Goal: Task Accomplishment & Management: Use online tool/utility

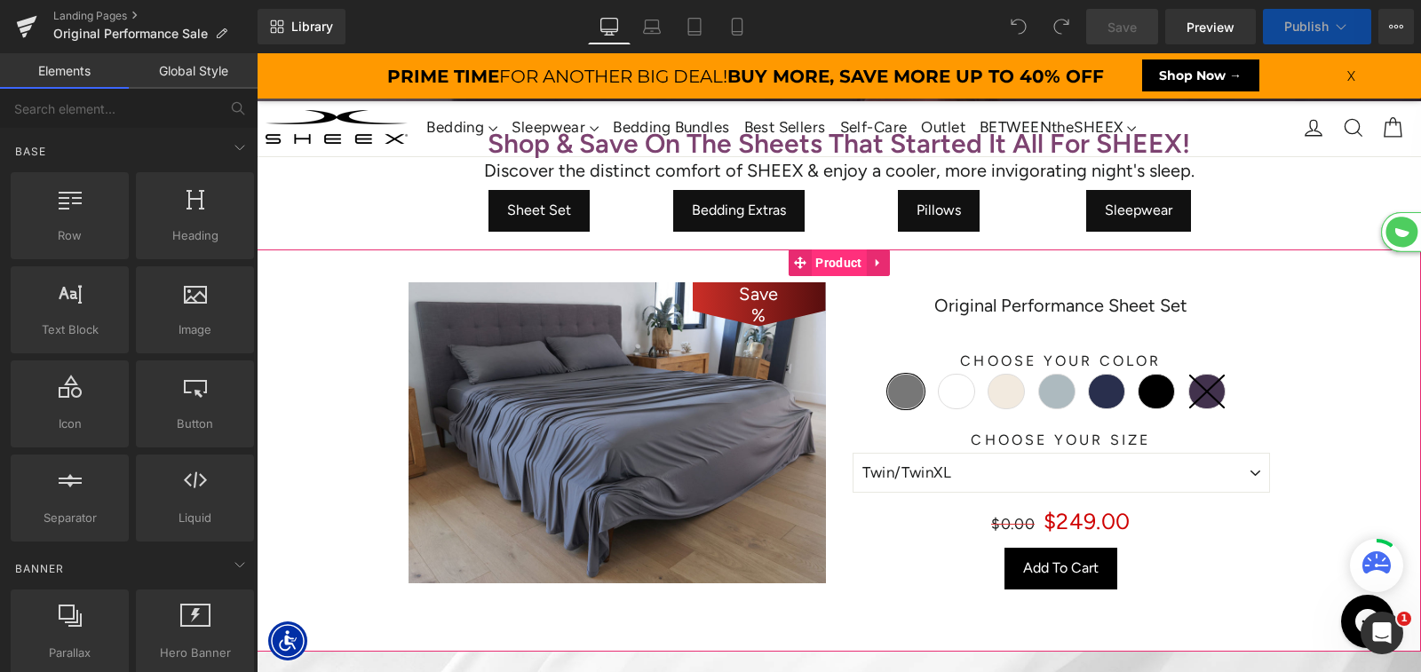
scroll to position [5777, 1164]
click at [839, 267] on span "Product" at bounding box center [838, 263] width 55 height 27
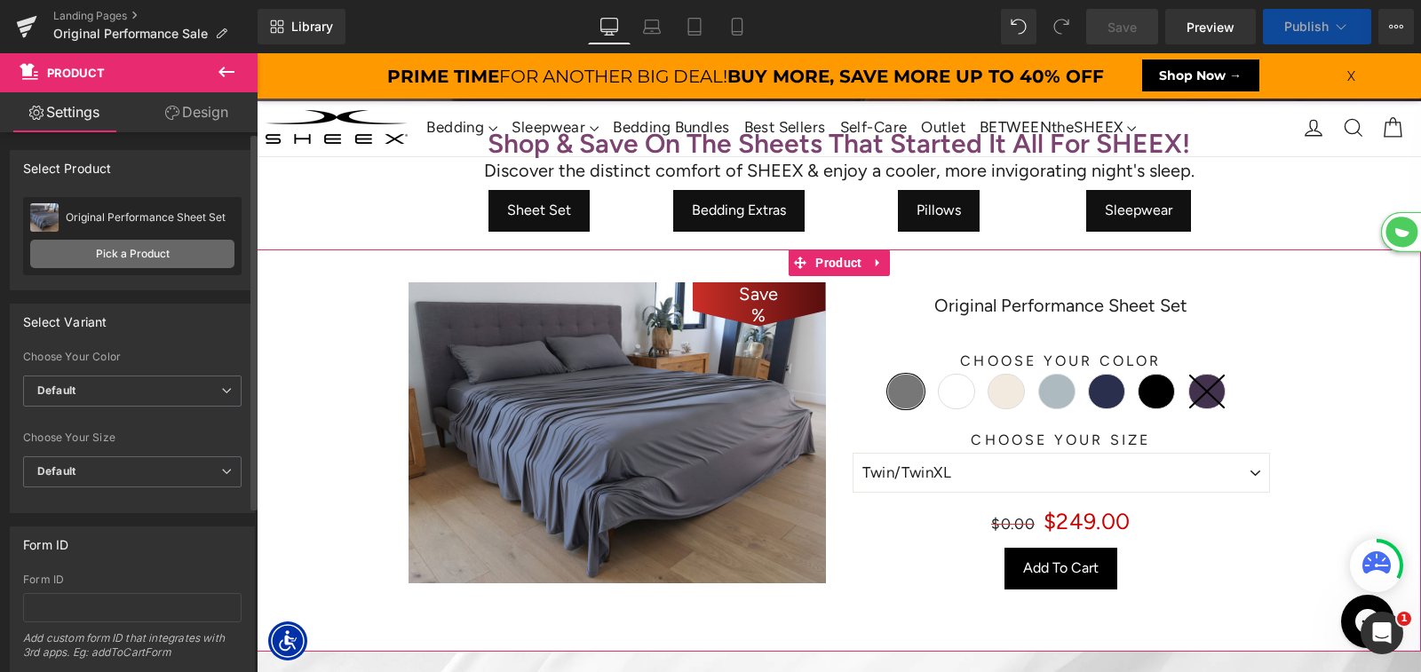
scroll to position [6009, 1164]
click at [125, 400] on span "Default" at bounding box center [132, 391] width 218 height 31
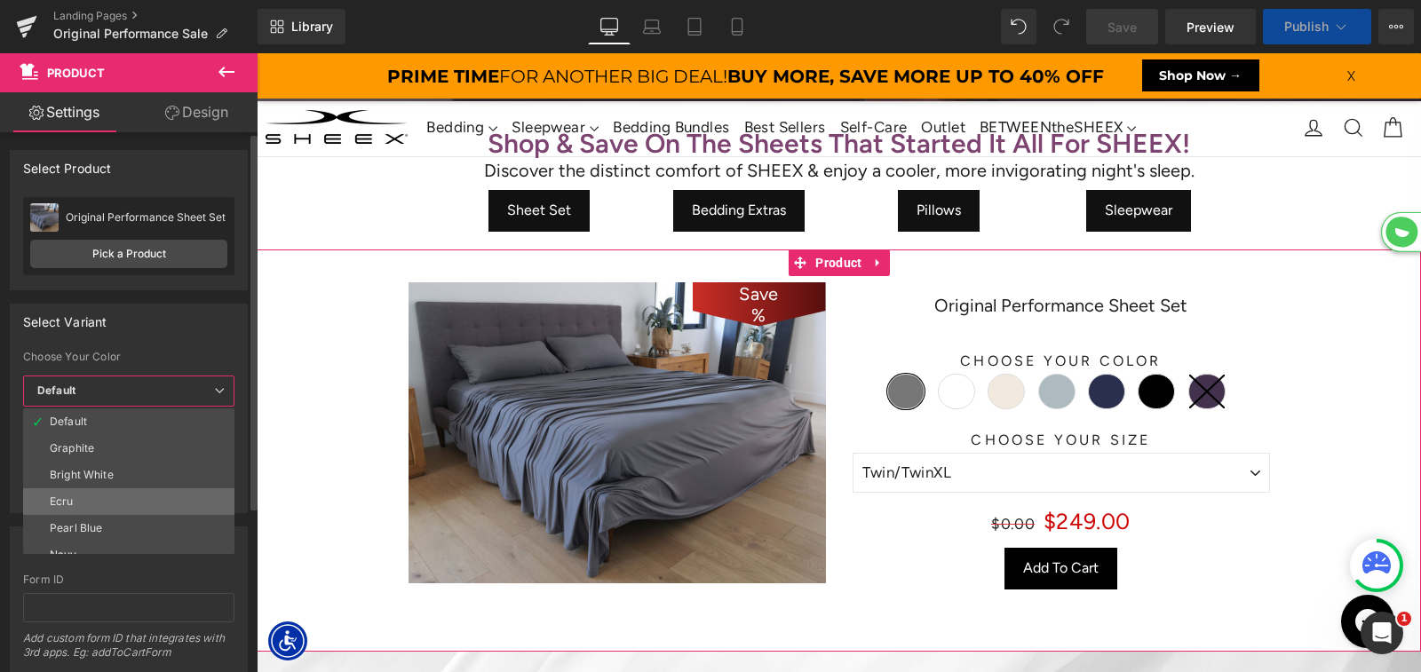
select select "XL"
select select "M"
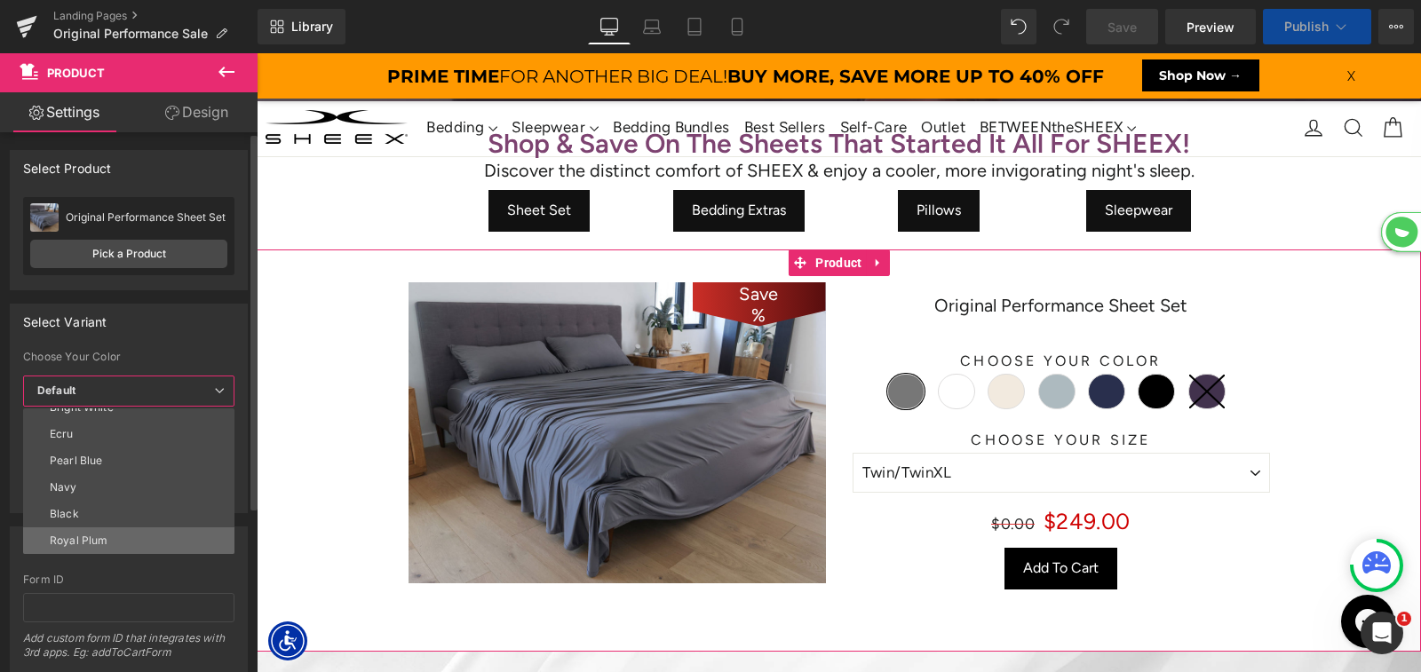
click at [102, 533] on li "Royal Plum" at bounding box center [132, 541] width 219 height 27
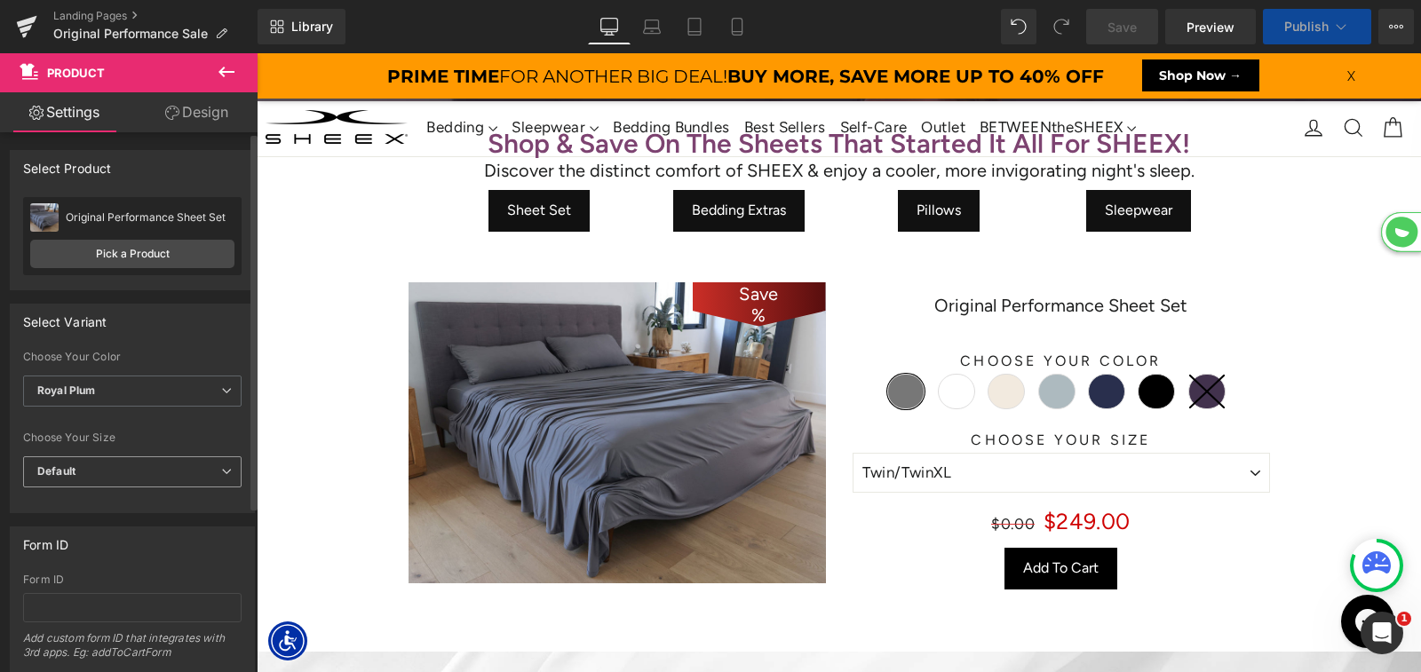
click at [126, 474] on span "Default" at bounding box center [132, 472] width 218 height 31
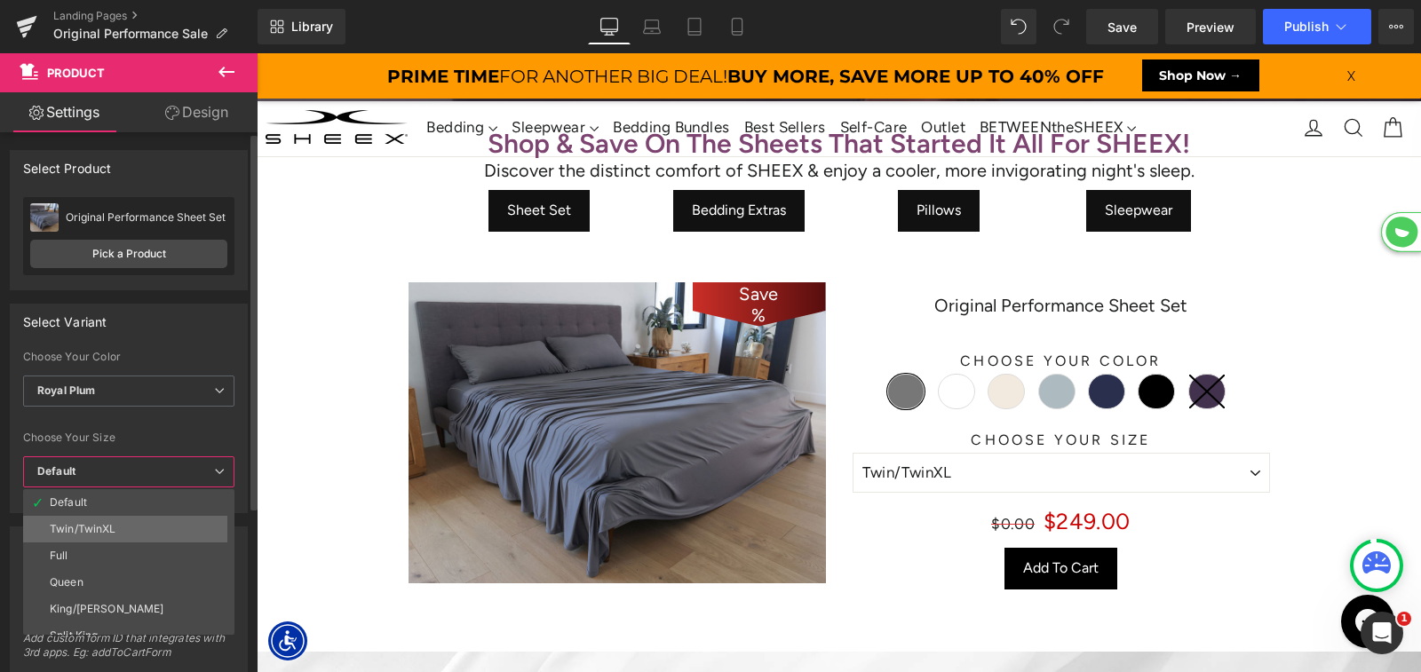
scroll to position [8137, 1164]
click at [109, 532] on div "Twin/TwinXL" at bounding box center [83, 529] width 67 height 12
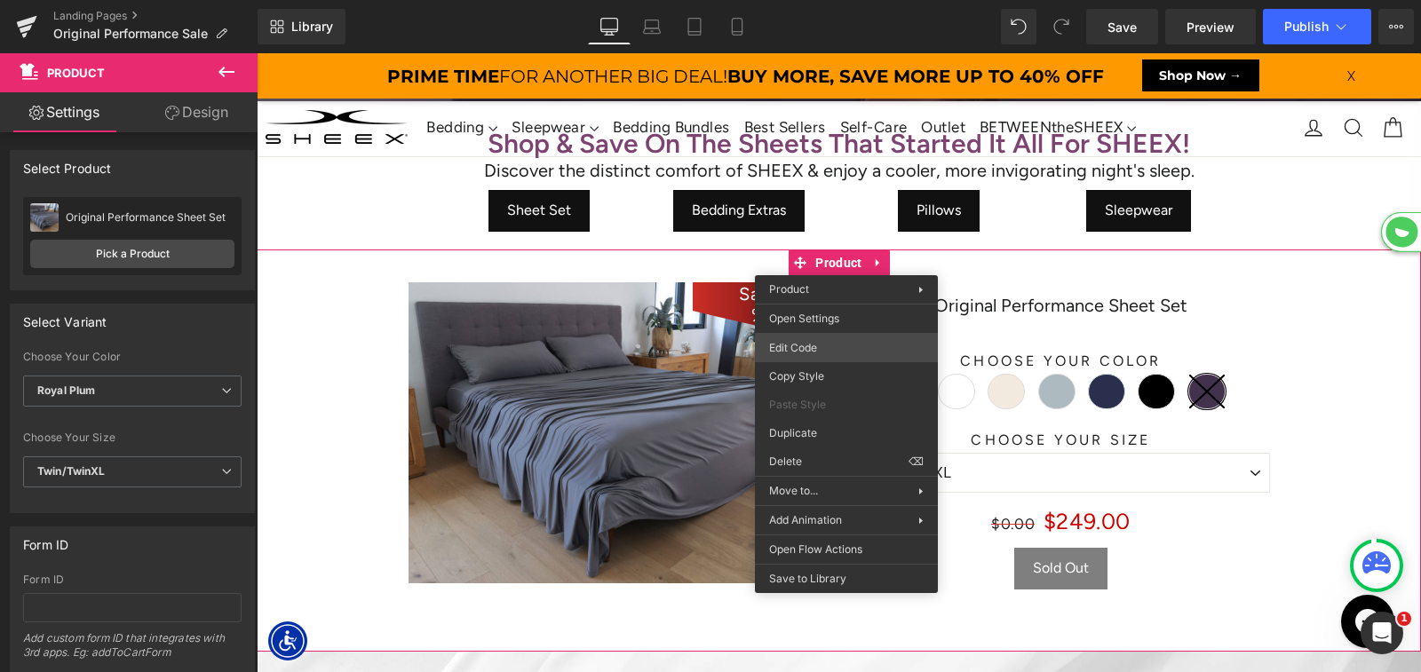
click at [812, 0] on div "Product You are previewing how the will restyle your page. You can not edit Ele…" at bounding box center [710, 0] width 1421 height 0
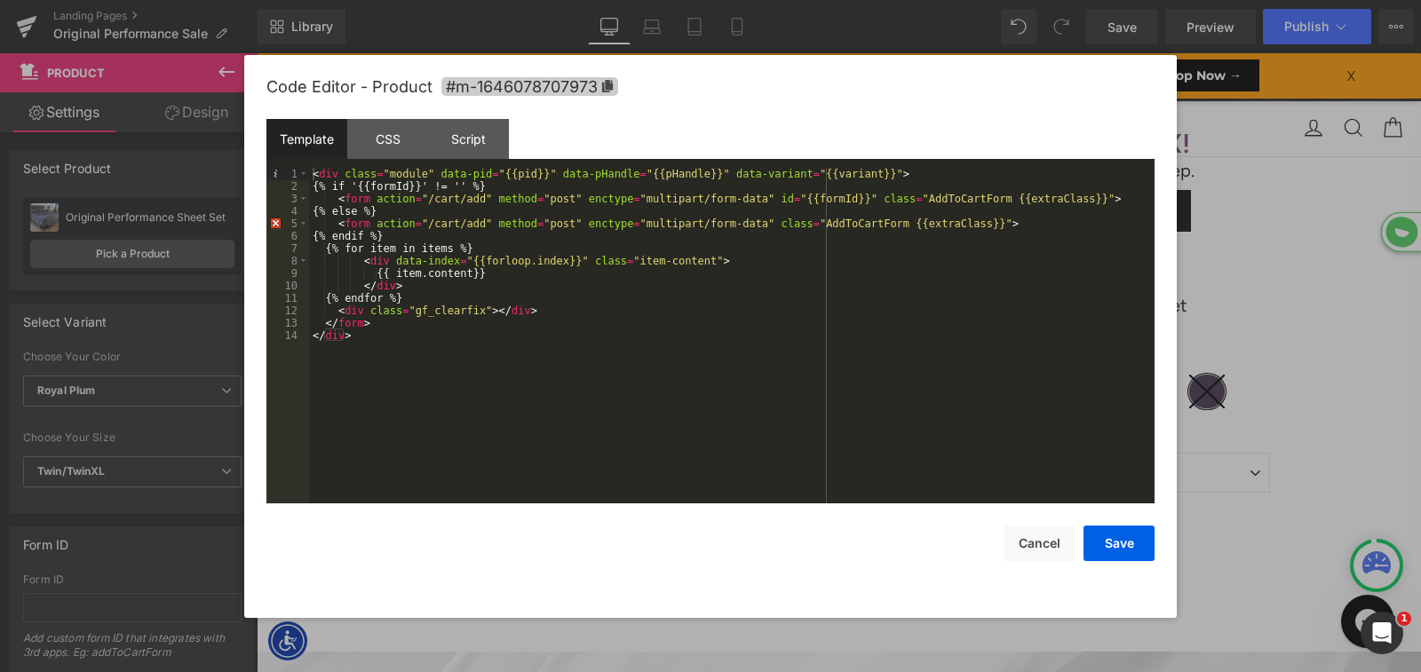
click at [601, 85] on icon at bounding box center [607, 86] width 12 height 12
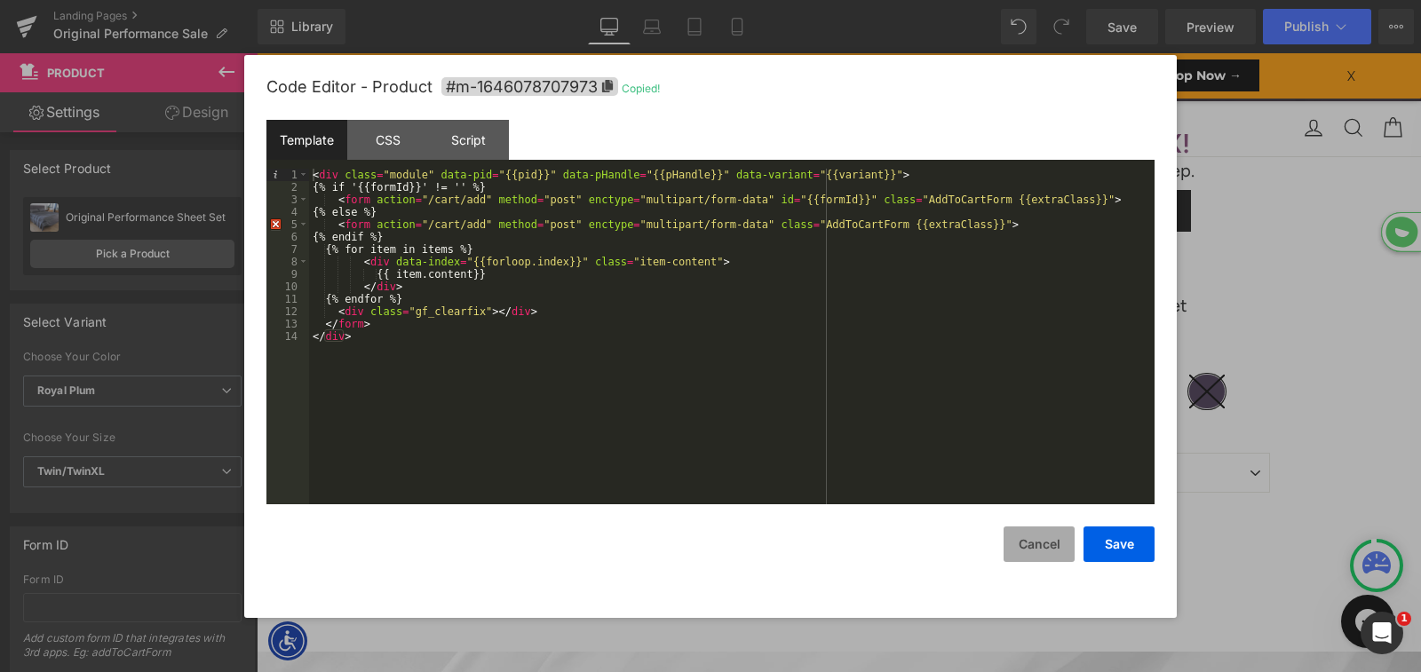
click at [1049, 544] on button "Cancel" at bounding box center [1039, 545] width 71 height 36
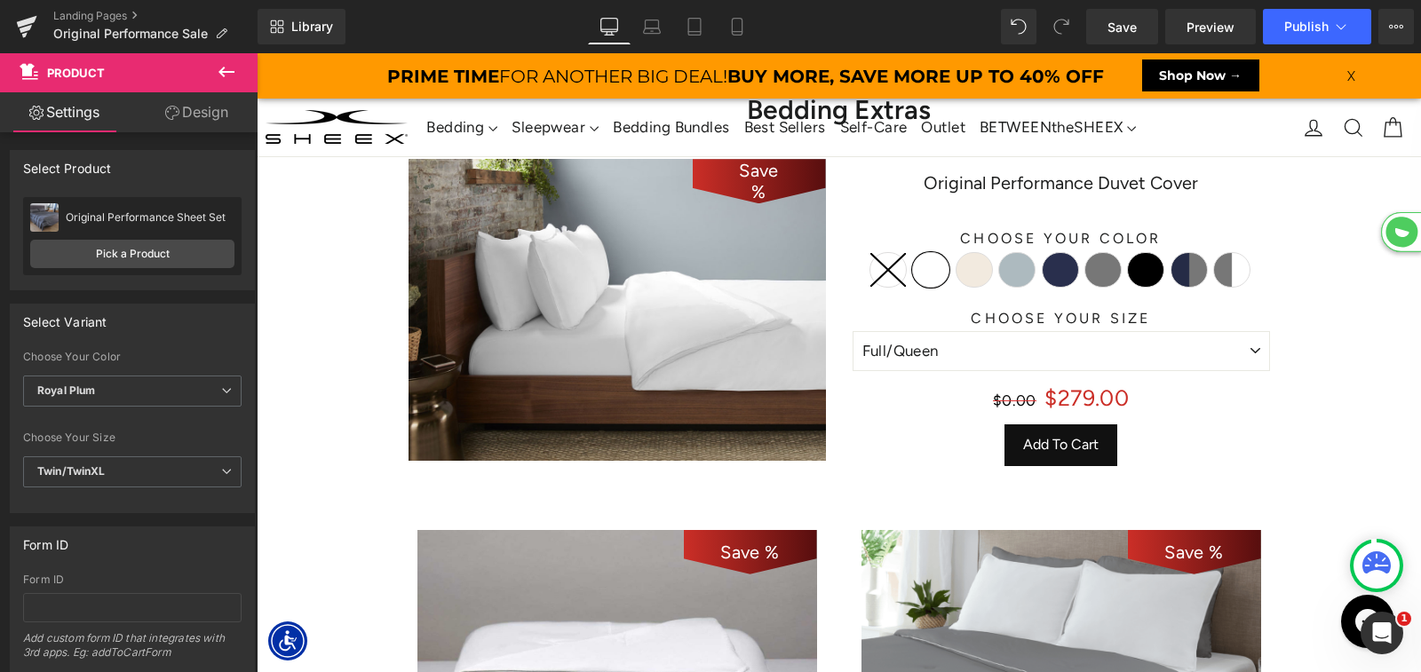
scroll to position [1035, 0]
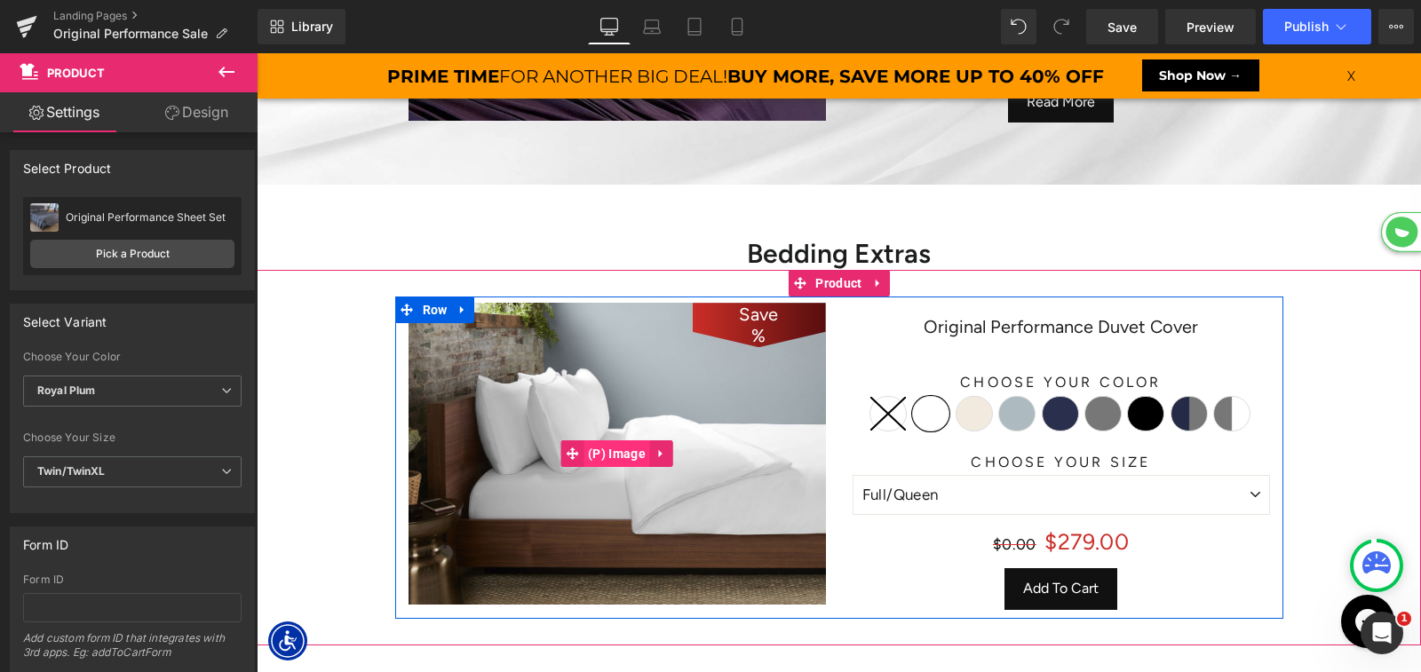
click at [611, 464] on span "(P) Image" at bounding box center [617, 454] width 67 height 27
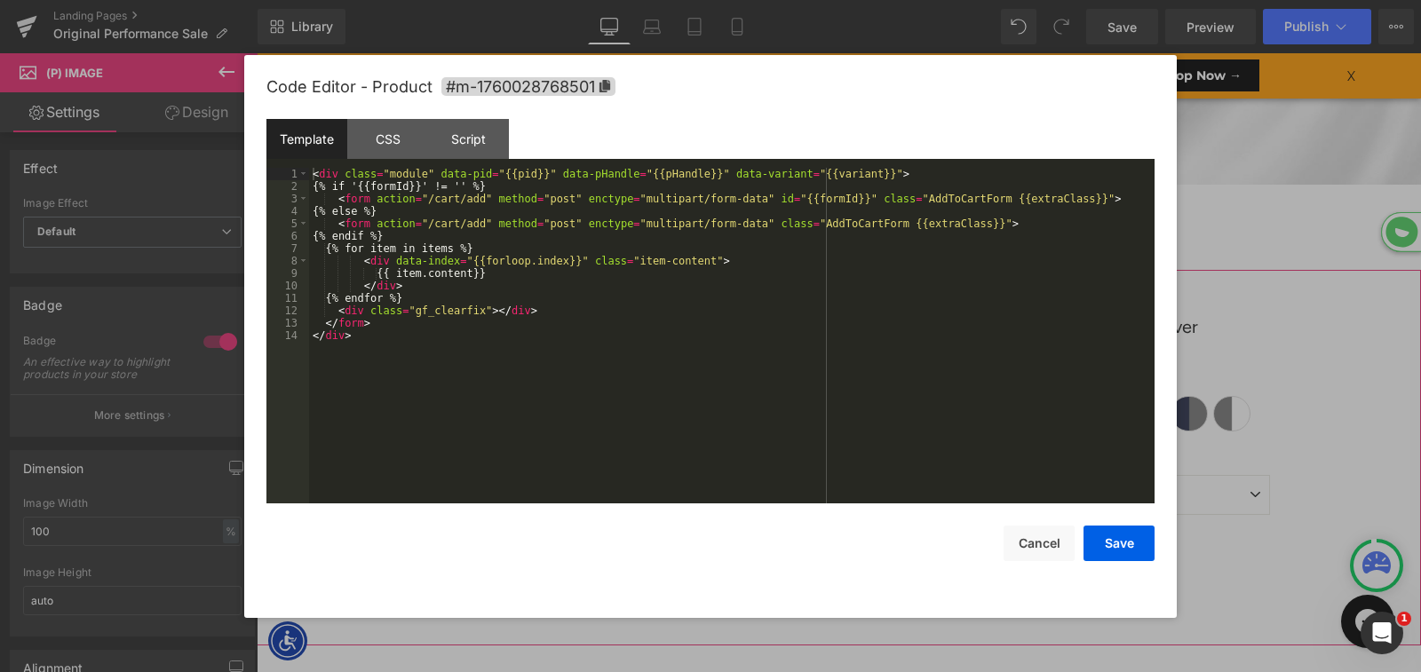
click at [807, 0] on div "(P) Image You are previewing how the will restyle your page. You can not edit E…" at bounding box center [710, 0] width 1421 height 0
click at [600, 84] on icon at bounding box center [604, 86] width 11 height 12
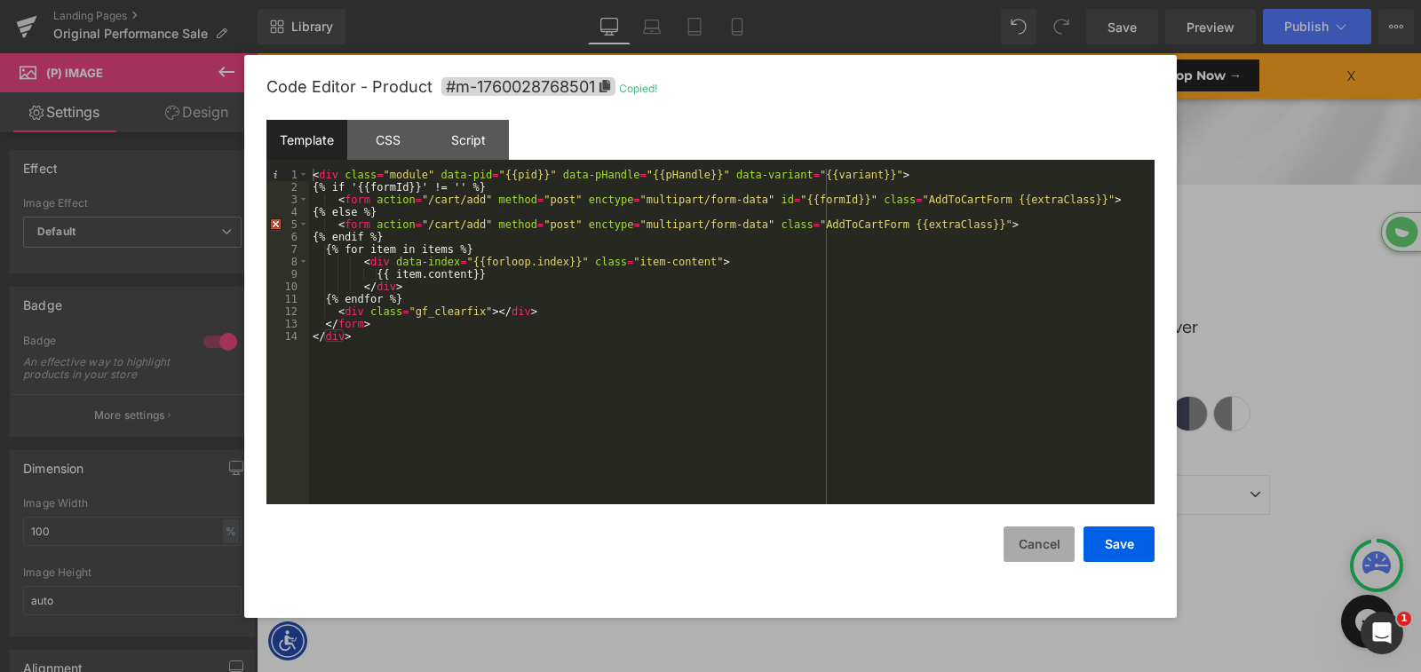
click at [1019, 542] on button "Cancel" at bounding box center [1039, 545] width 71 height 36
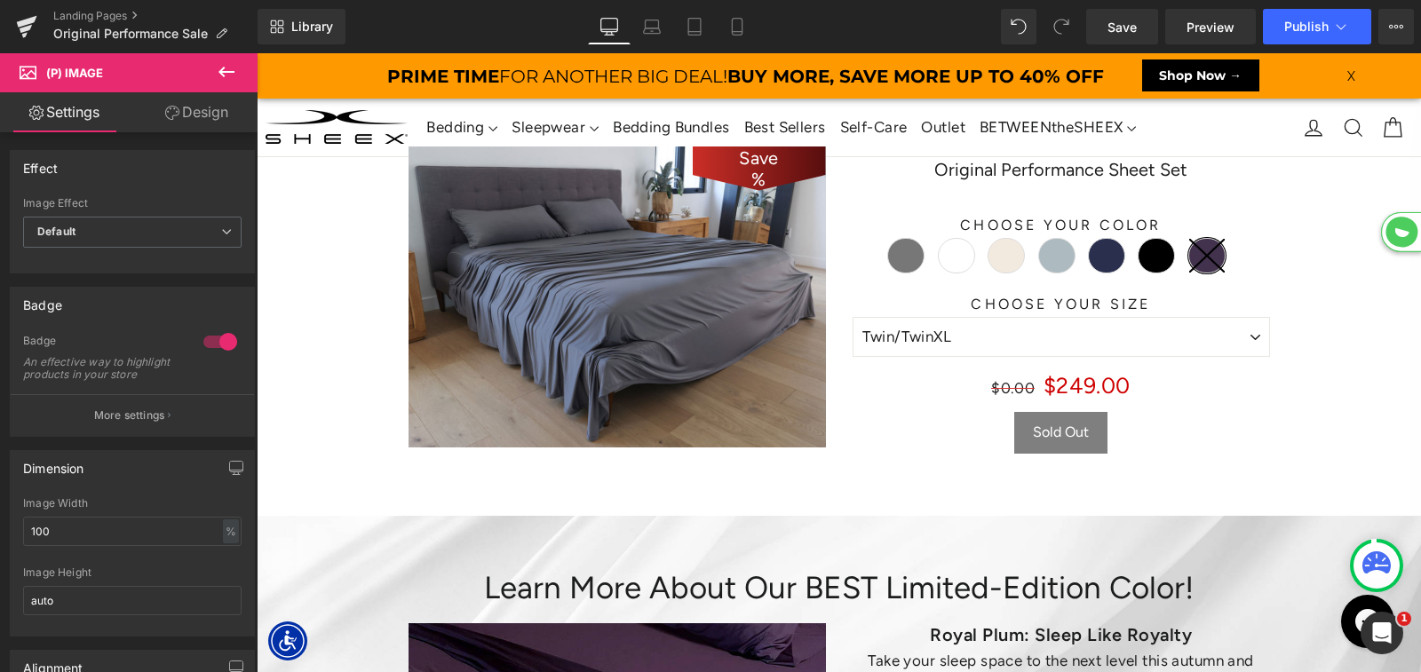
click at [677, 299] on img at bounding box center [617, 298] width 417 height 302
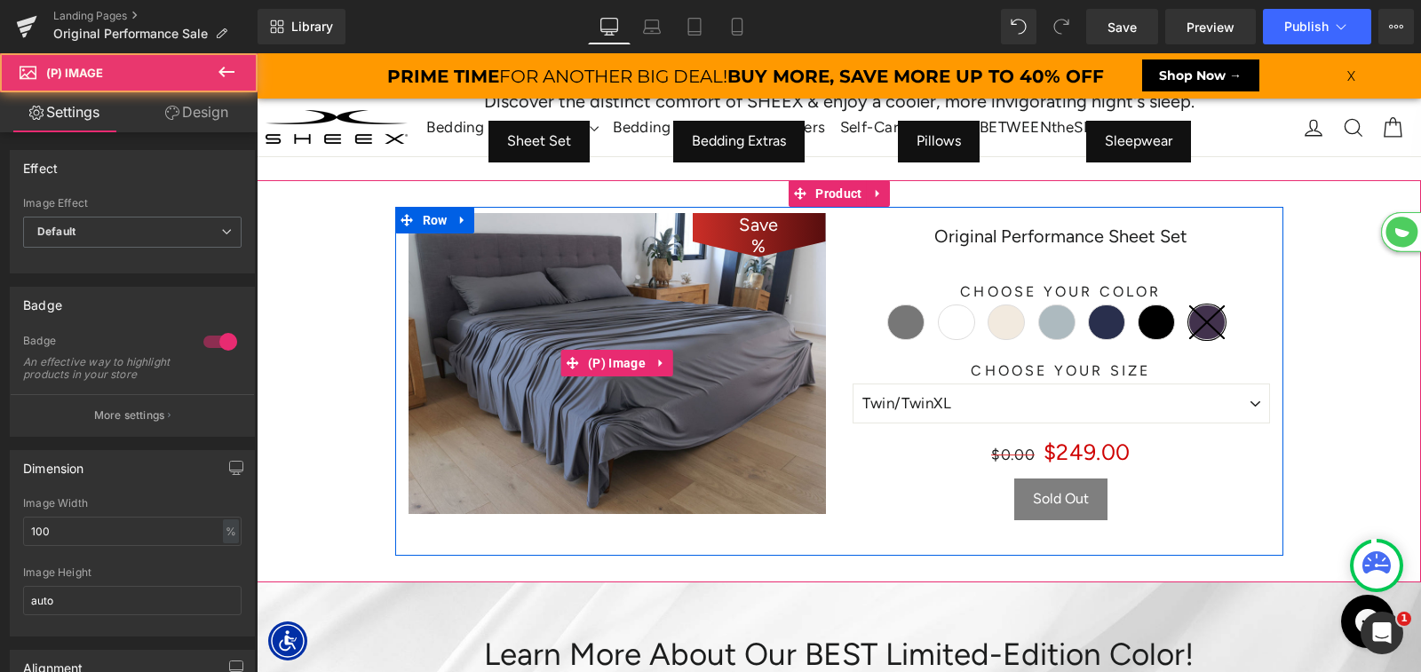
scroll to position [306, 0]
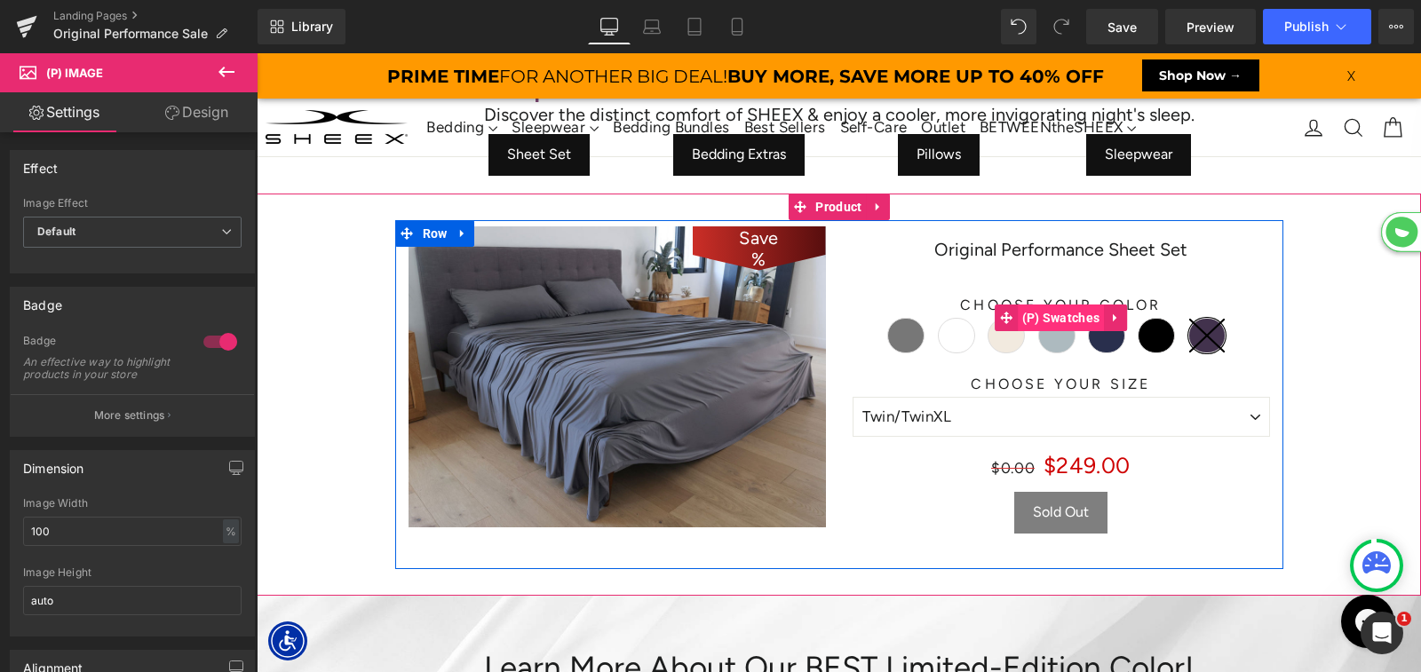
click at [1079, 322] on span "(P) Swatches" at bounding box center [1061, 318] width 87 height 27
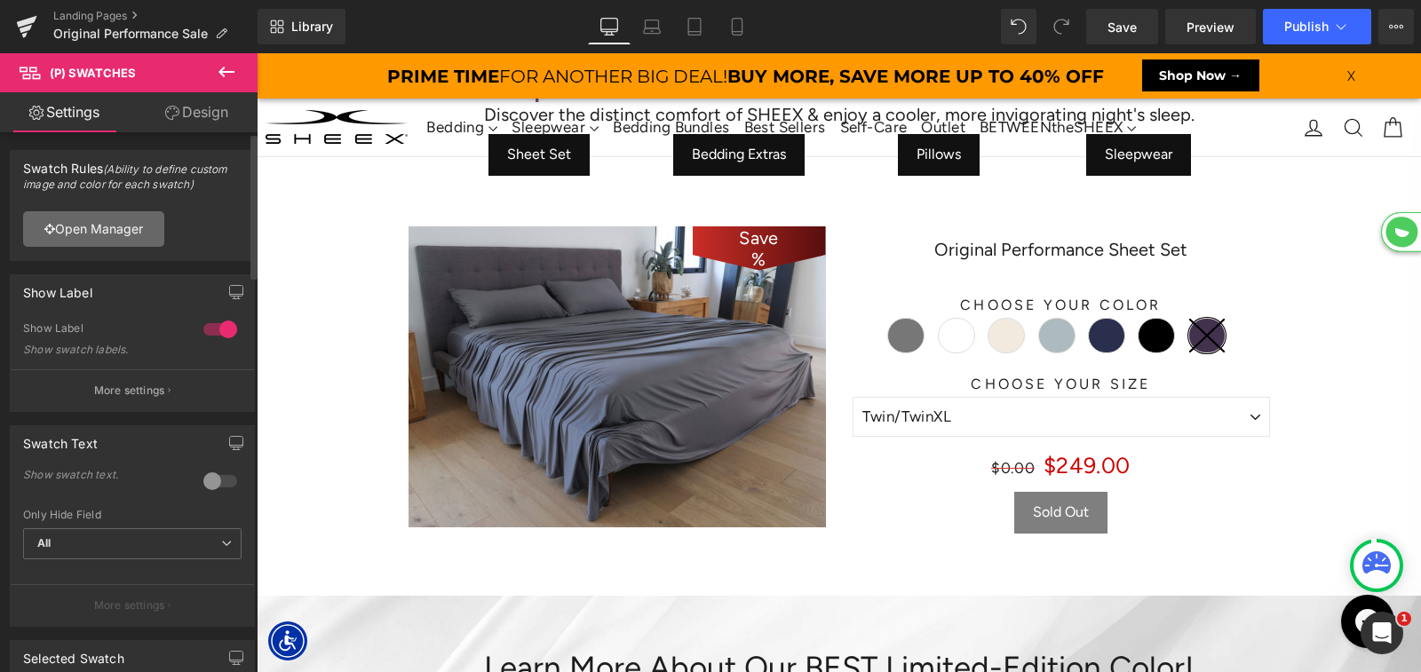
click at [89, 230] on link "Open Manager" at bounding box center [93, 229] width 141 height 36
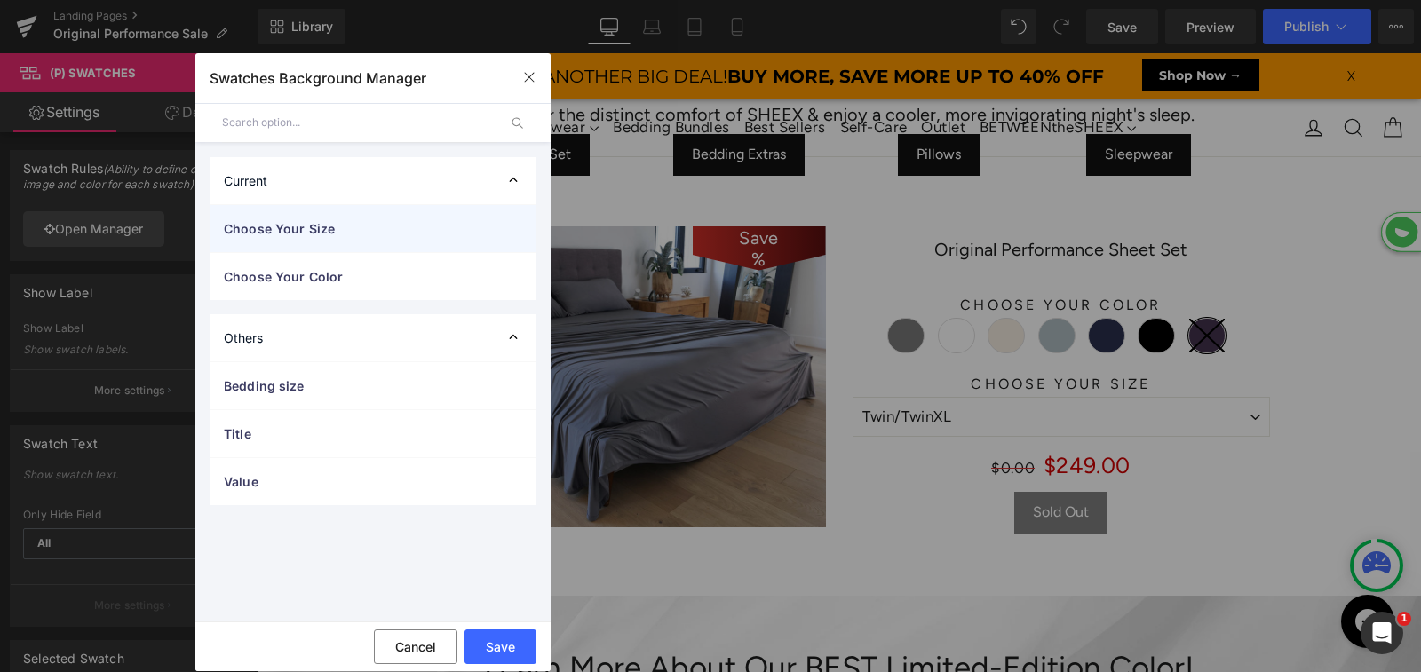
click at [387, 238] on div "Choose Your Size" at bounding box center [373, 228] width 327 height 47
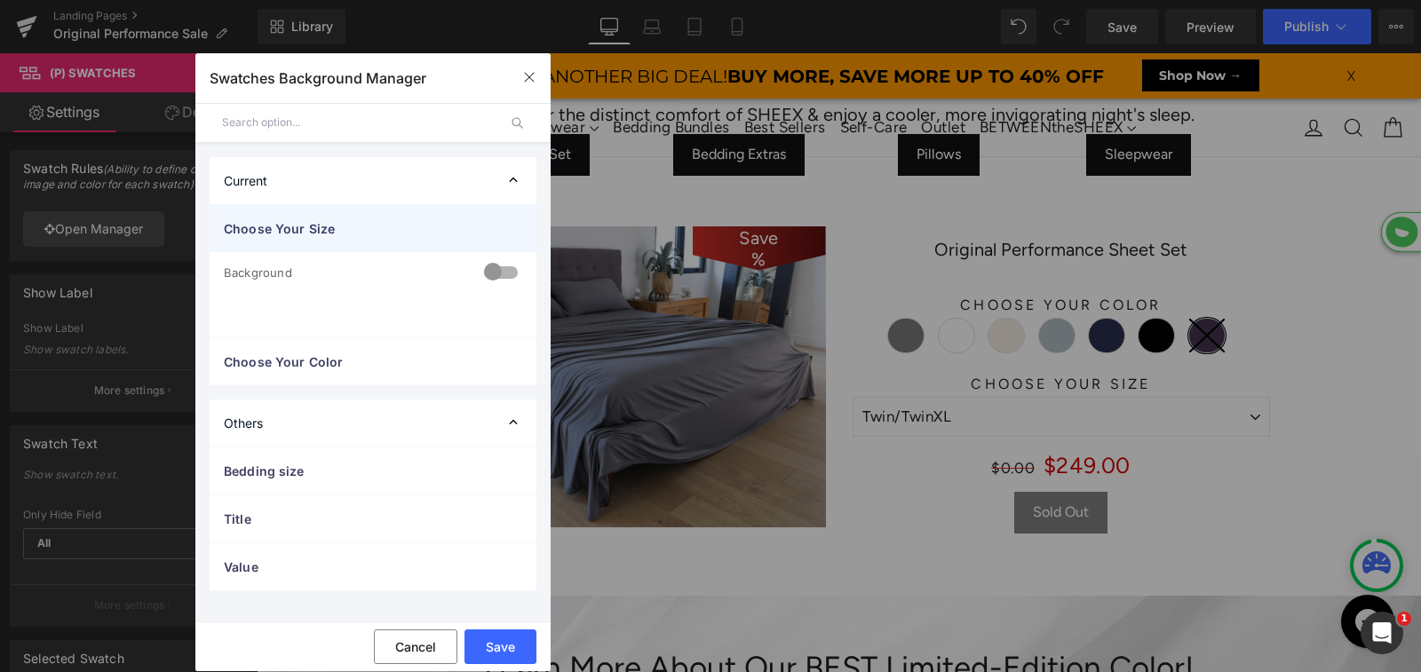
click at [389, 226] on span "Choose Your Size" at bounding box center [355, 228] width 263 height 19
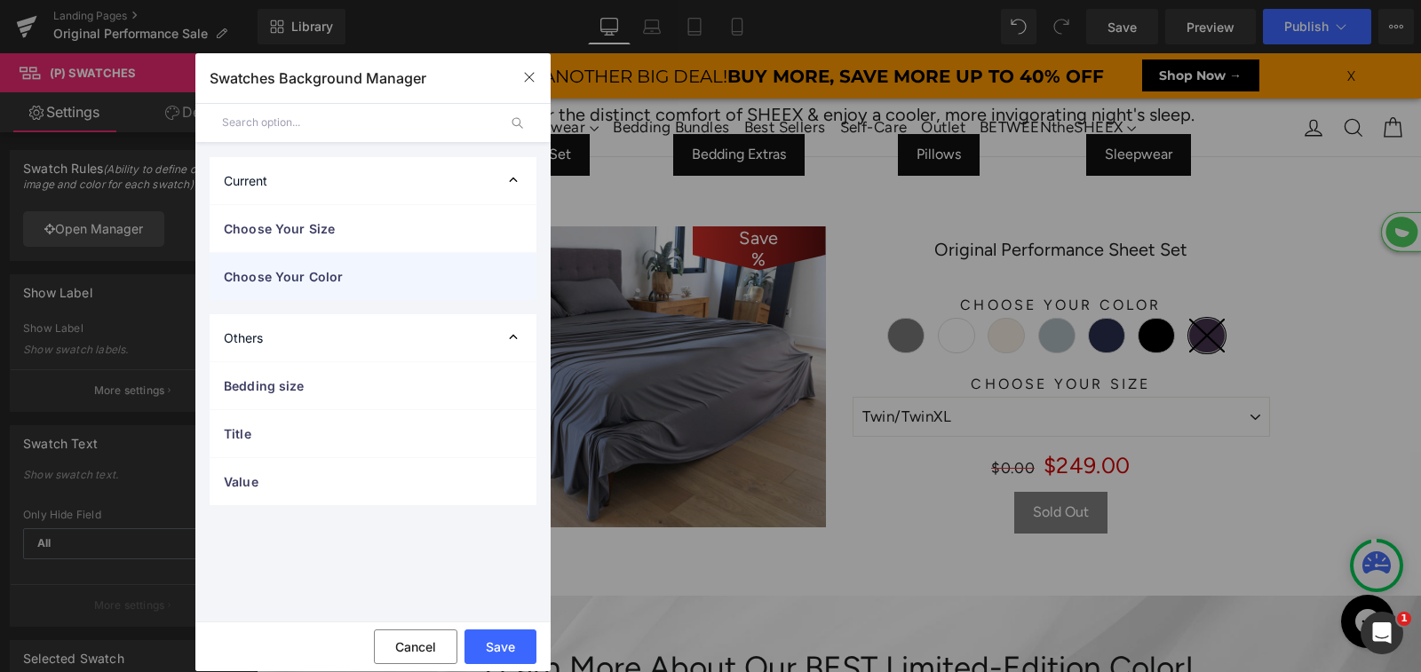
click at [382, 287] on div "Choose Your Color" at bounding box center [373, 276] width 327 height 47
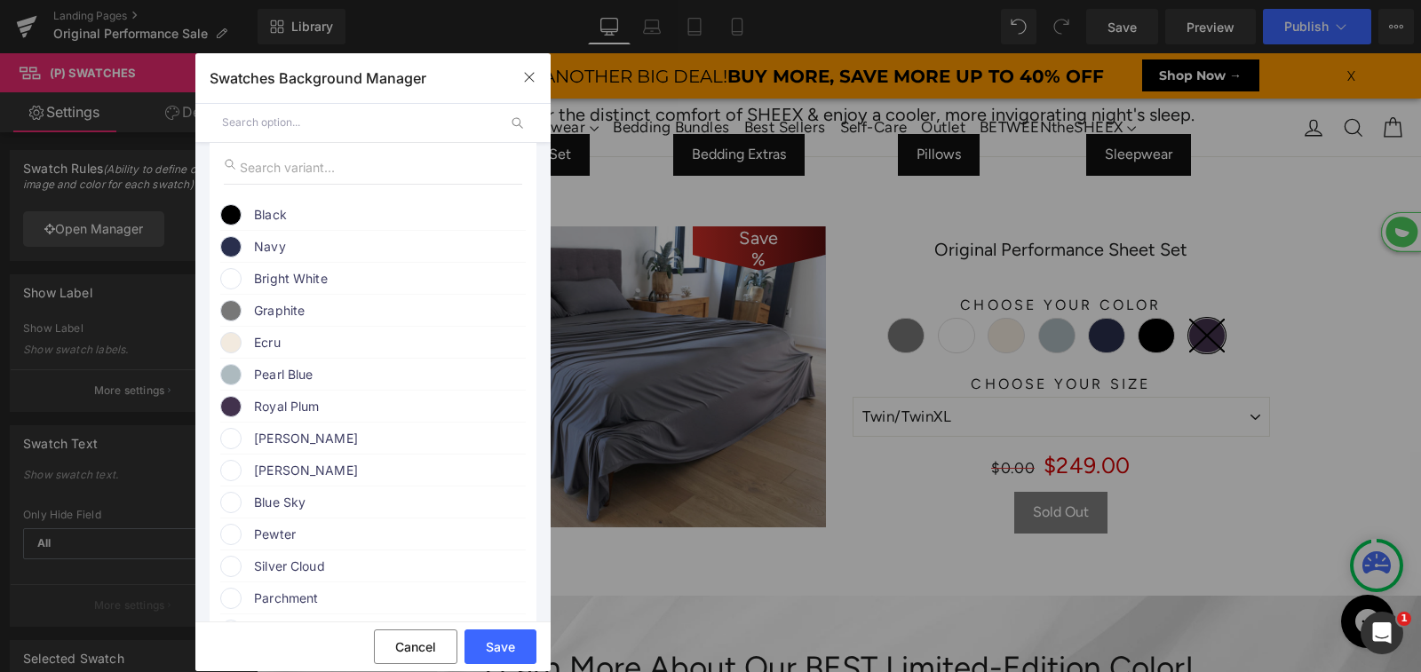
scroll to position [239, 0]
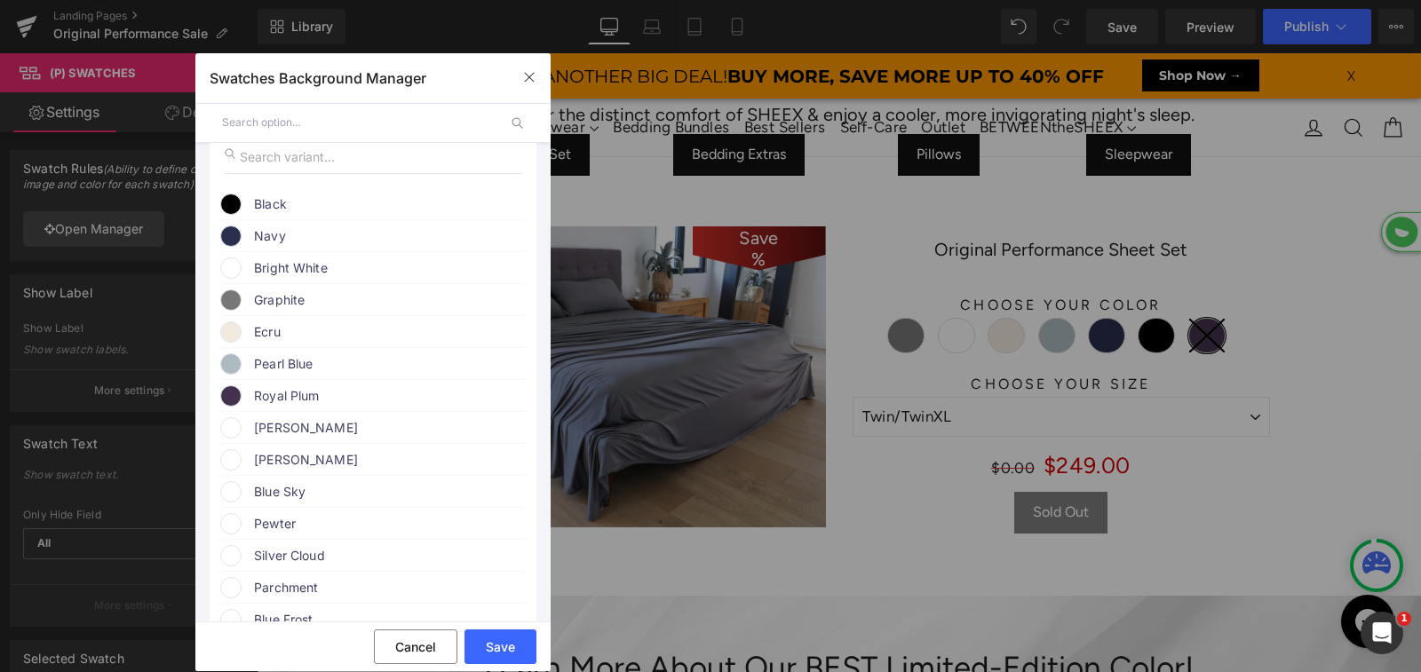
click at [290, 406] on span "Royal Plum" at bounding box center [389, 395] width 270 height 21
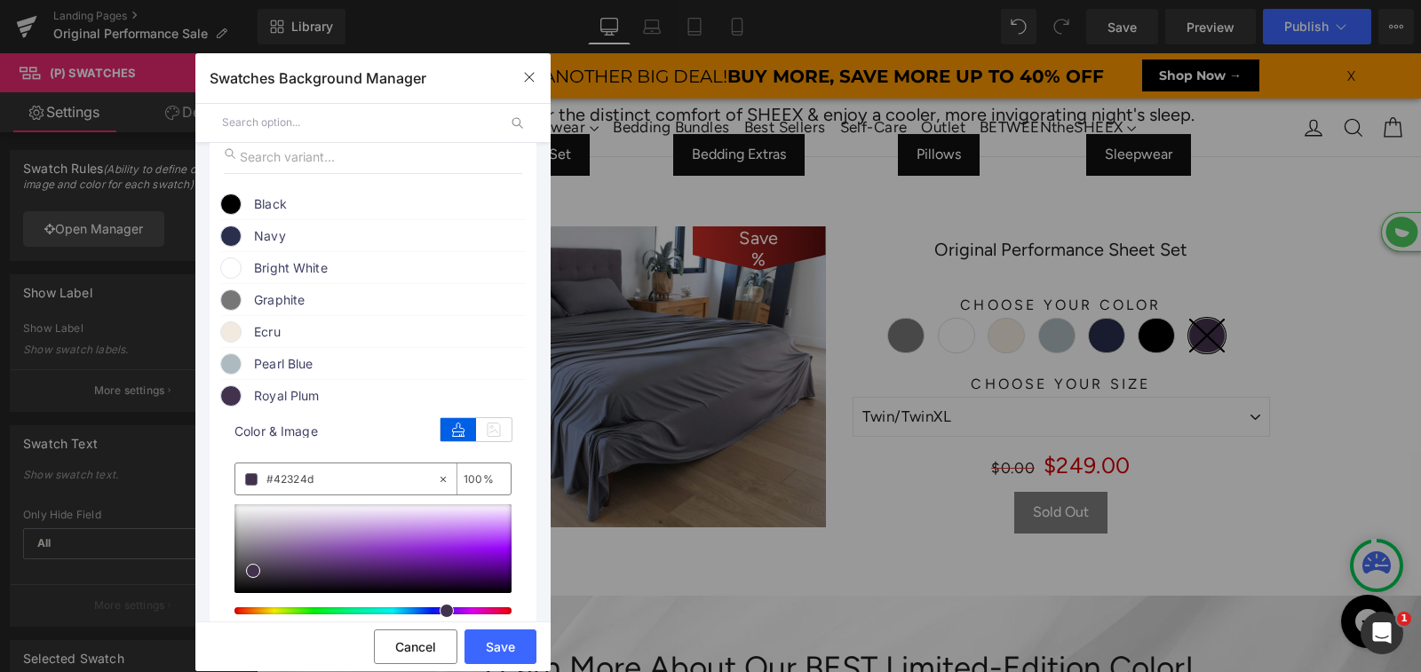
click at [332, 486] on input "#42324d" at bounding box center [351, 480] width 171 height 20
click at [419, 656] on button "Cancel" at bounding box center [415, 647] width 83 height 35
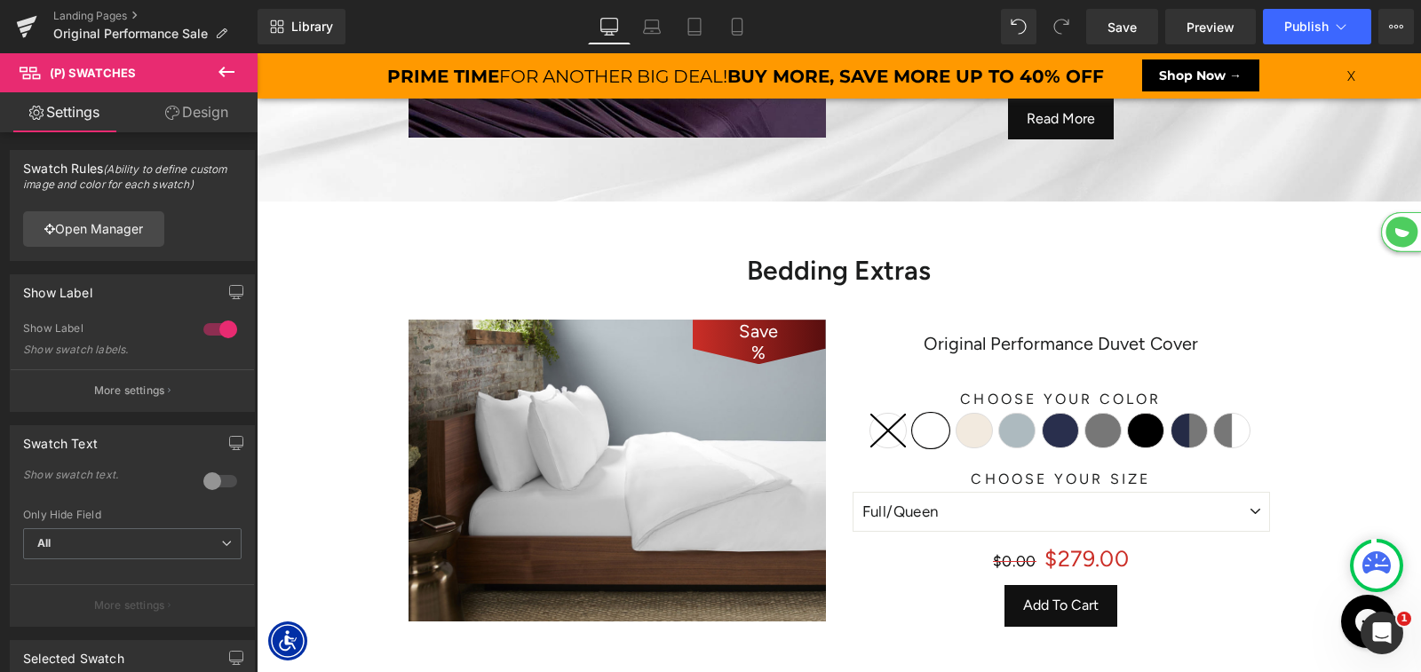
scroll to position [1078, 0]
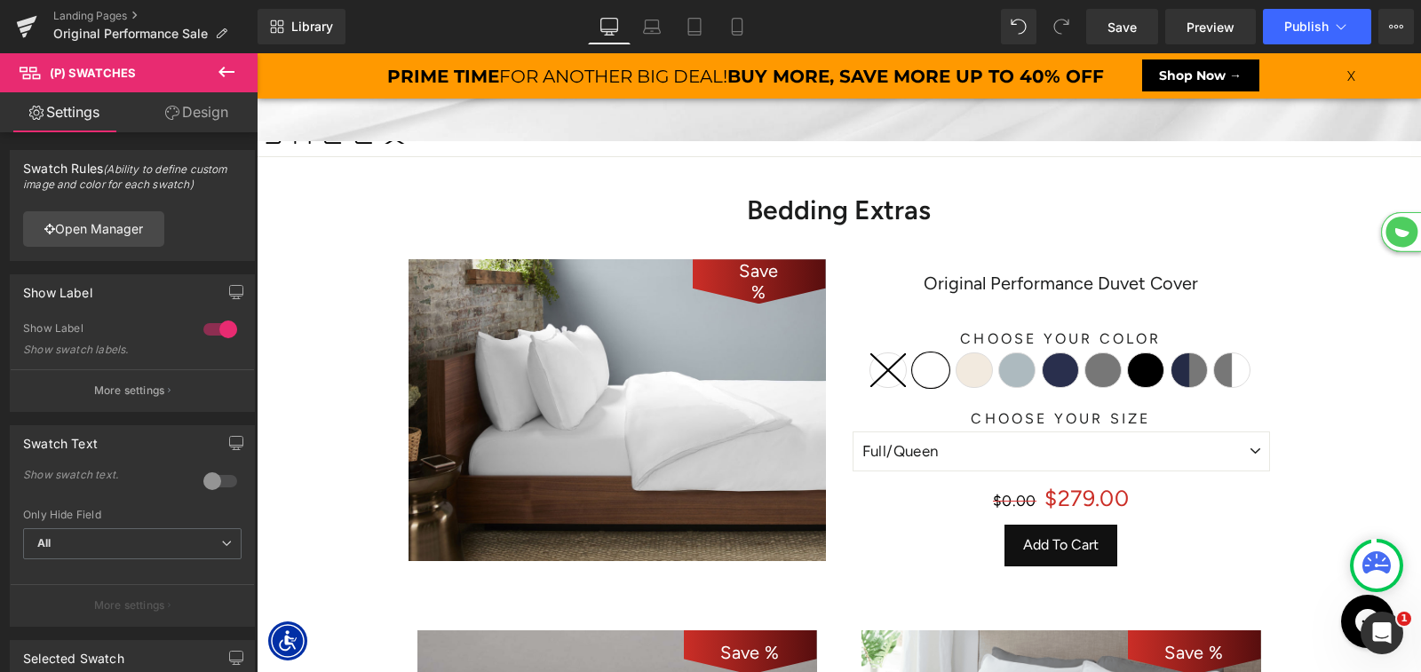
click at [1095, 357] on span "(P) Swatches" at bounding box center [1060, 352] width 69 height 21
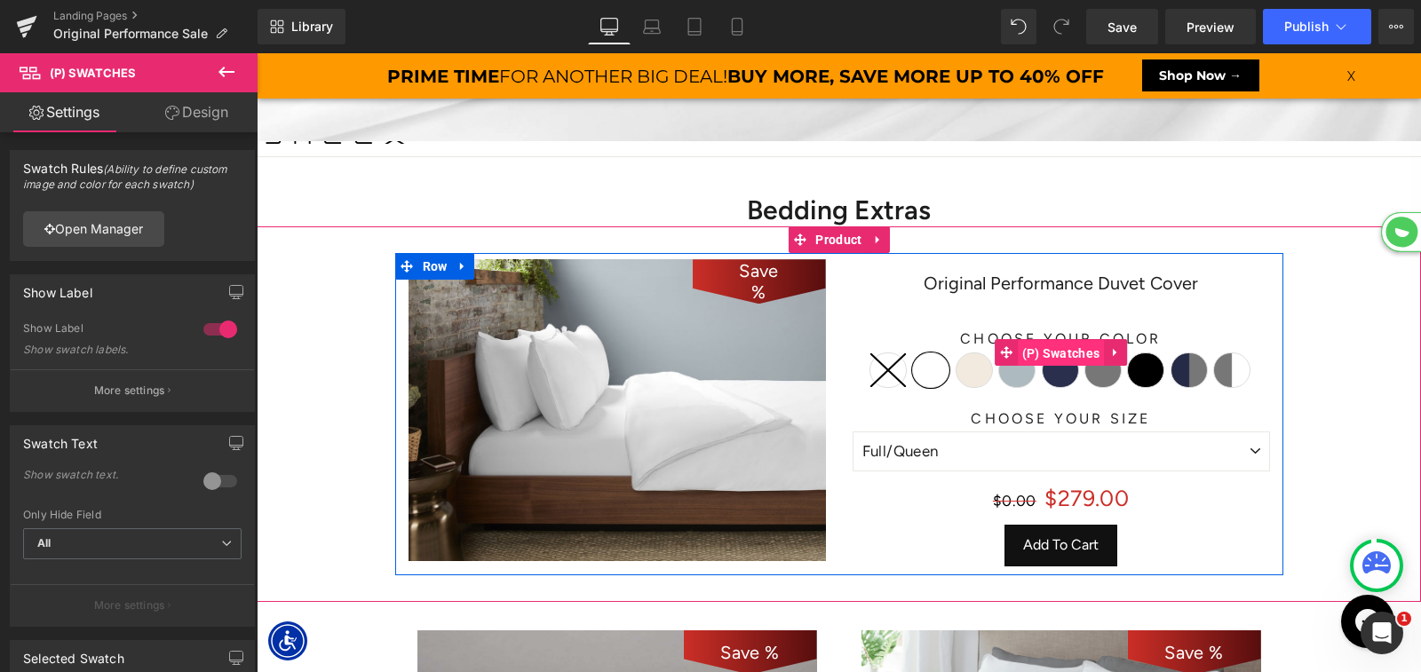
click at [1068, 357] on span "(P) Swatches" at bounding box center [1061, 353] width 87 height 27
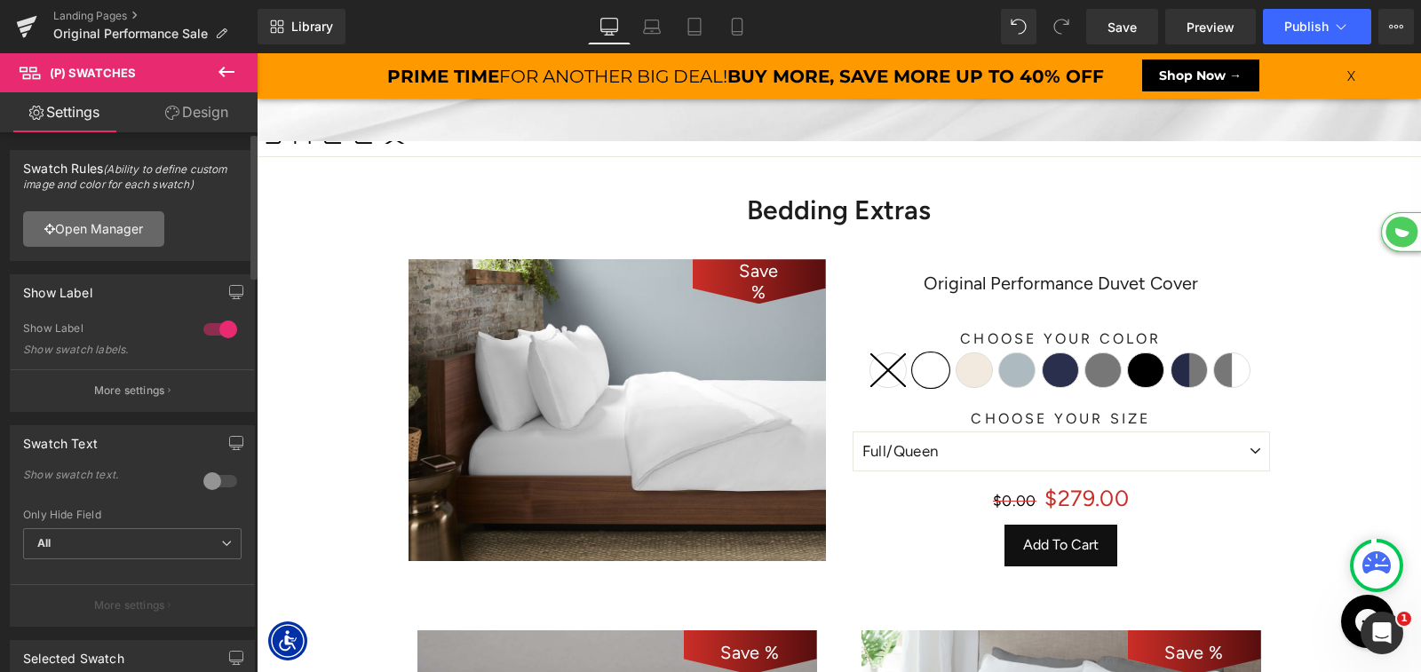
click at [121, 232] on link "Open Manager" at bounding box center [93, 229] width 141 height 36
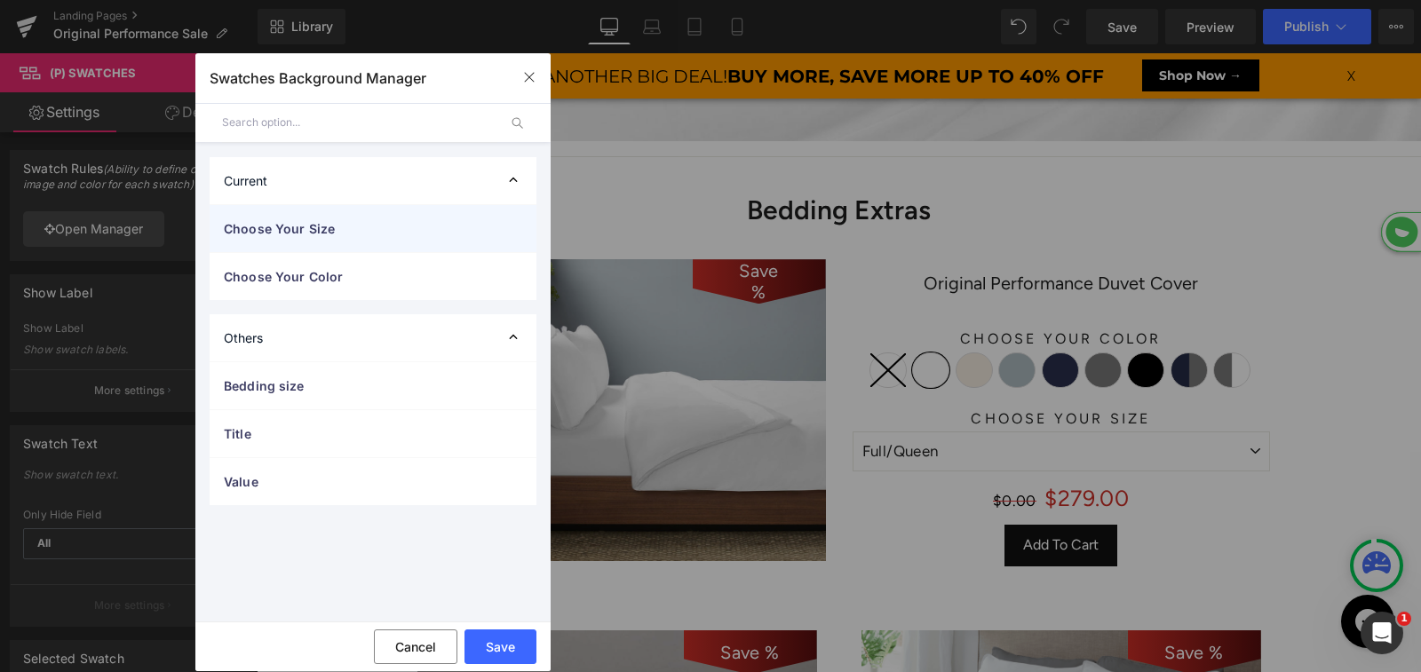
click at [338, 233] on span "Choose Your Size" at bounding box center [355, 228] width 263 height 19
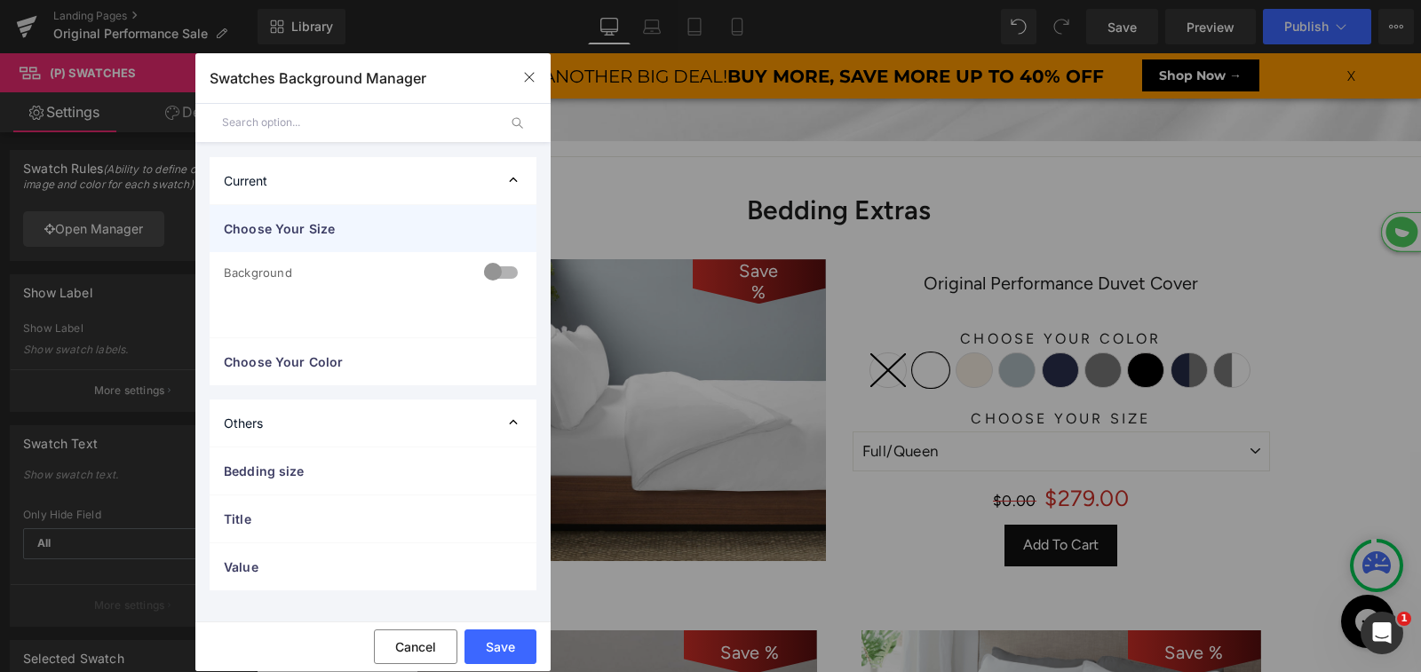
click at [338, 233] on span "Choose Your Size" at bounding box center [355, 228] width 263 height 19
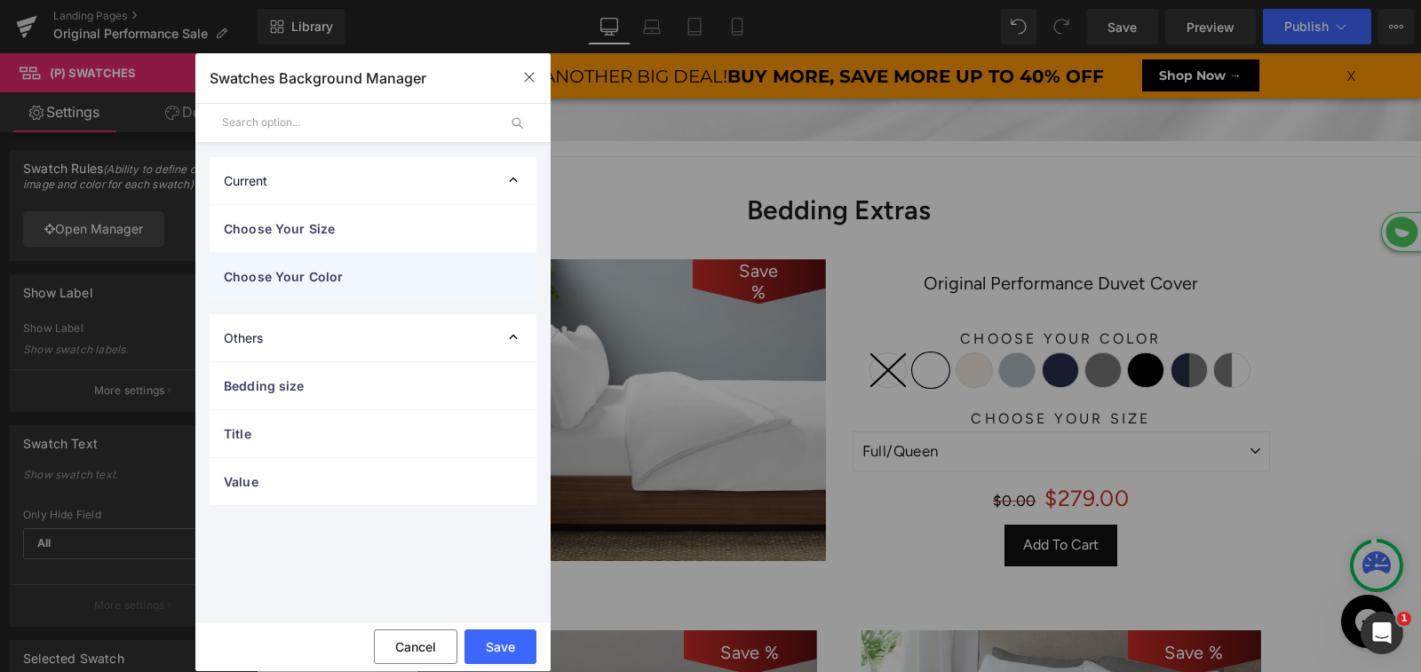
click at [339, 274] on span "Choose Your Color" at bounding box center [355, 276] width 263 height 19
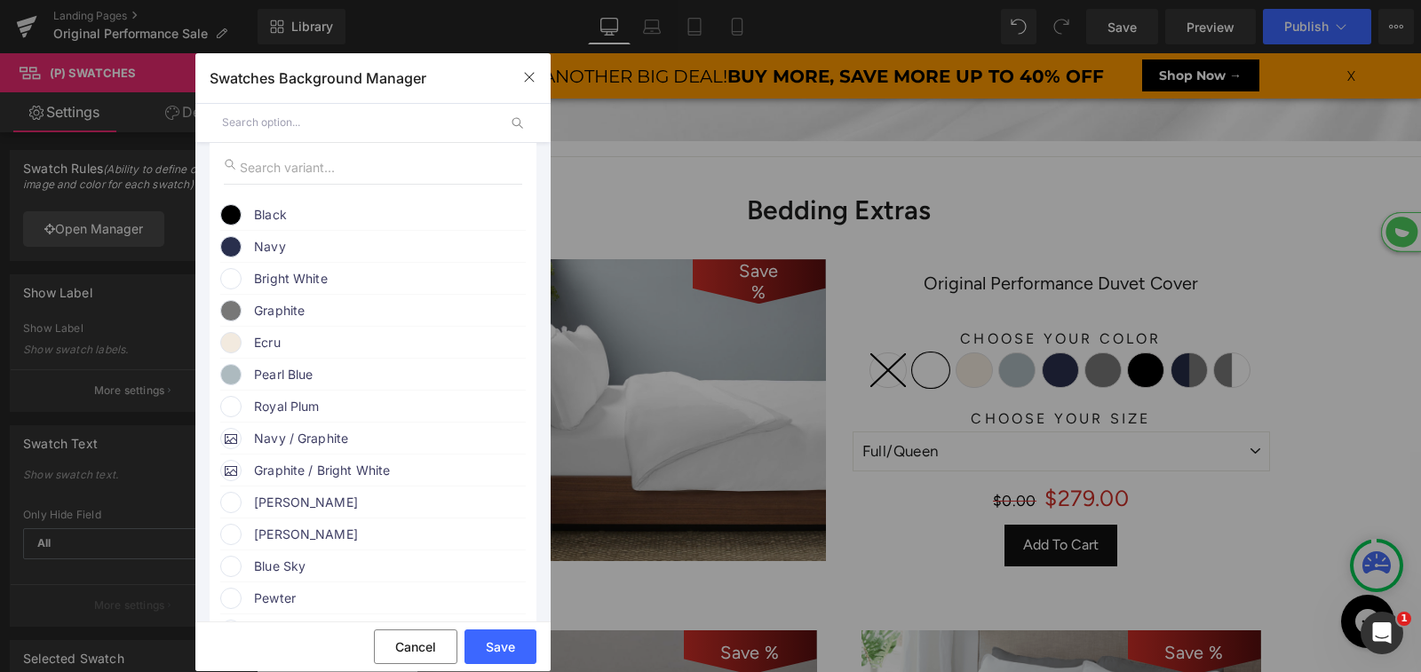
scroll to position [232, 0]
click at [298, 403] on span "Royal Plum" at bounding box center [389, 403] width 270 height 21
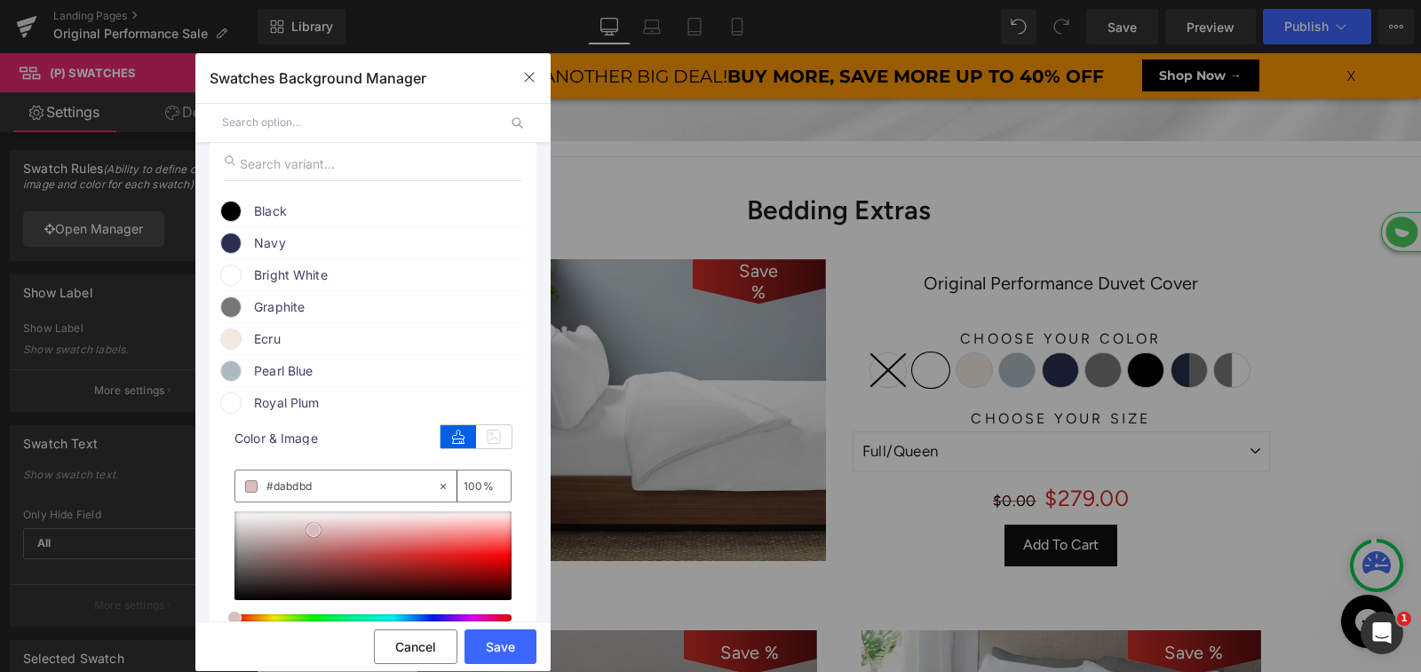
click at [314, 536] on div at bounding box center [372, 556] width 277 height 89
click at [290, 502] on div "none" at bounding box center [336, 486] width 202 height 31
click at [290, 494] on input "none" at bounding box center [351, 487] width 171 height 20
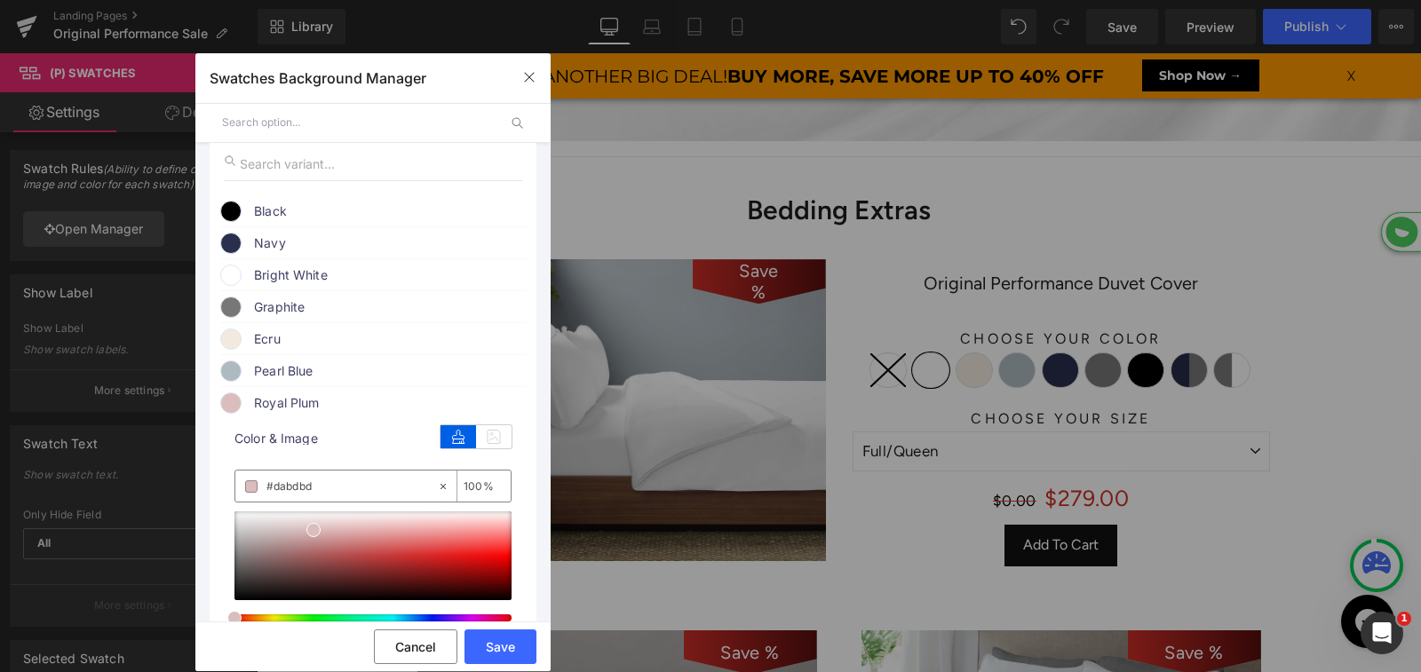
click at [290, 494] on input "none" at bounding box center [351, 487] width 171 height 20
click at [290, 494] on input "#dabdbd" at bounding box center [351, 487] width 171 height 20
paste input "42324"
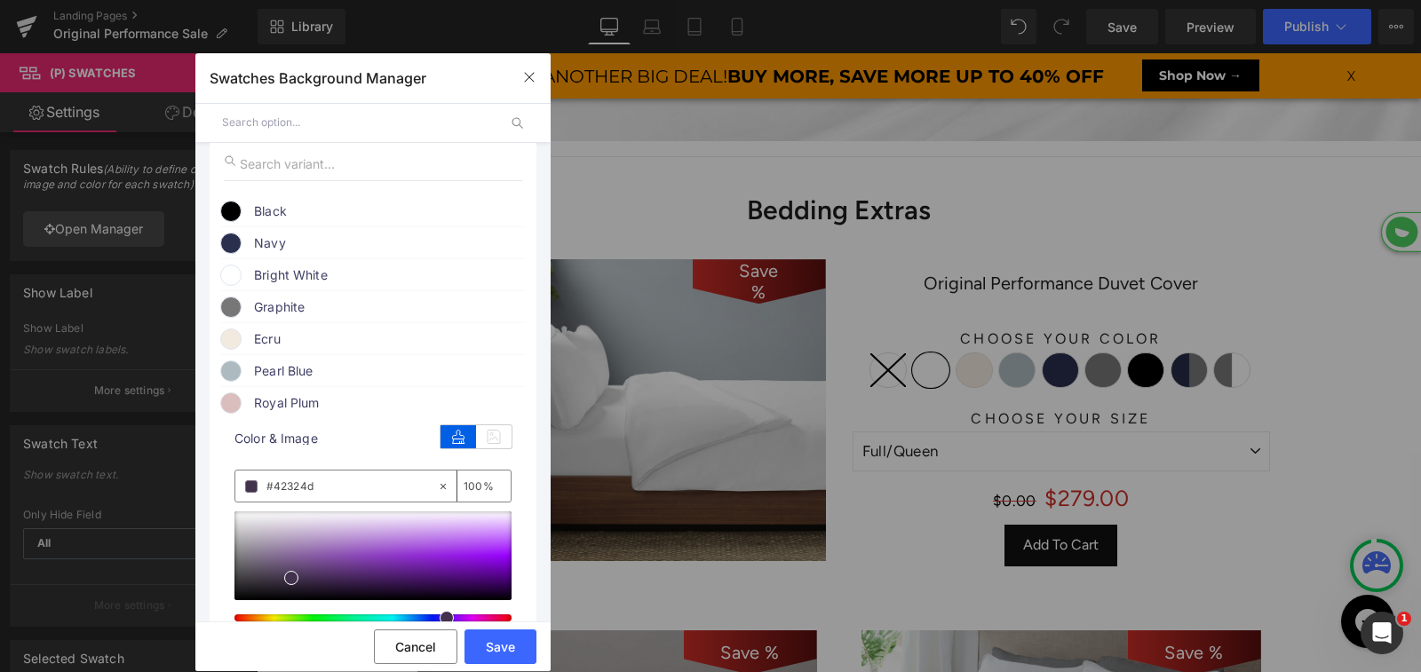
type input "#42324d"
click at [294, 583] on span at bounding box center [291, 578] width 14 height 14
click at [511, 648] on button "Save" at bounding box center [500, 647] width 72 height 35
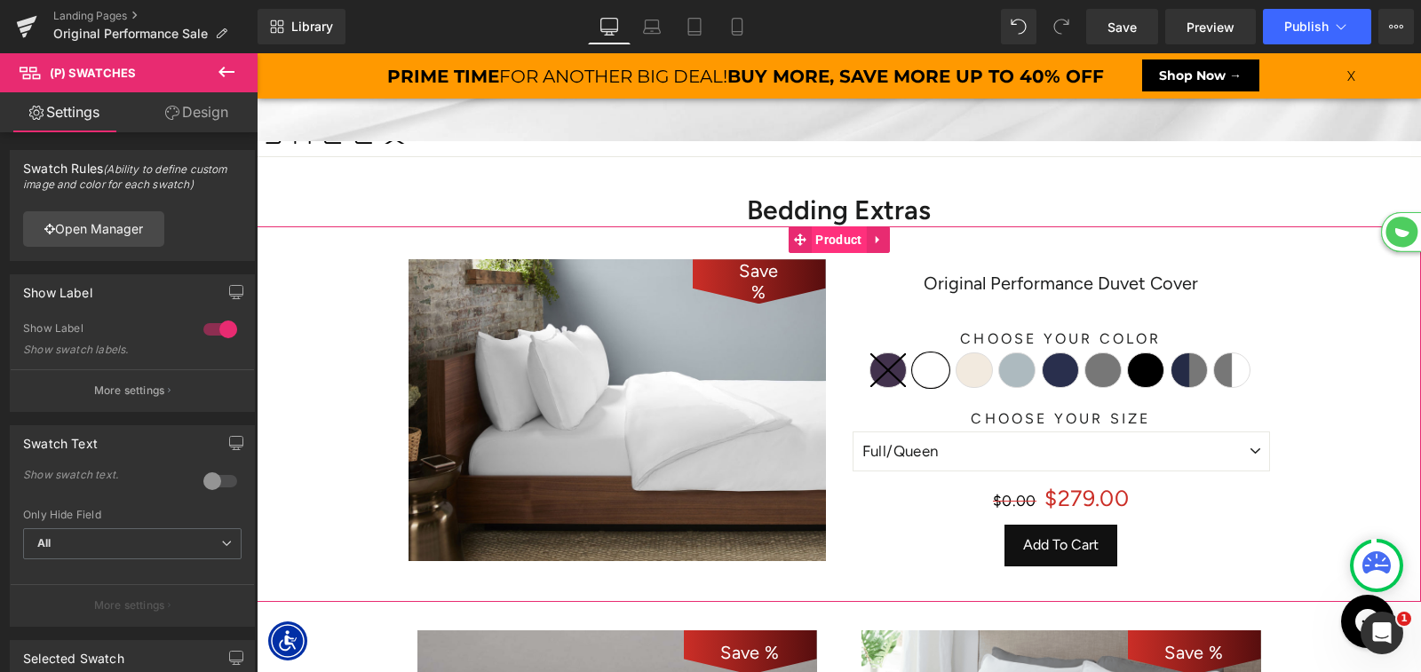
click at [816, 243] on span "Product" at bounding box center [838, 239] width 55 height 27
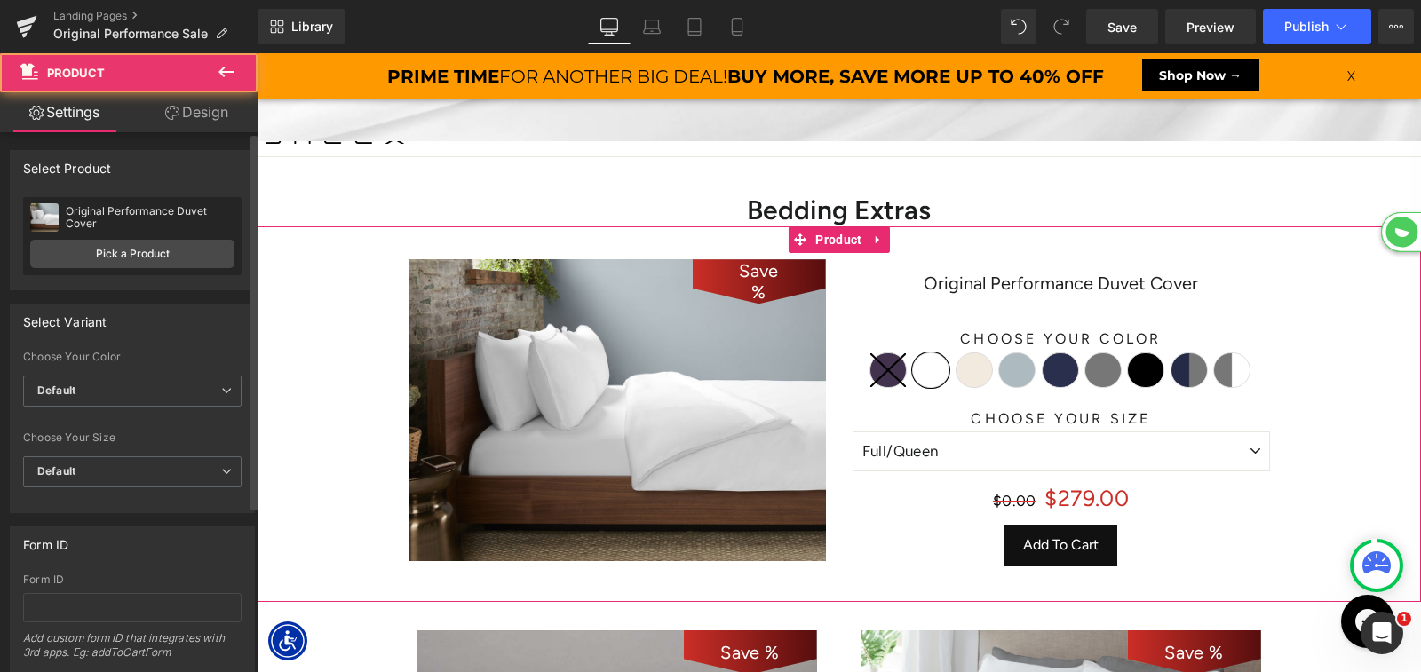
click at [131, 419] on div at bounding box center [132, 422] width 218 height 12
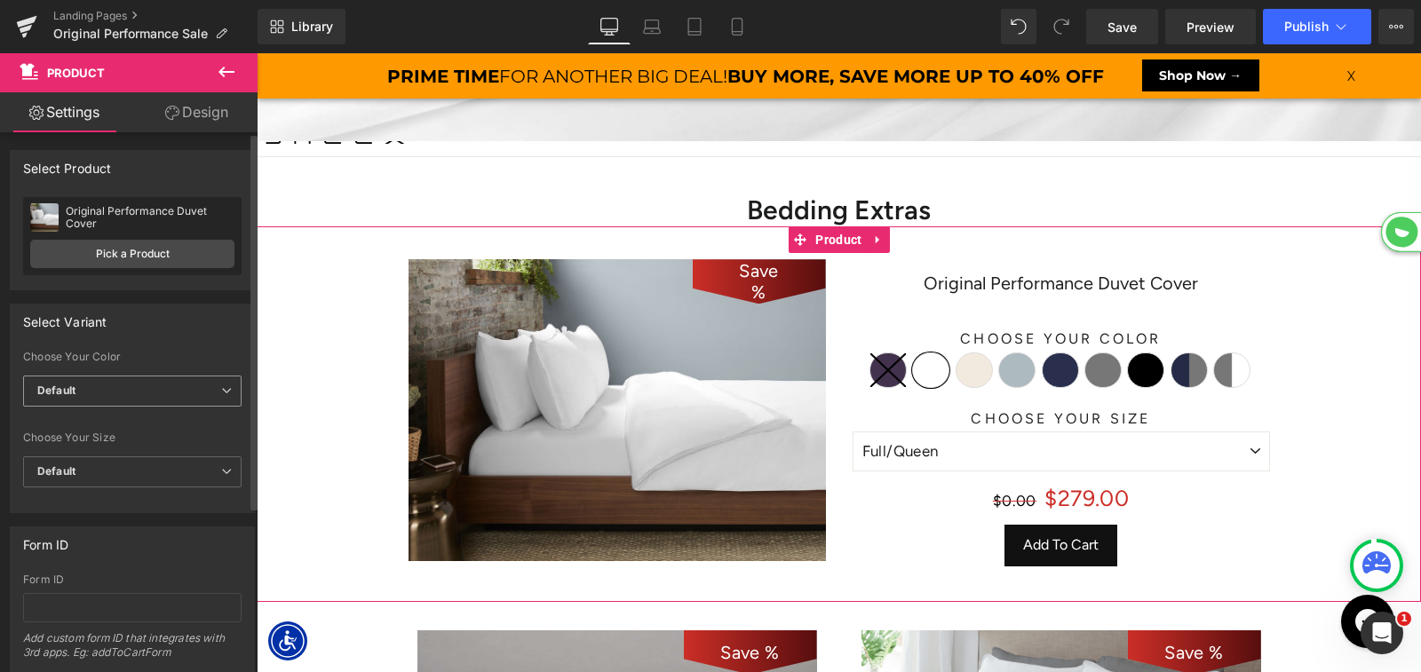
click at [131, 387] on span "Default" at bounding box center [132, 391] width 218 height 31
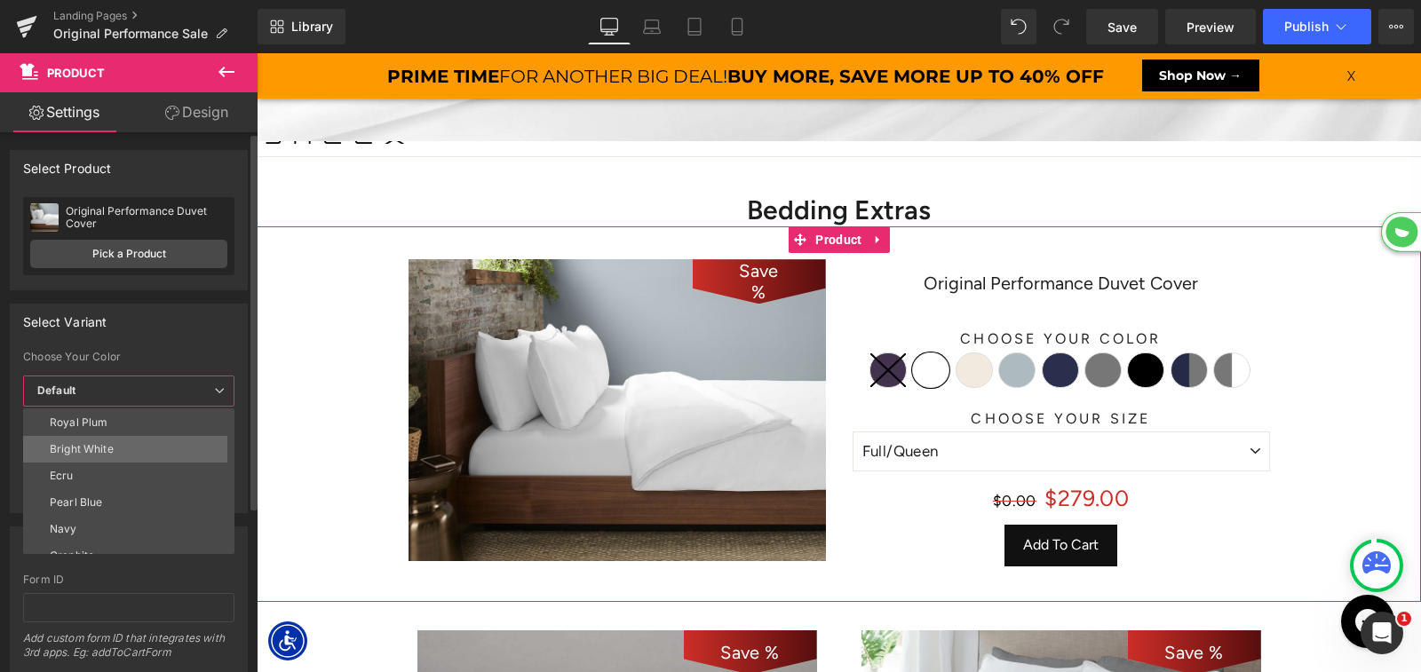
scroll to position [25, 0]
click at [105, 420] on div "Royal Plum" at bounding box center [79, 423] width 58 height 12
click at [115, 466] on span "Default" at bounding box center [128, 472] width 211 height 31
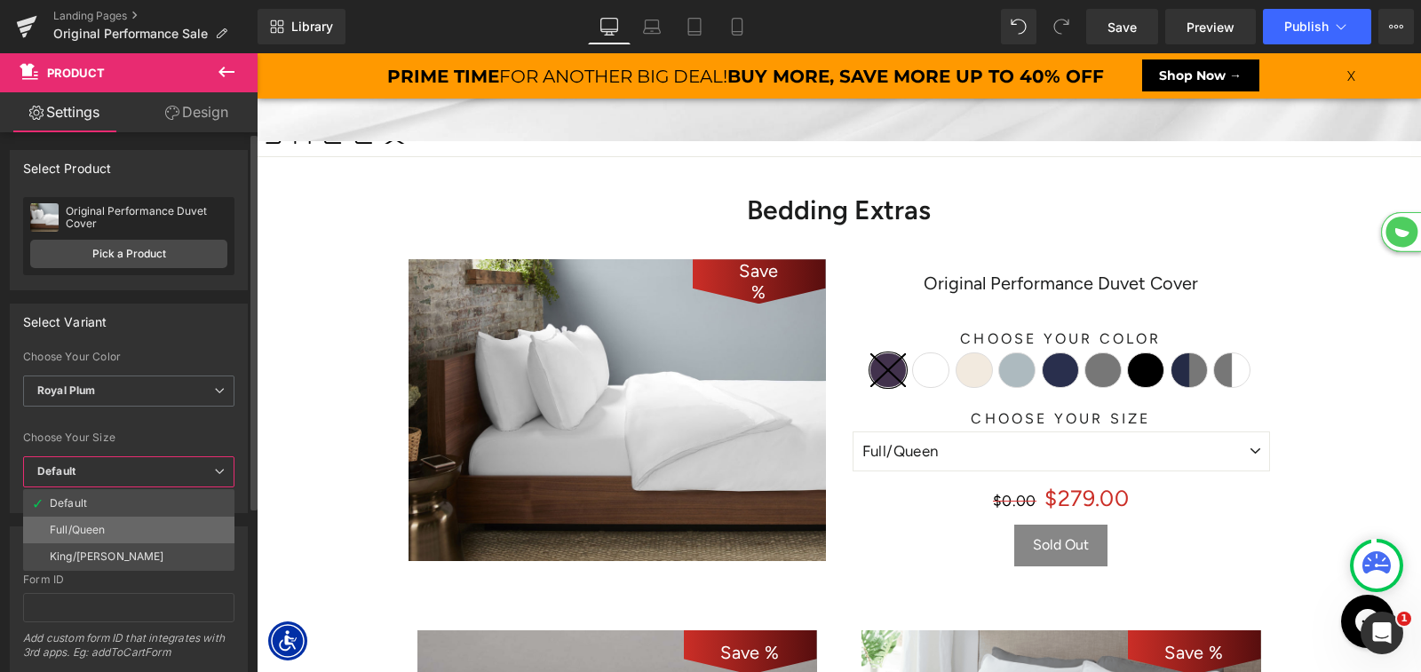
click at [107, 525] on li "Full/Queen" at bounding box center [128, 530] width 211 height 27
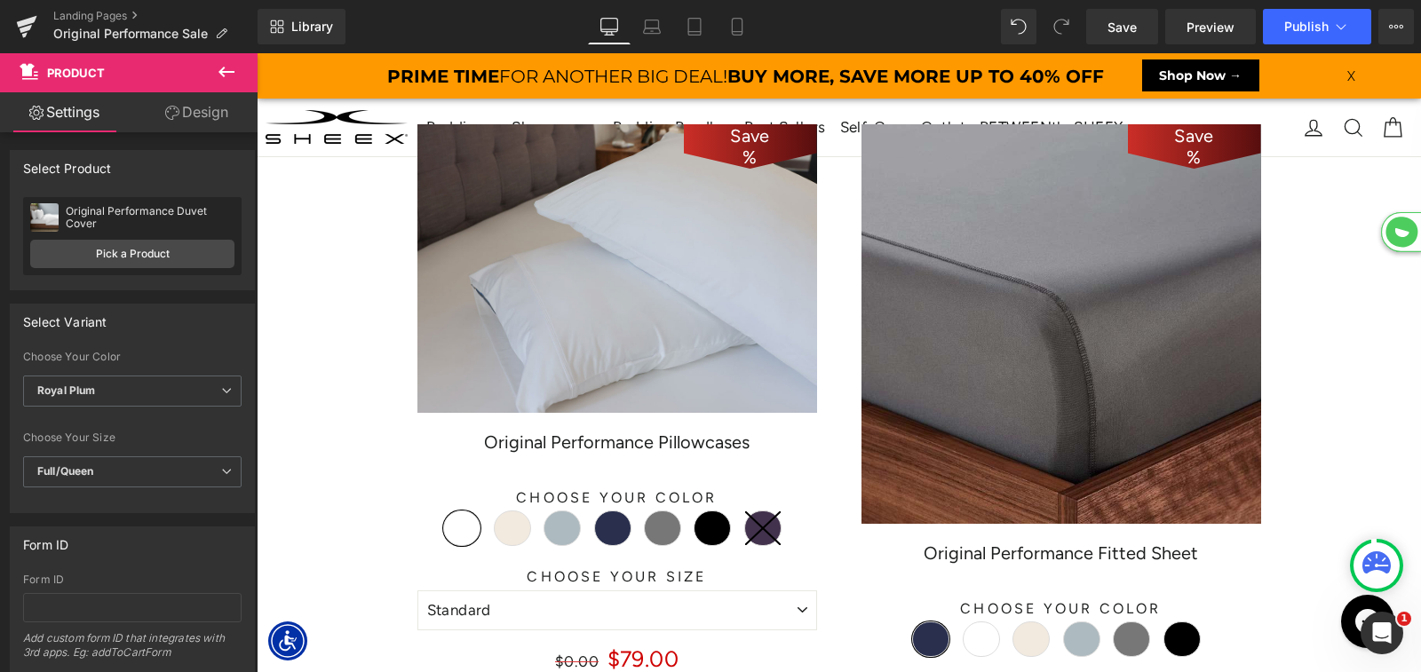
scroll to position [1951, 0]
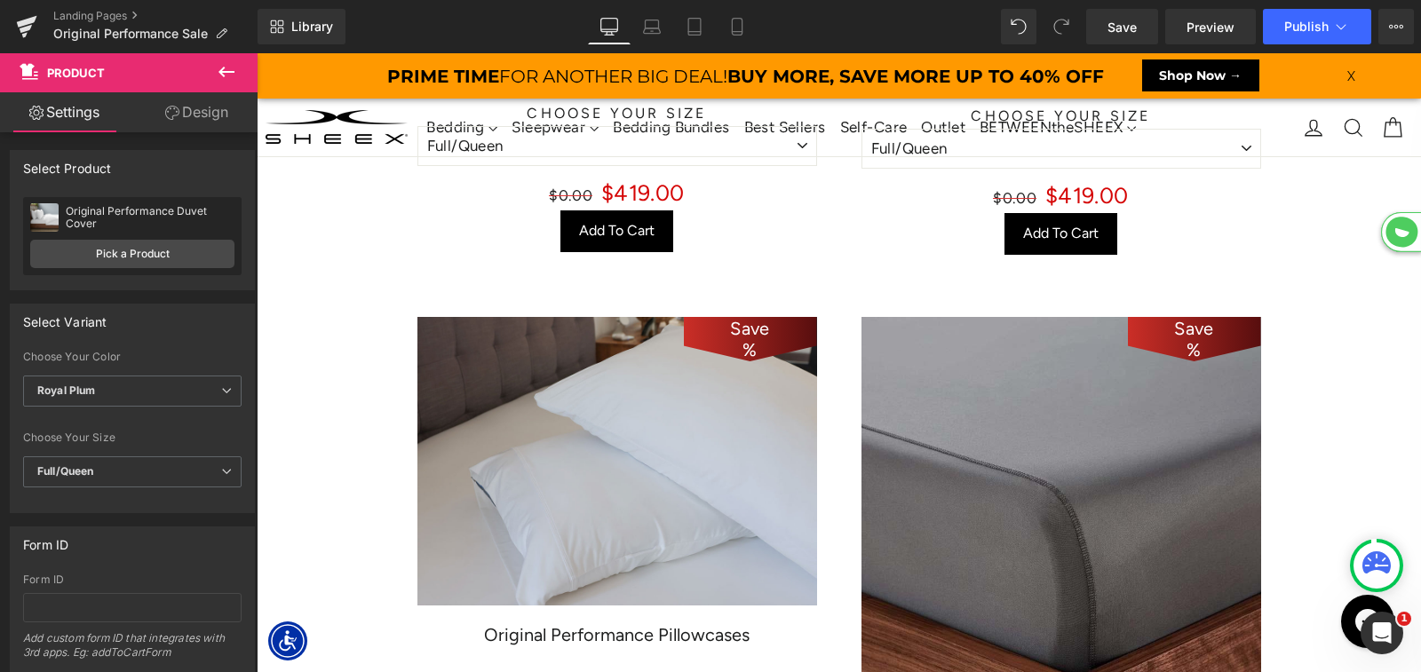
click at [614, 317] on img at bounding box center [617, 461] width 400 height 289
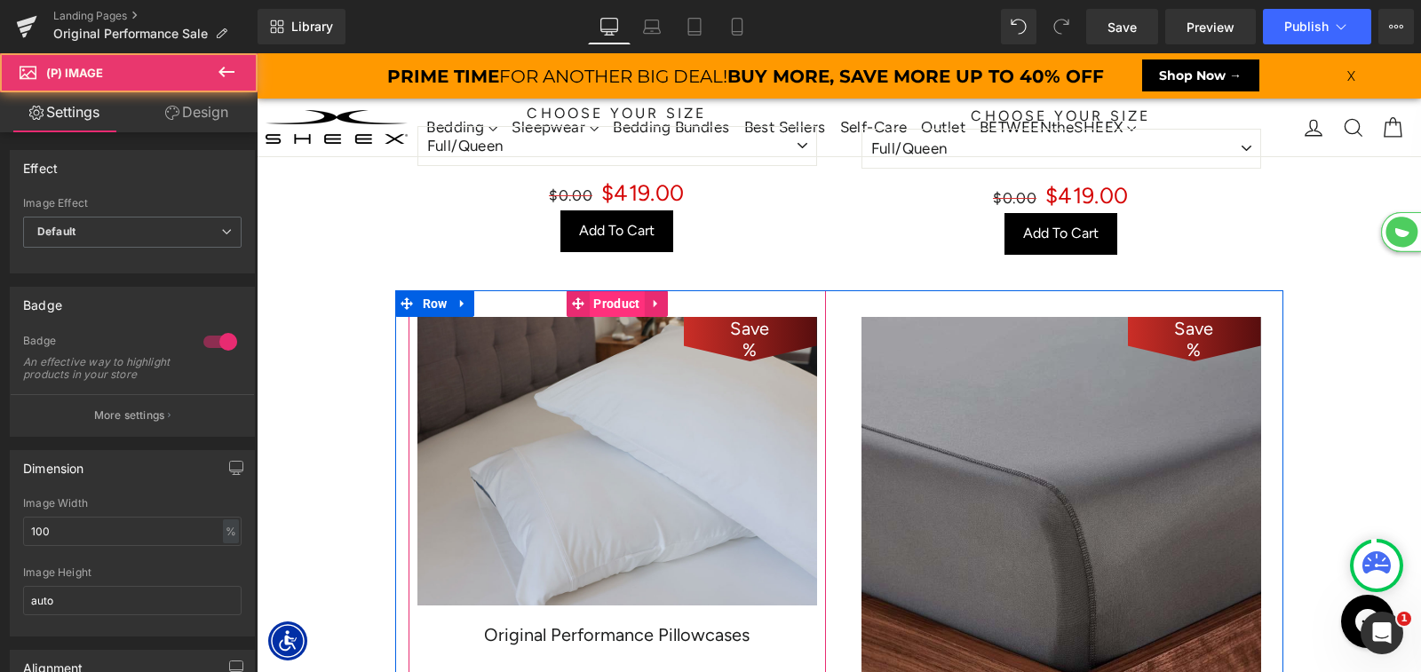
click at [615, 304] on span "Product" at bounding box center [616, 303] width 55 height 27
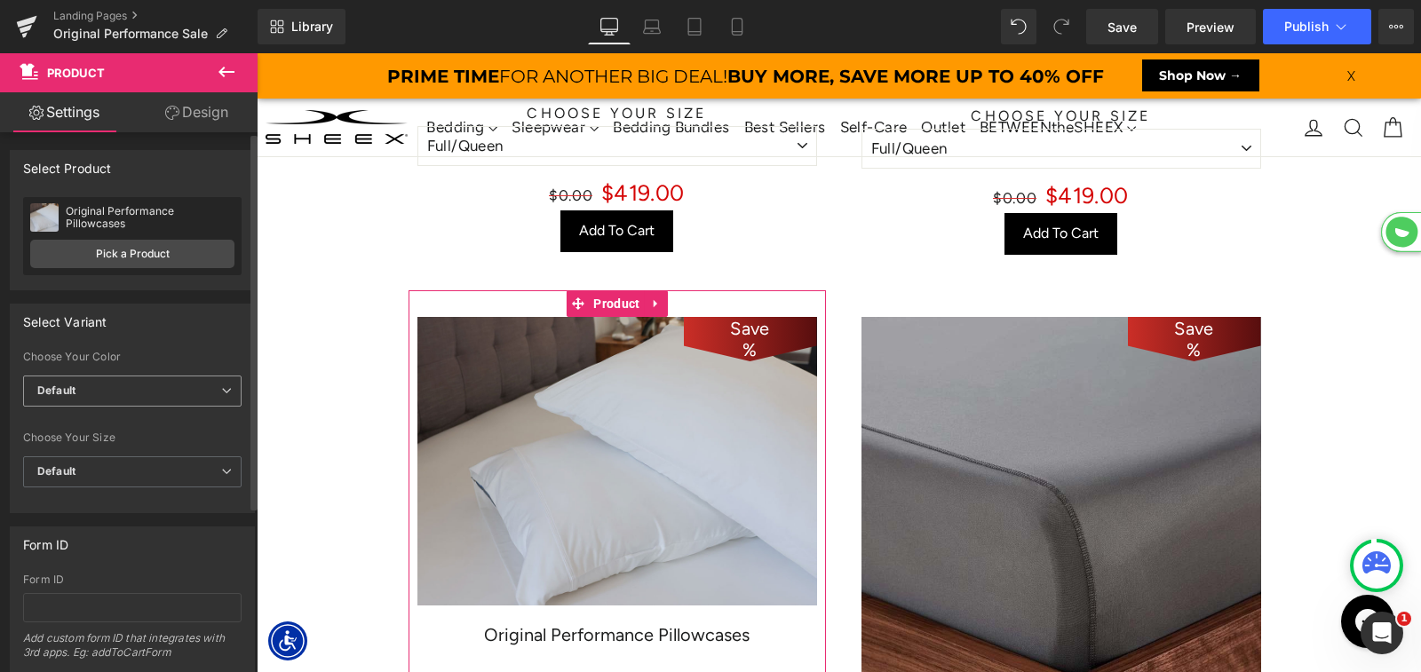
click at [109, 385] on span "Default" at bounding box center [132, 391] width 218 height 31
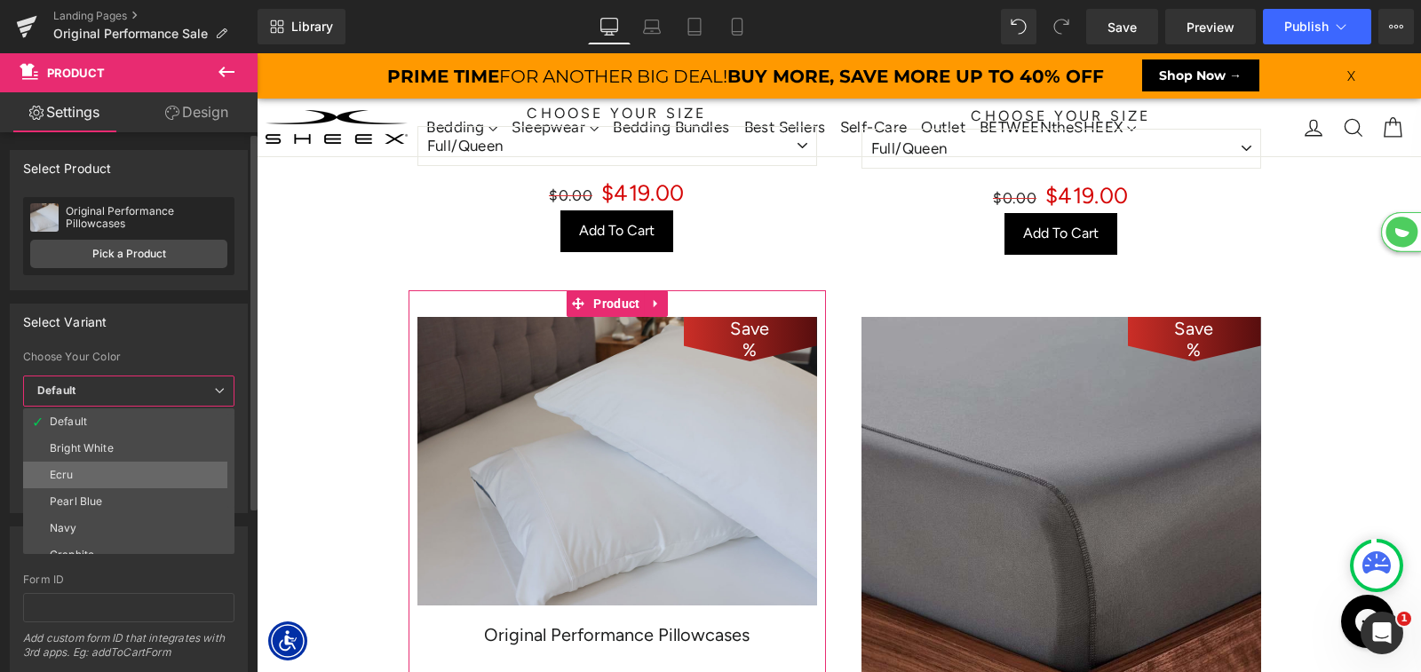
scroll to position [67, 0]
click at [100, 540] on div "Royal Plum" at bounding box center [79, 541] width 58 height 12
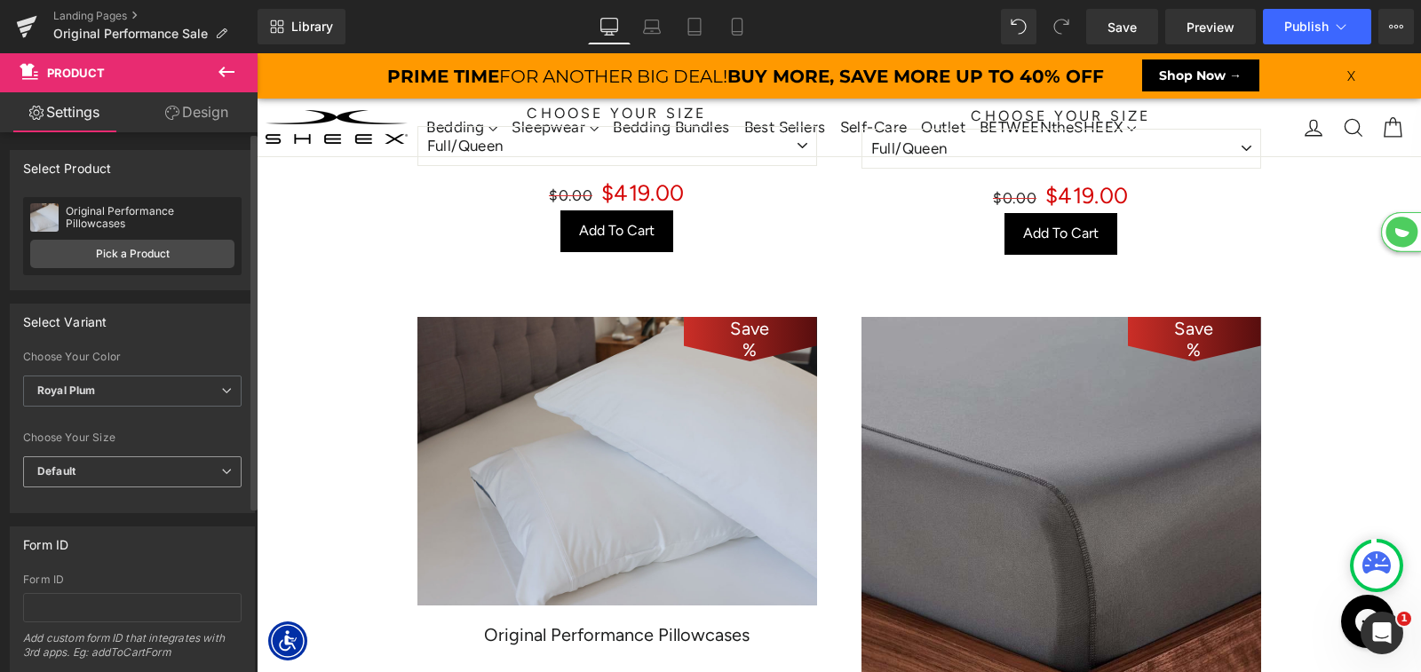
click at [123, 476] on span "Default" at bounding box center [132, 472] width 218 height 31
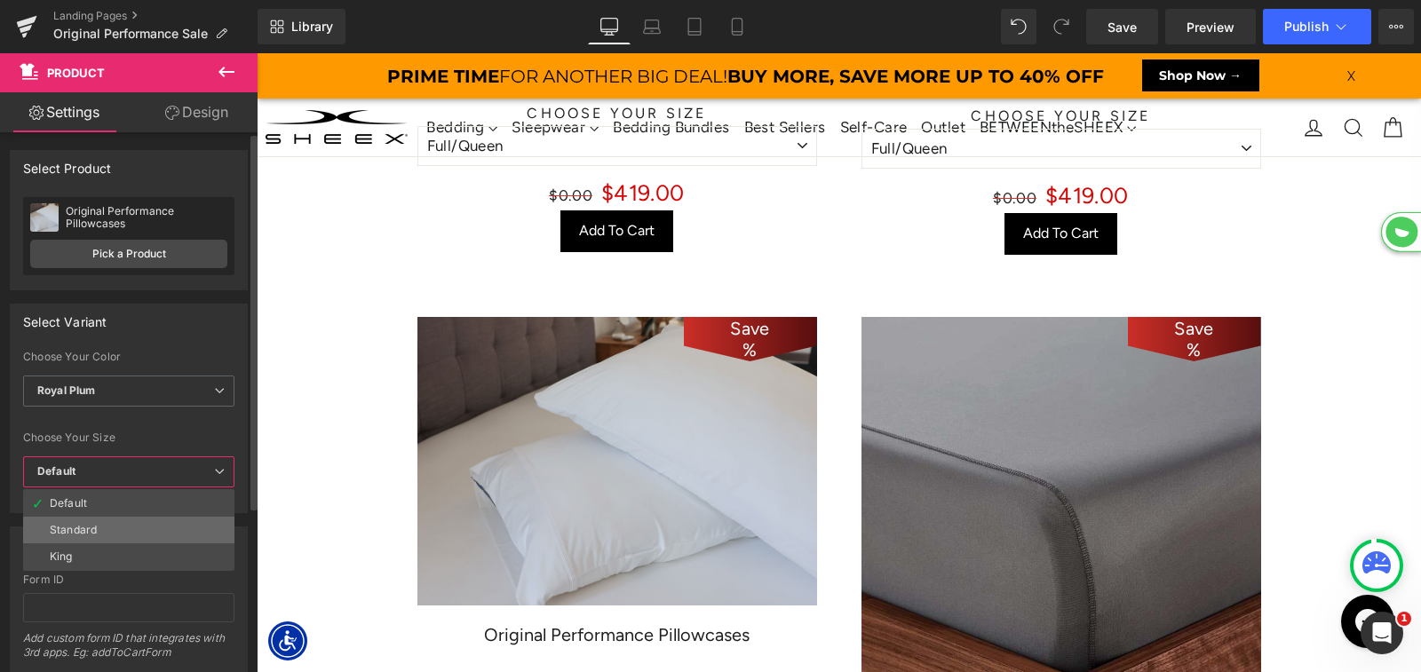
click at [113, 535] on li "Standard" at bounding box center [128, 530] width 211 height 27
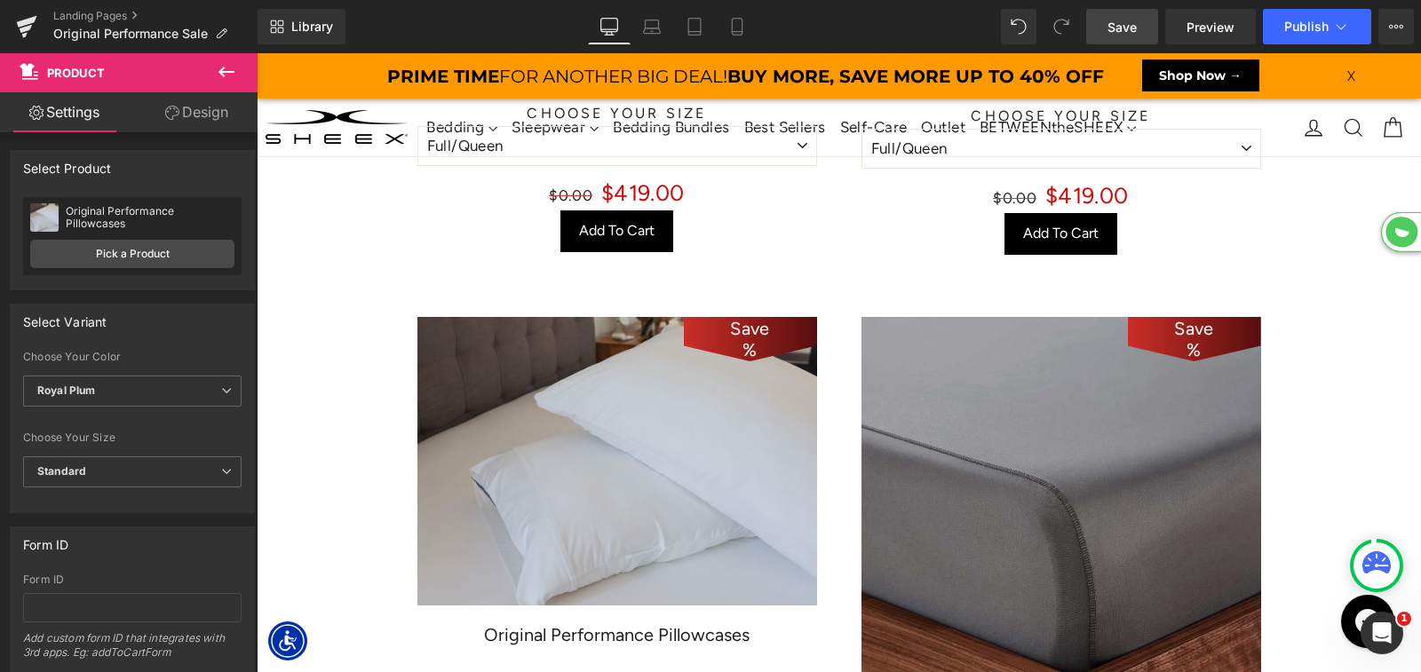
click at [1115, 20] on span "Save" at bounding box center [1122, 27] width 29 height 19
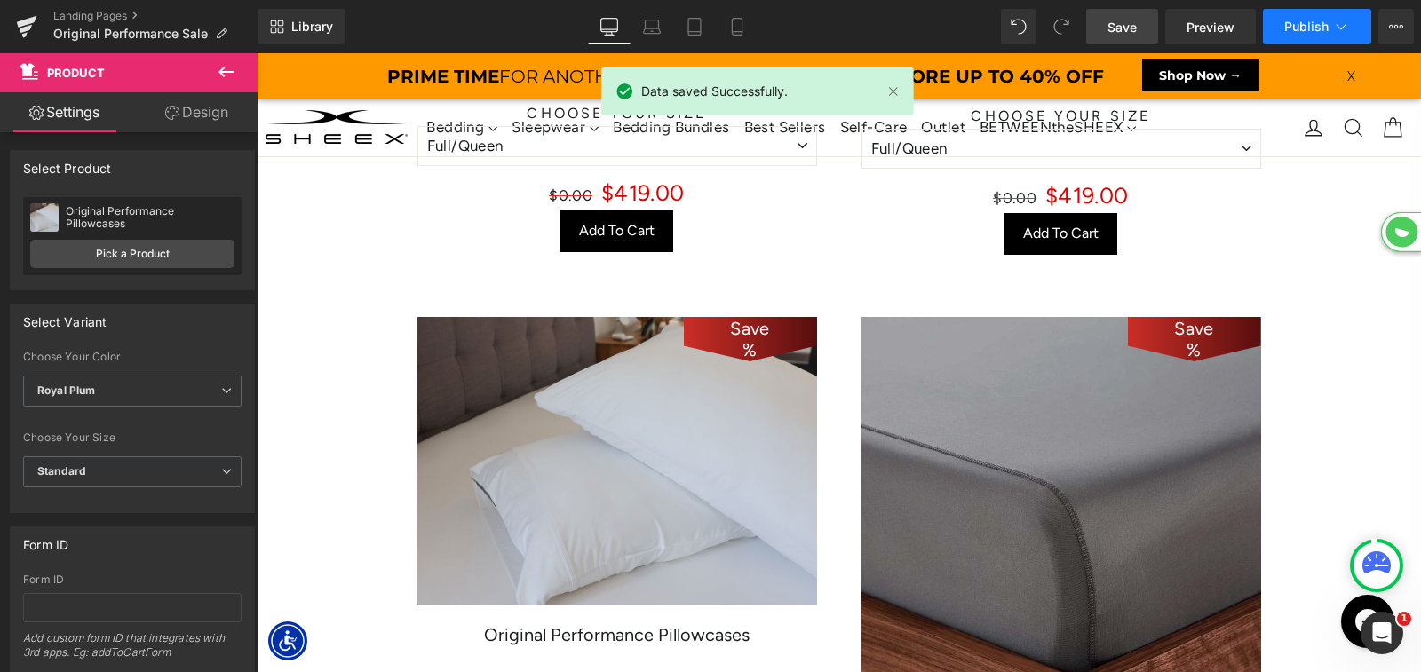
click at [1303, 27] on span "Publish" at bounding box center [1306, 27] width 44 height 14
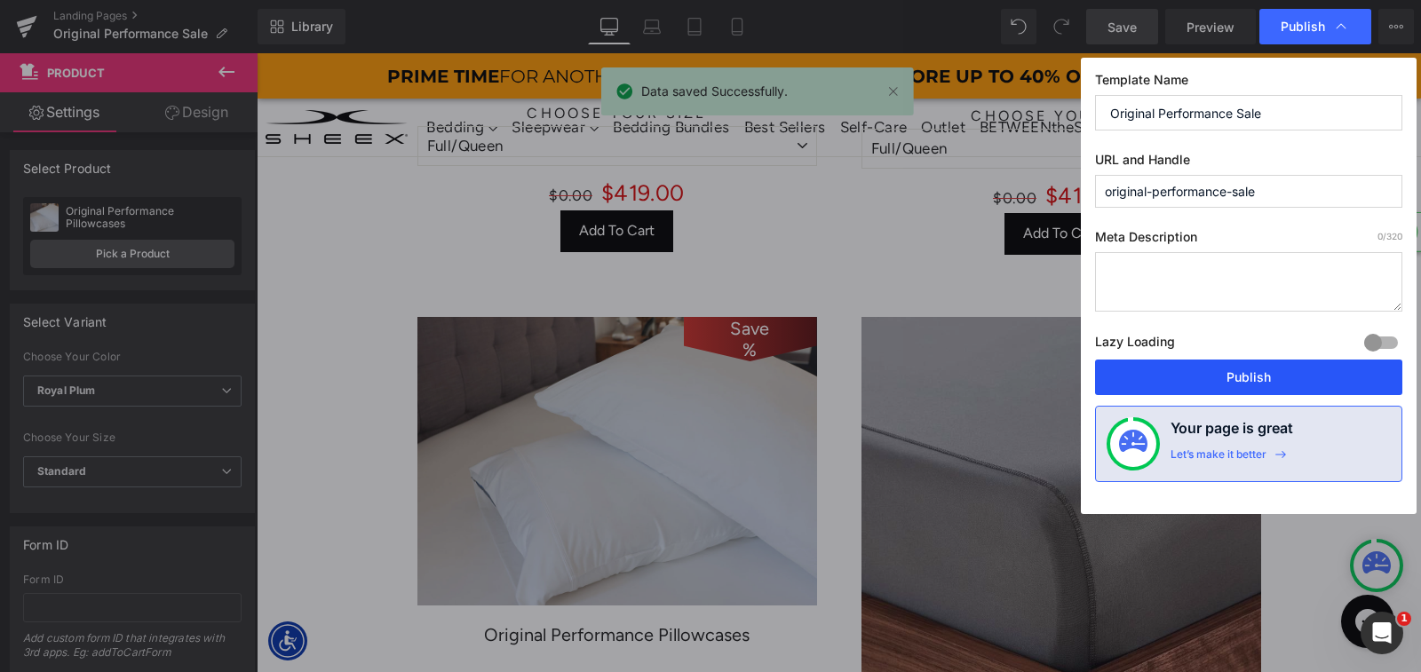
click at [1227, 375] on button "Publish" at bounding box center [1248, 378] width 307 height 36
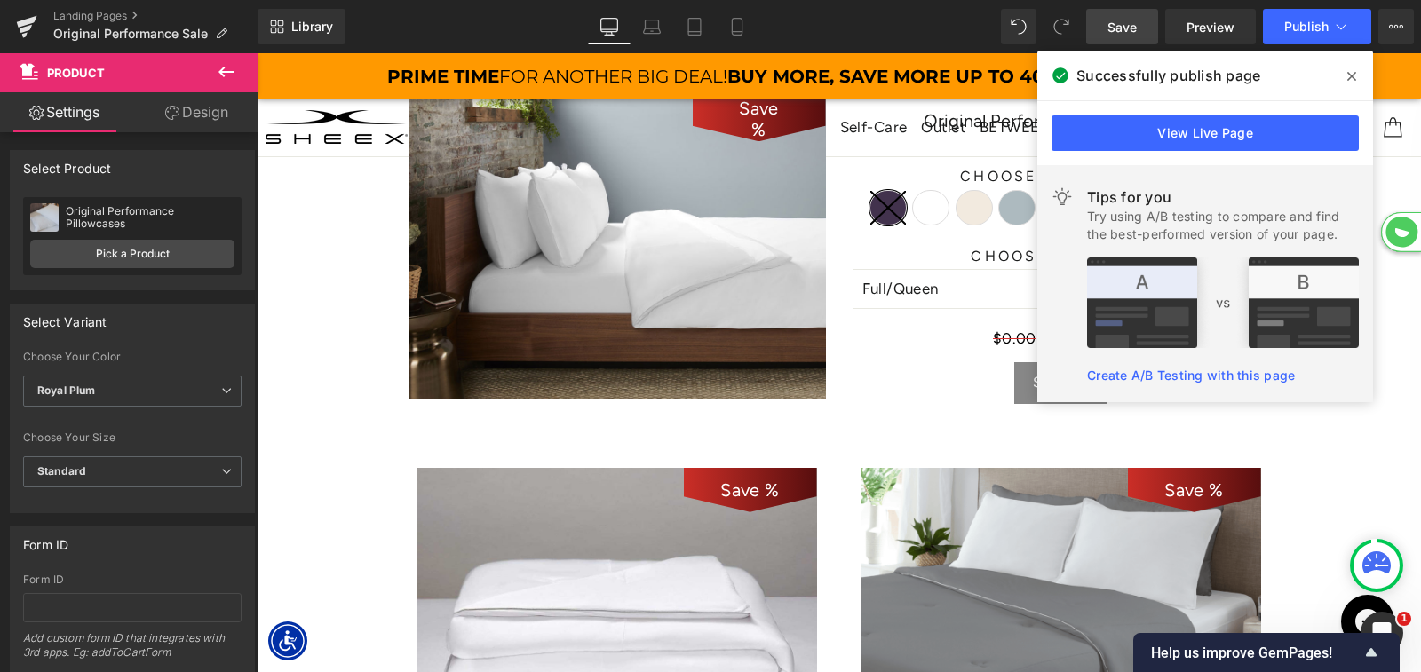
scroll to position [1290, 0]
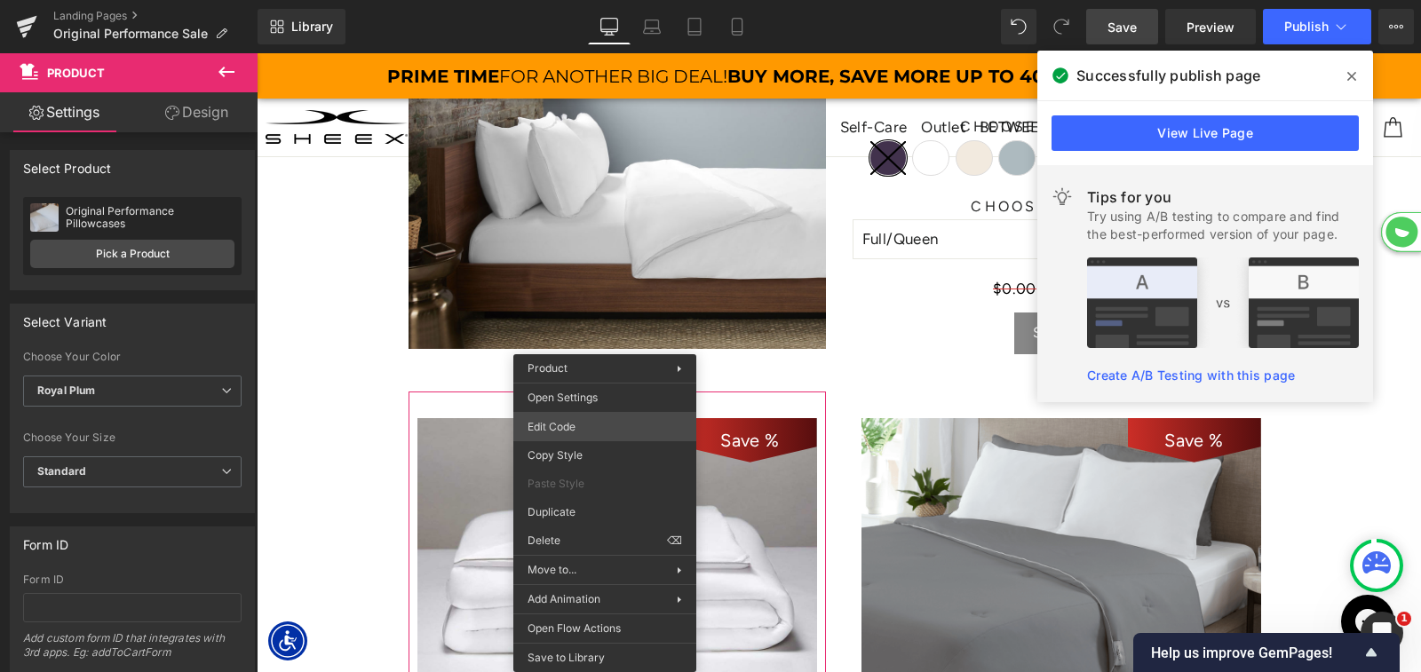
click at [593, 0] on div "Product You are previewing how the will restyle your page. You can not edit Ele…" at bounding box center [710, 0] width 1421 height 0
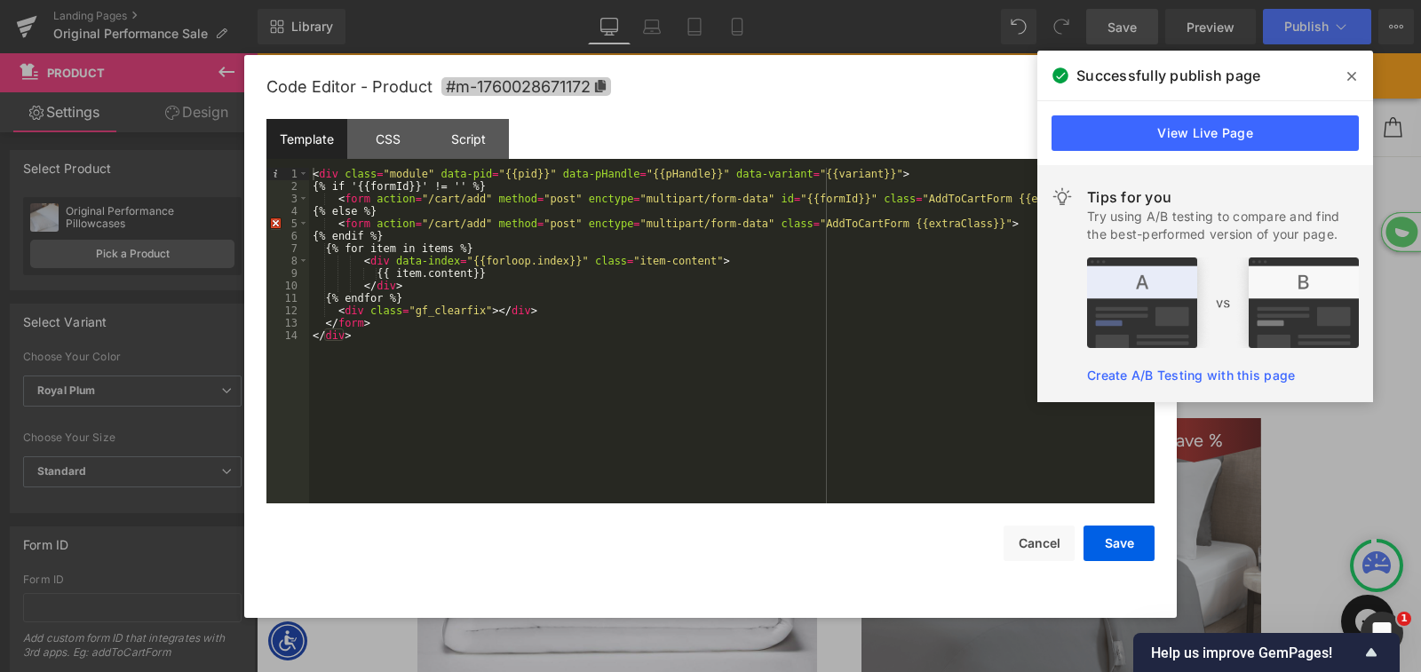
click at [586, 80] on span "#m-1760028671172" at bounding box center [526, 86] width 170 height 19
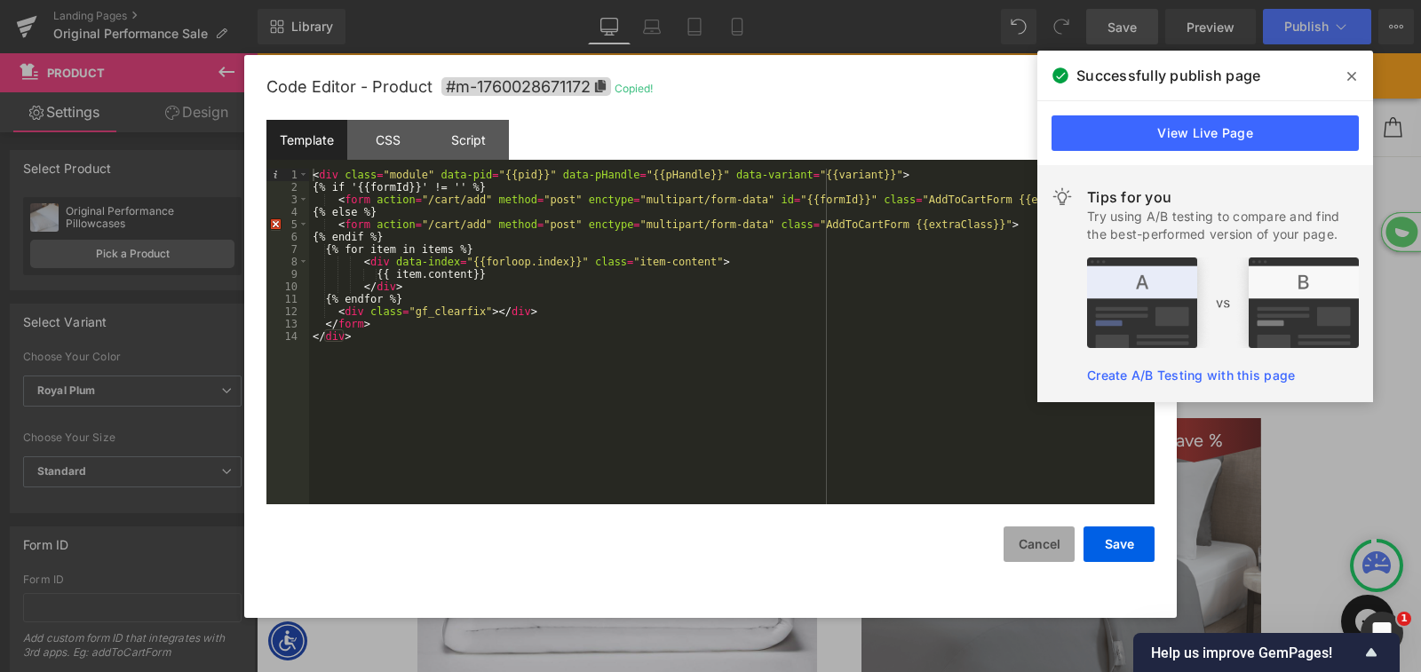
click at [1050, 544] on button "Cancel" at bounding box center [1039, 545] width 71 height 36
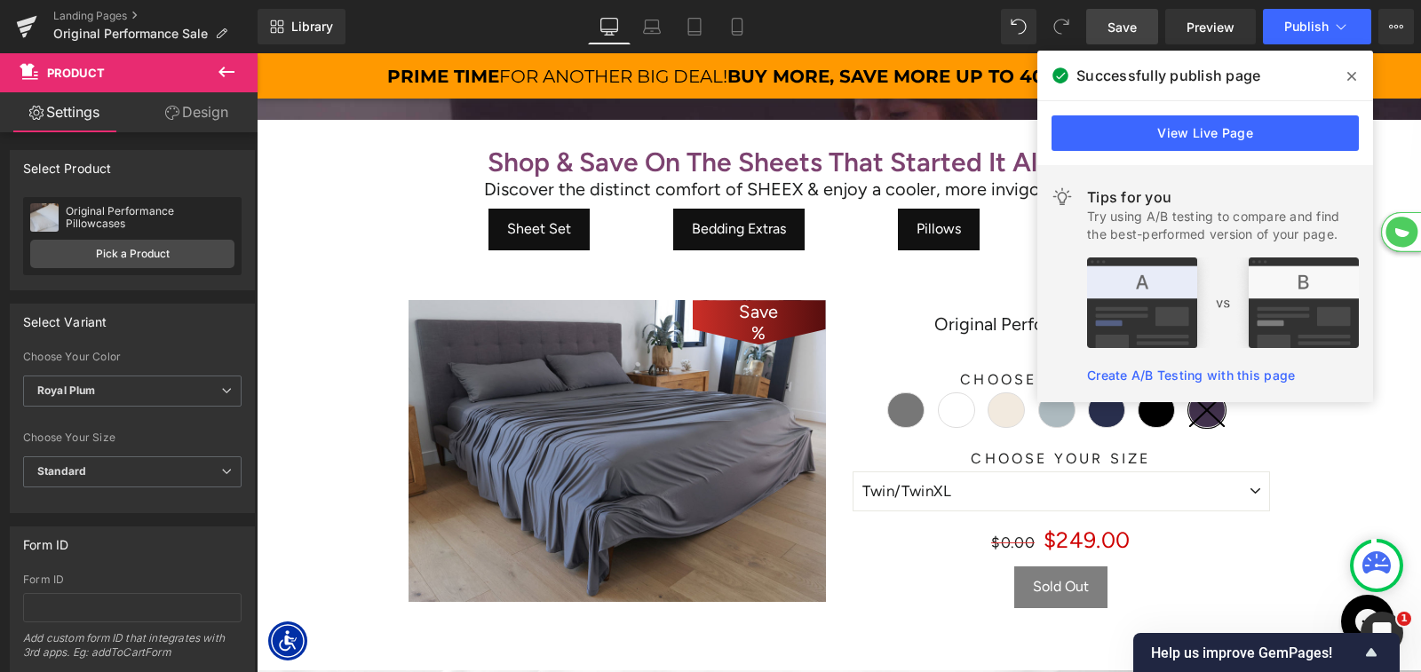
scroll to position [8197, 1164]
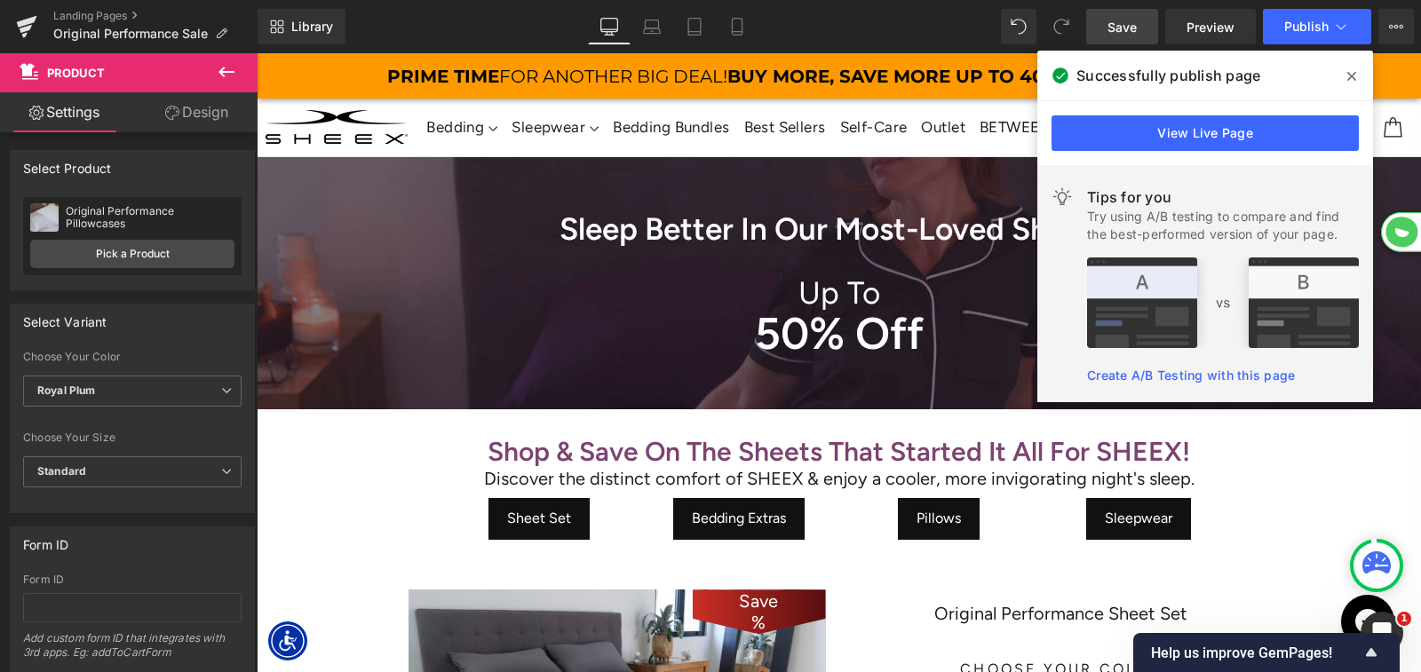
click at [662, 455] on b "Shop & Save On The Sheets That Started It All For SHEEX!" at bounding box center [839, 451] width 703 height 33
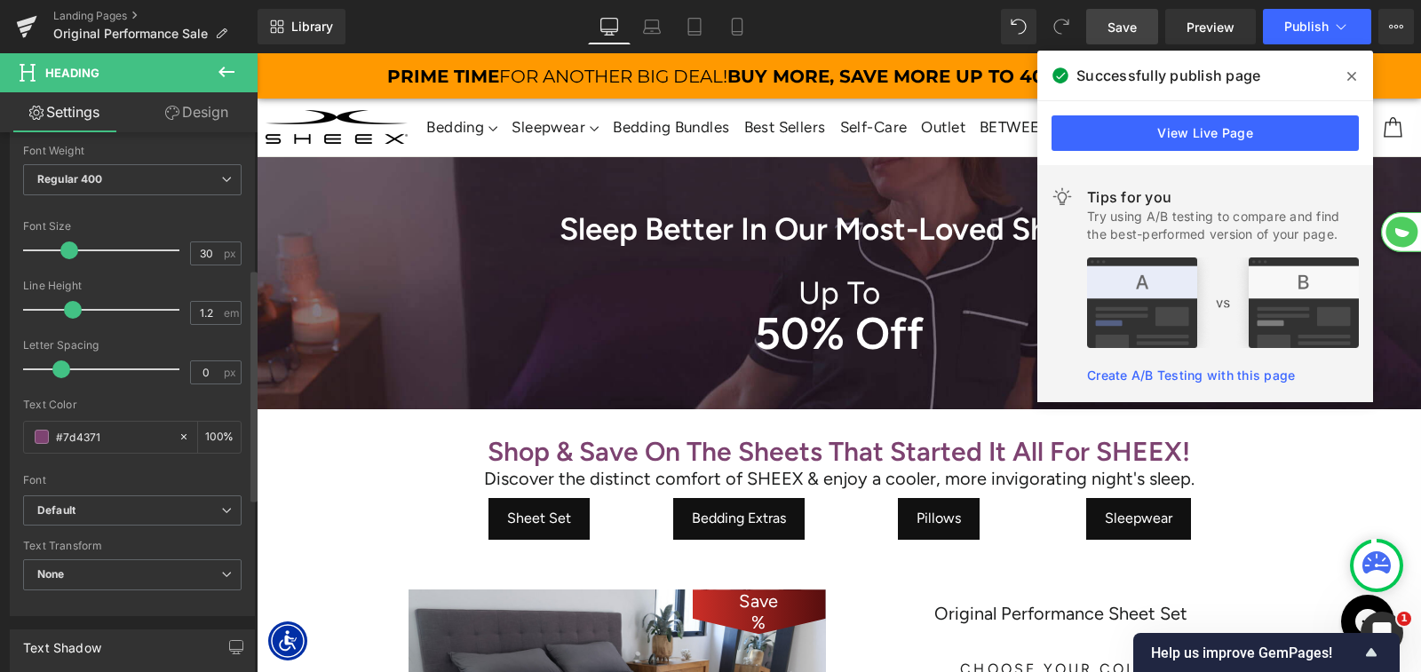
scroll to position [340, 0]
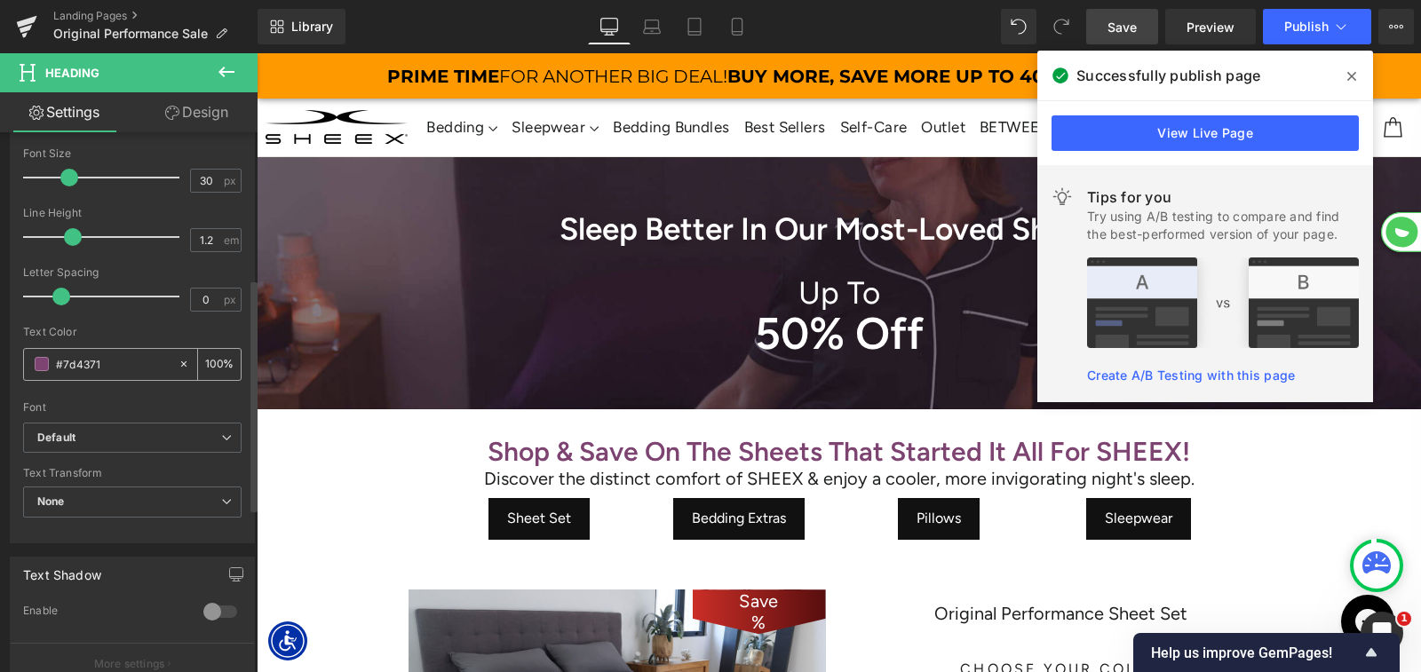
click at [107, 360] on input "#7d4371" at bounding box center [113, 364] width 114 height 20
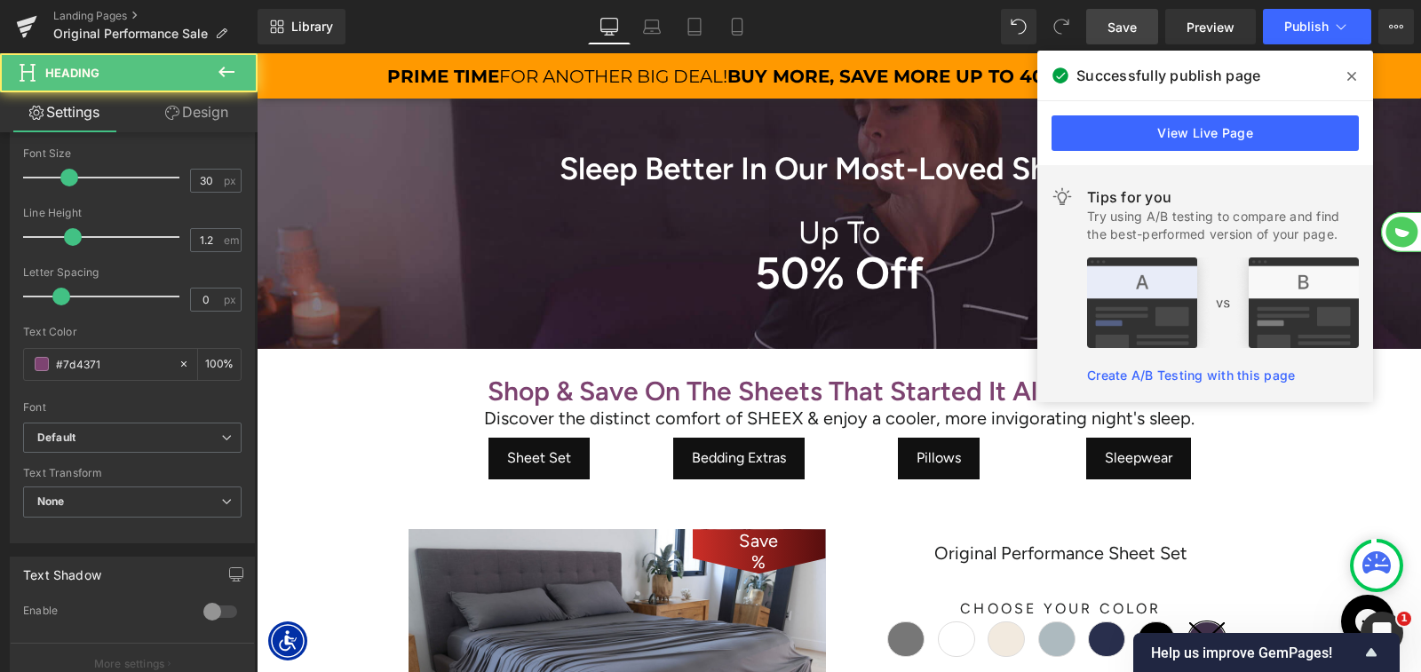
click at [727, 393] on b "Shop & Save On The Sheets That Started It All For SHEEX!" at bounding box center [839, 391] width 703 height 33
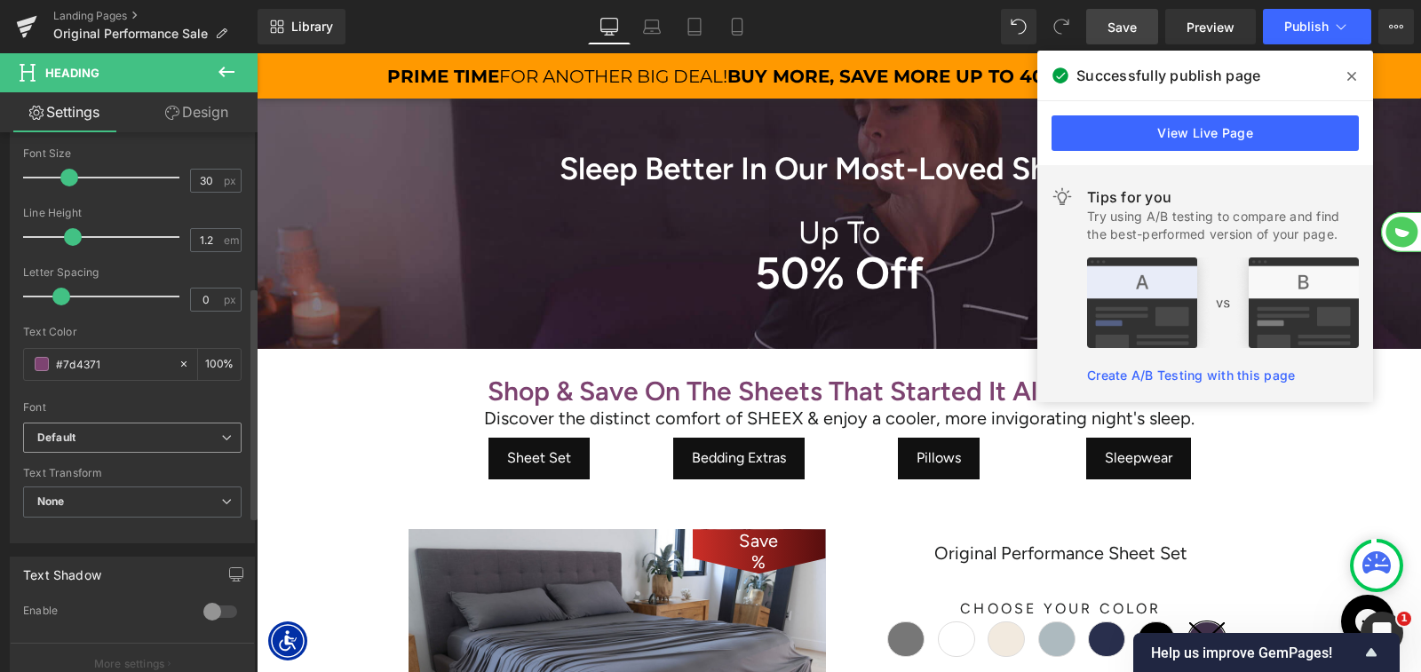
scroll to position [406, 0]
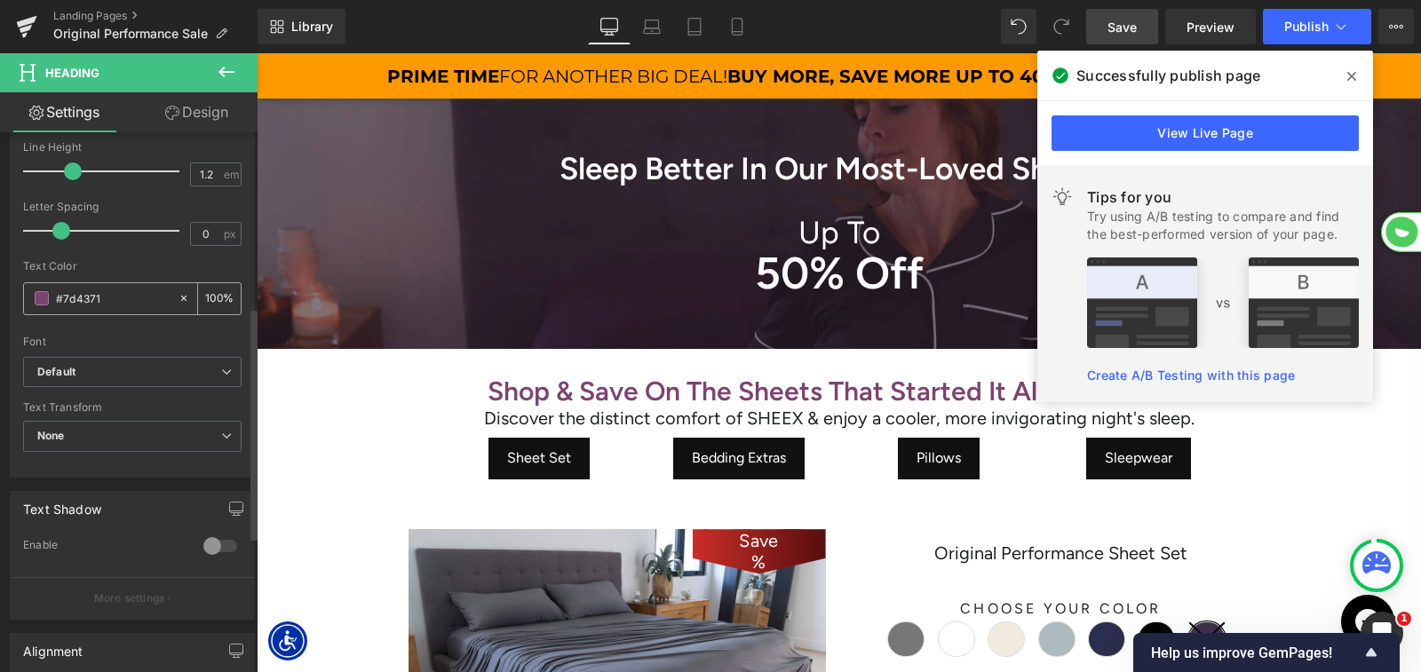
click at [80, 290] on input "#7d4371" at bounding box center [113, 299] width 114 height 20
type input "#654879"
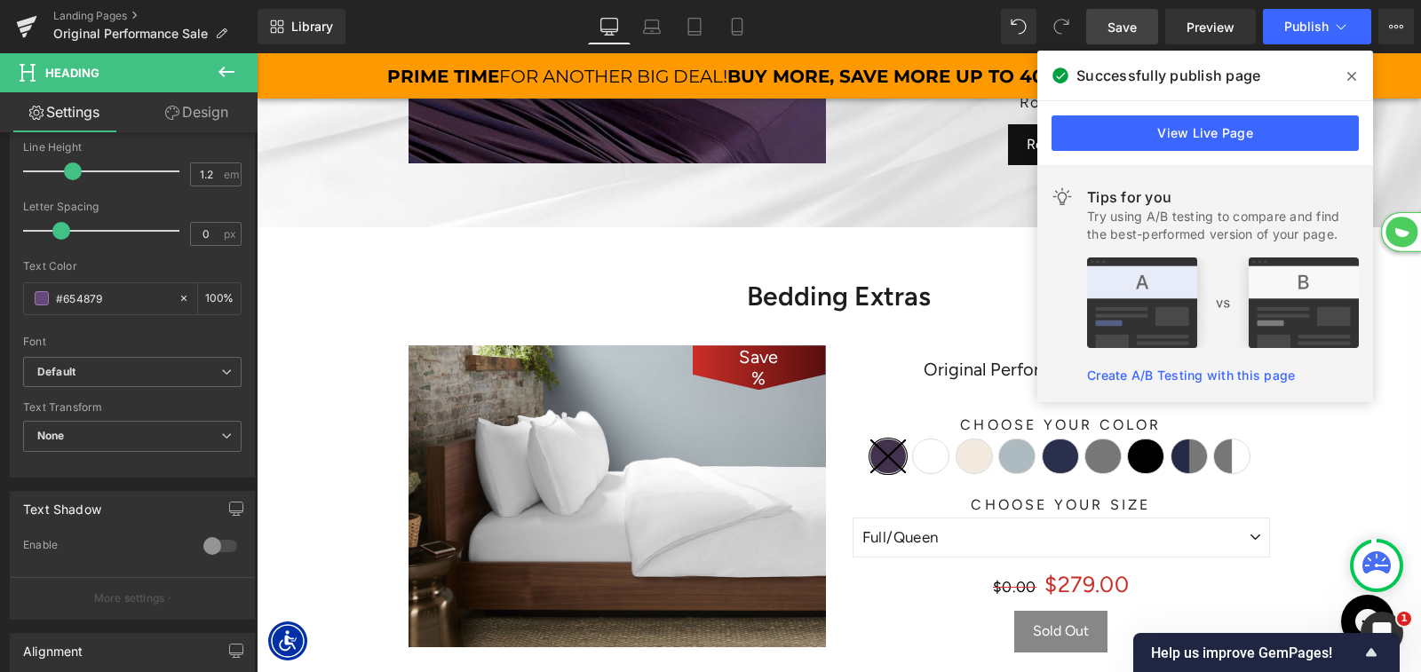
scroll to position [895, 0]
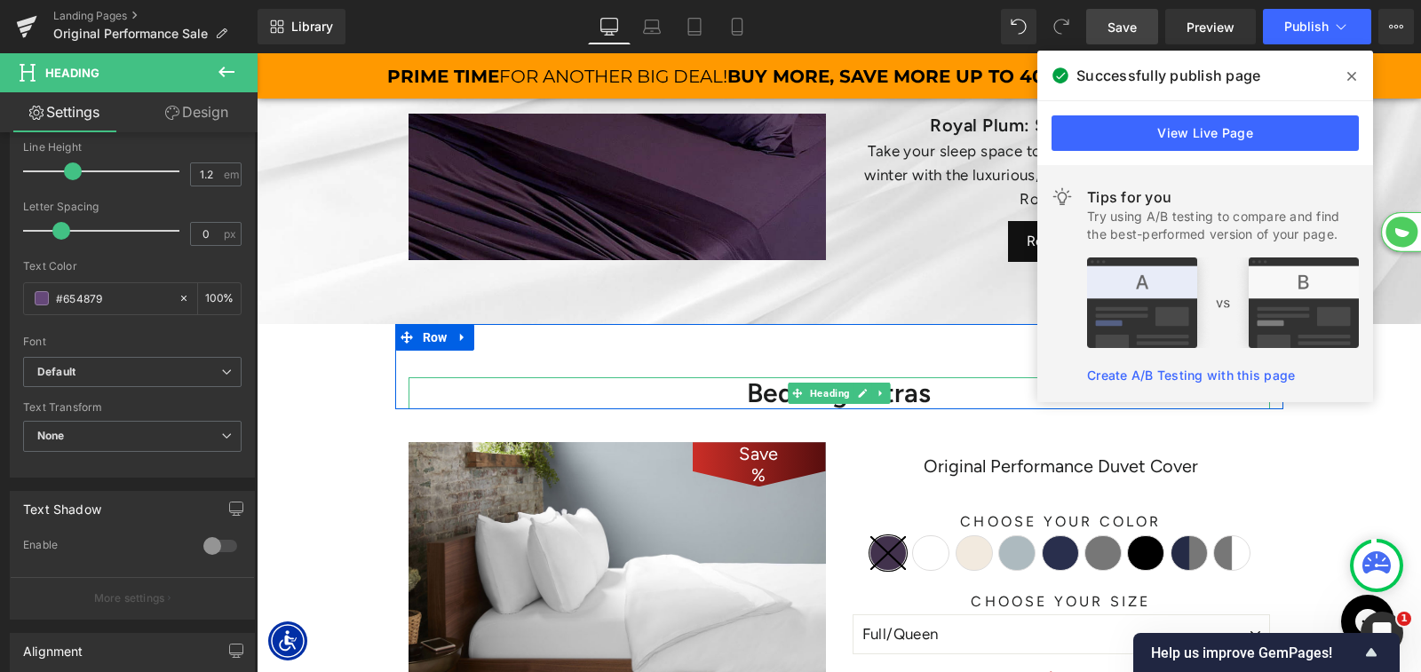
drag, startPoint x: 812, startPoint y: 400, endPoint x: 752, endPoint y: 396, distance: 59.6
click at [812, 400] on span "Heading" at bounding box center [829, 393] width 47 height 21
click at [752, 396] on h1 "Bedding Extras" at bounding box center [839, 393] width 861 height 32
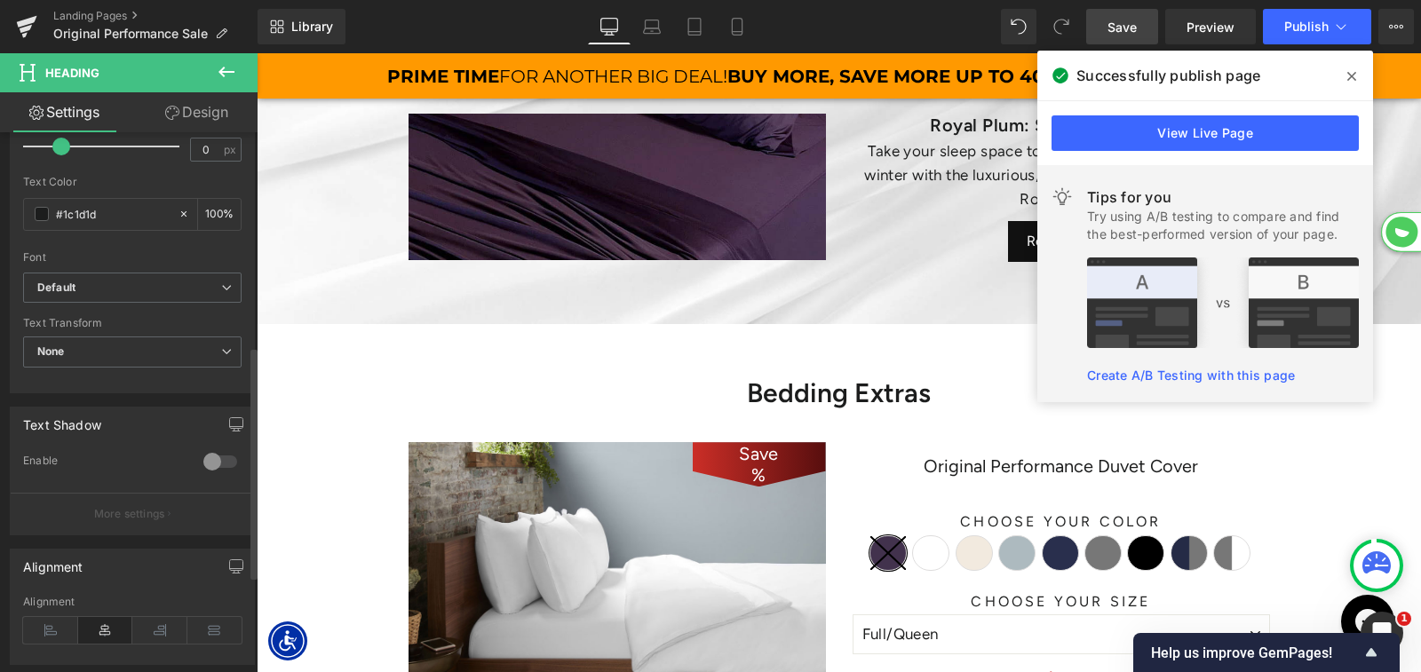
scroll to position [496, 0]
click at [98, 204] on input "#1c1d1d" at bounding box center [113, 208] width 114 height 20
paste input "654879"
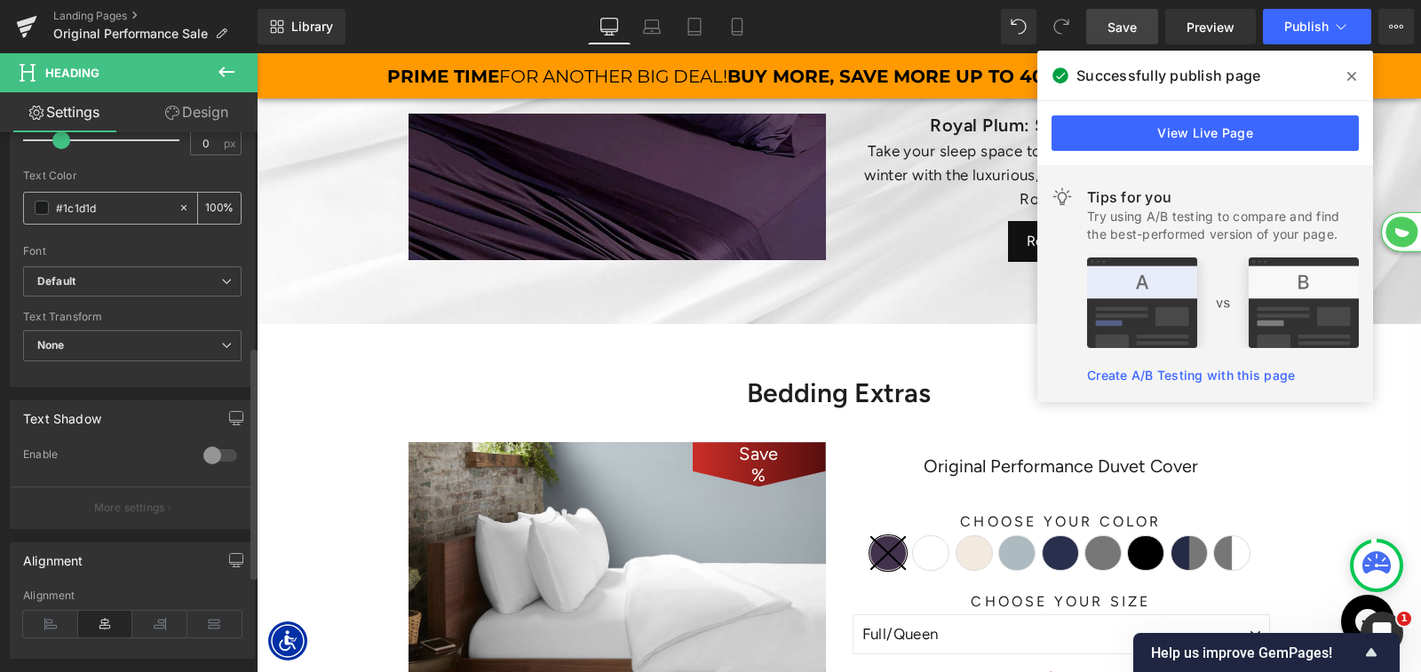
type input "#654879"
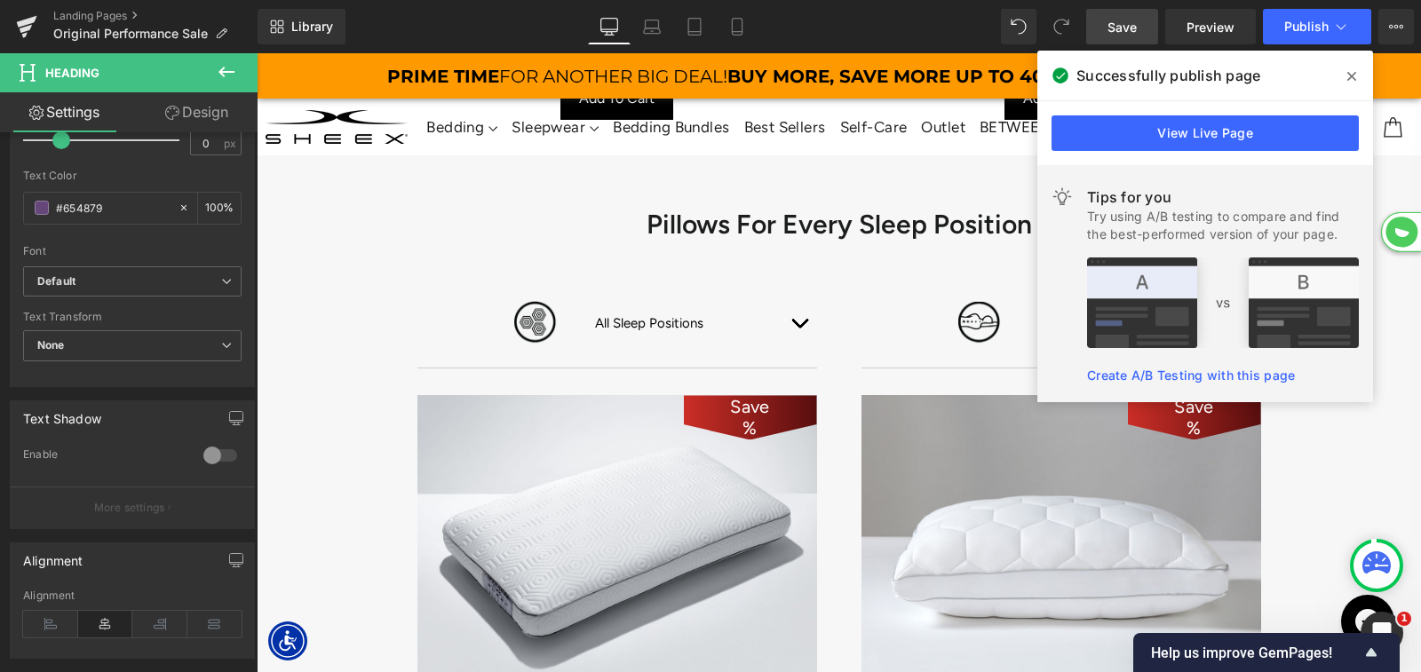
scroll to position [3439, 0]
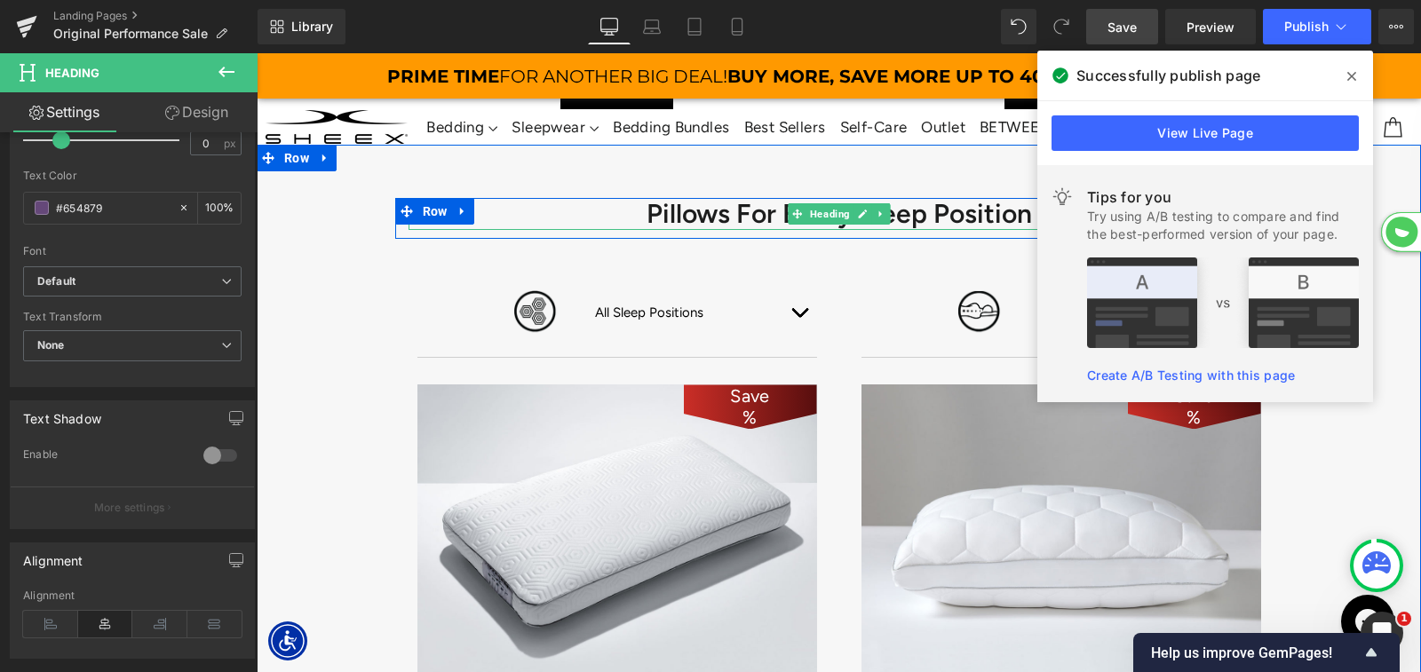
click at [664, 218] on h1 "Pillows For Every Sleep Position" at bounding box center [839, 214] width 861 height 32
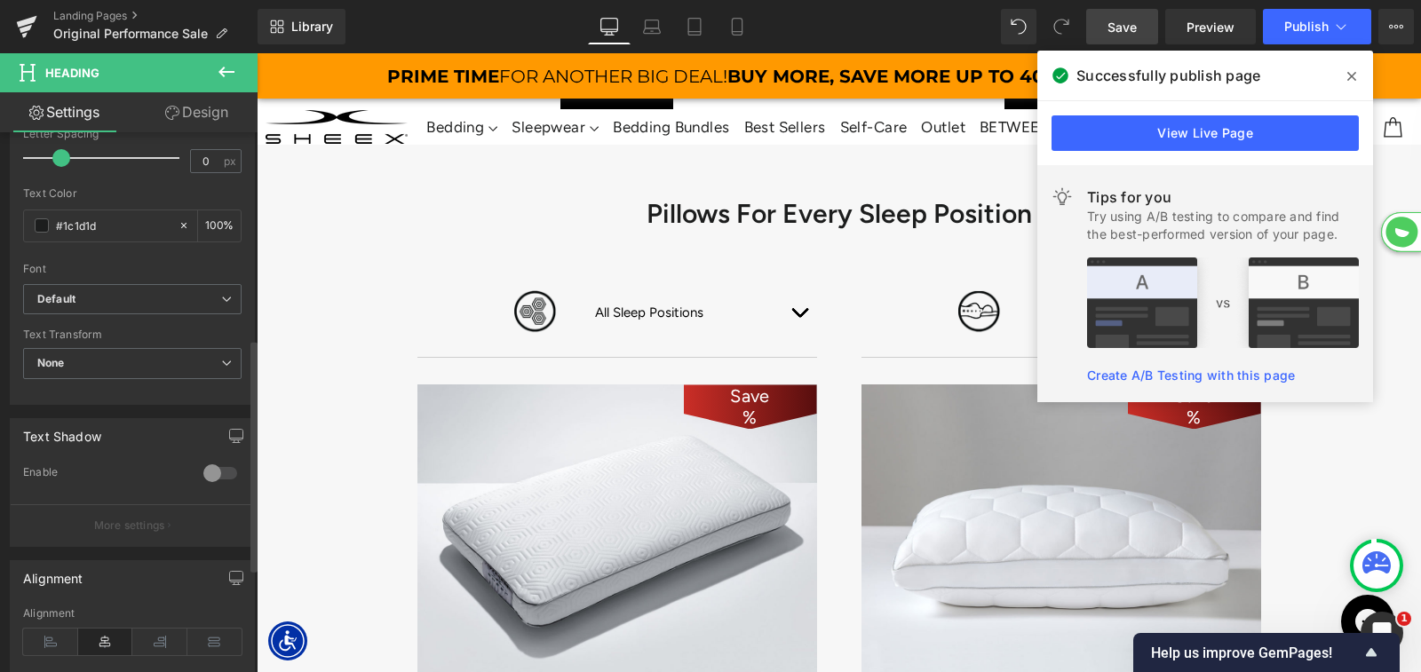
scroll to position [480, 0]
click at [77, 218] on input "#1c1d1d" at bounding box center [113, 225] width 114 height 20
paste input "654879"
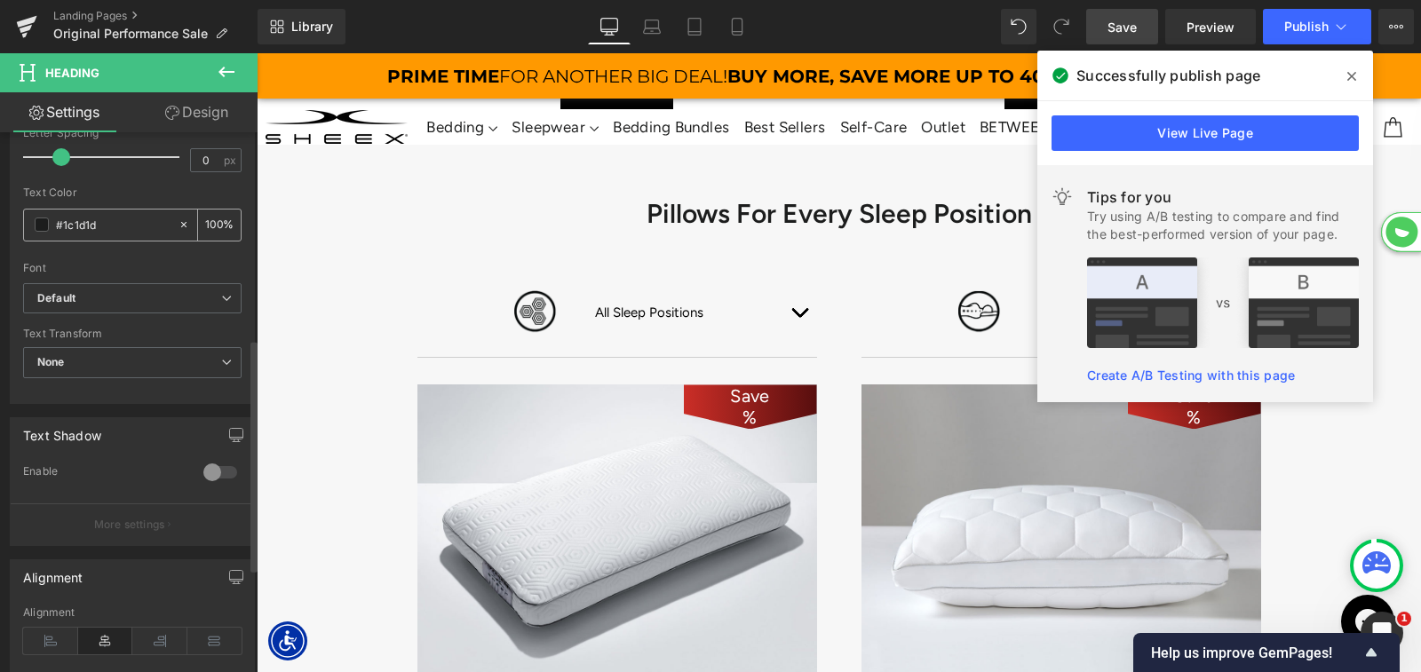
type input "#654879"
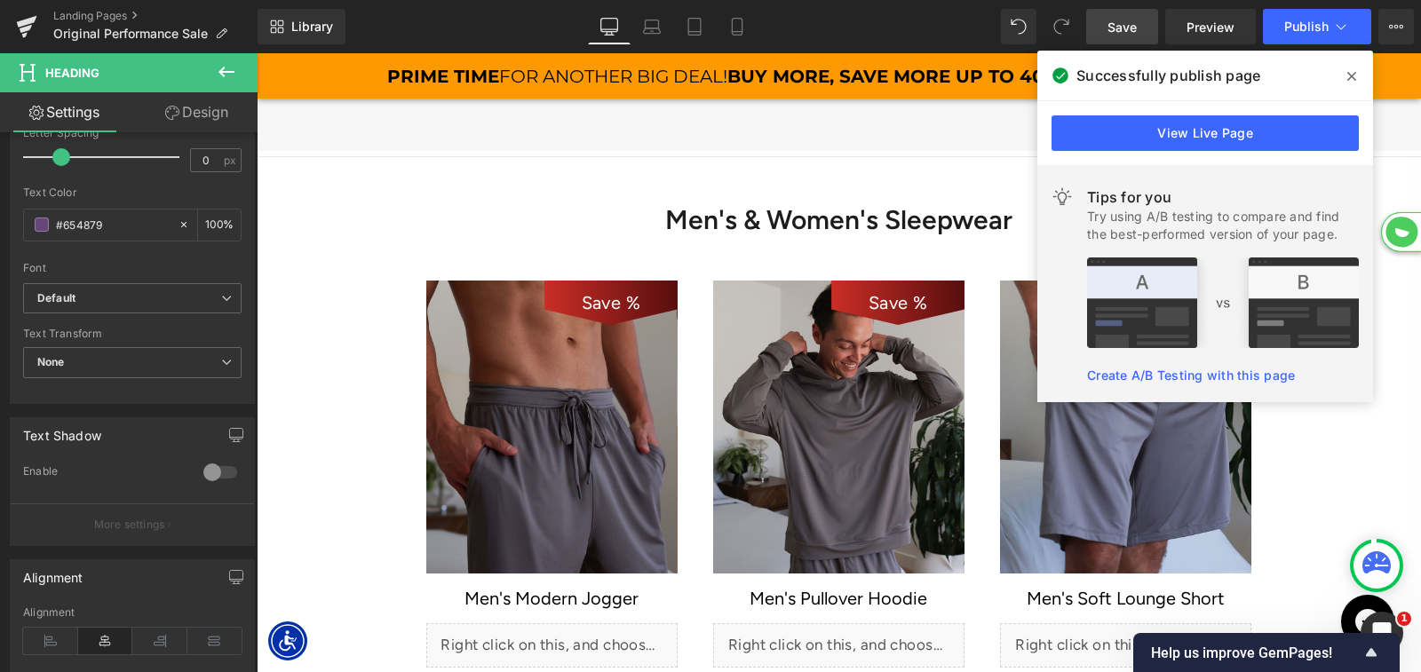
scroll to position [4985, 0]
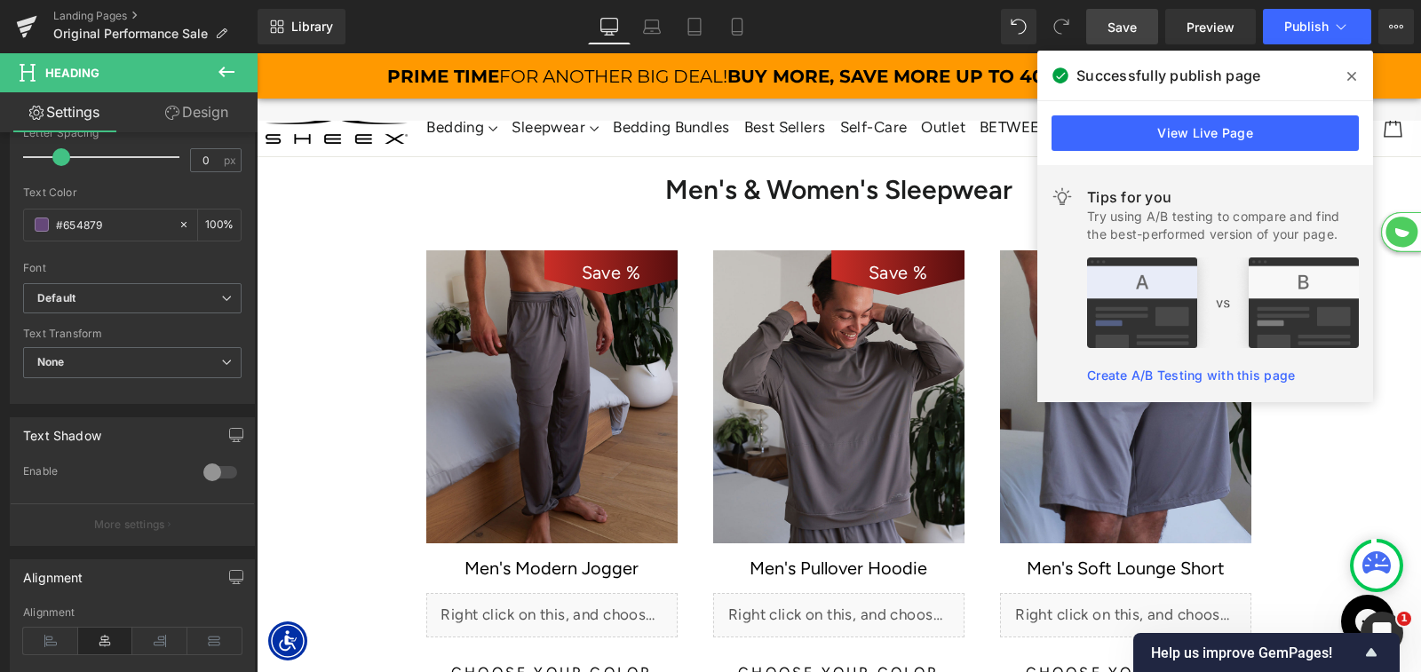
click at [719, 187] on h1 "Men's & Women's Sleepwear" at bounding box center [839, 190] width 861 height 32
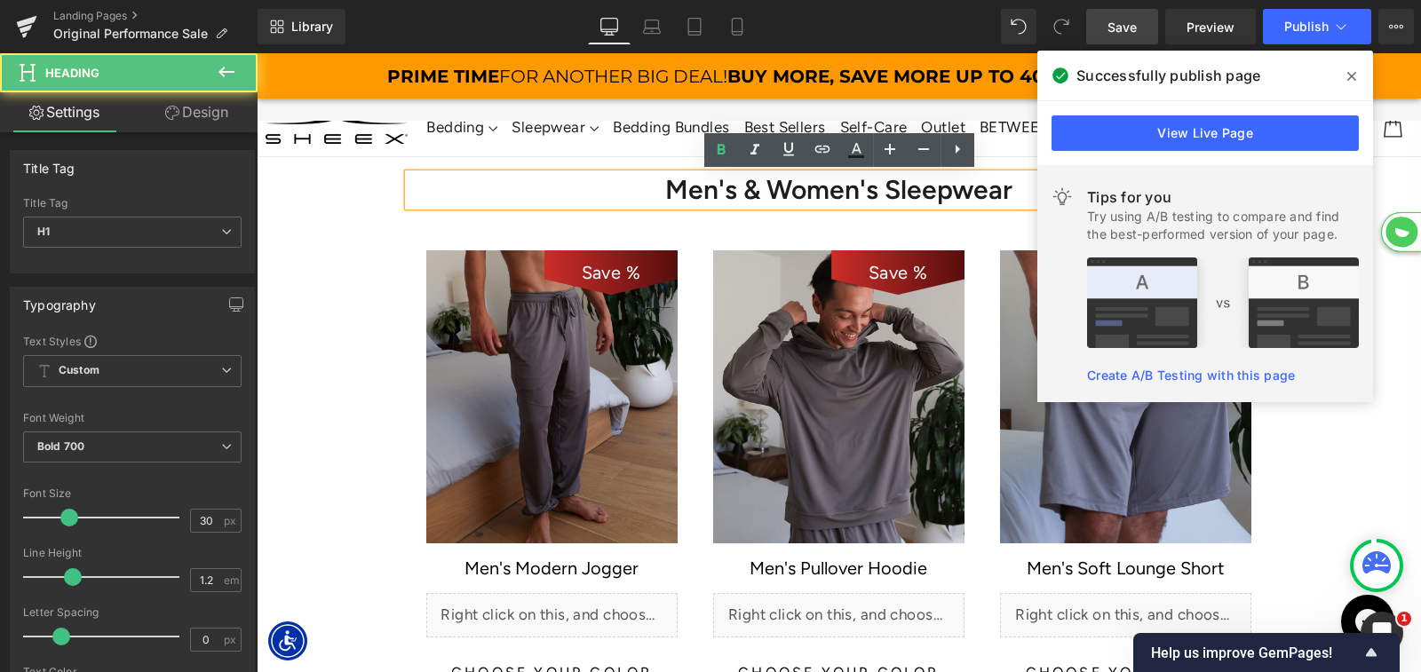
click at [687, 191] on h1 "Men's & Women's Sleepwear" at bounding box center [839, 190] width 861 height 32
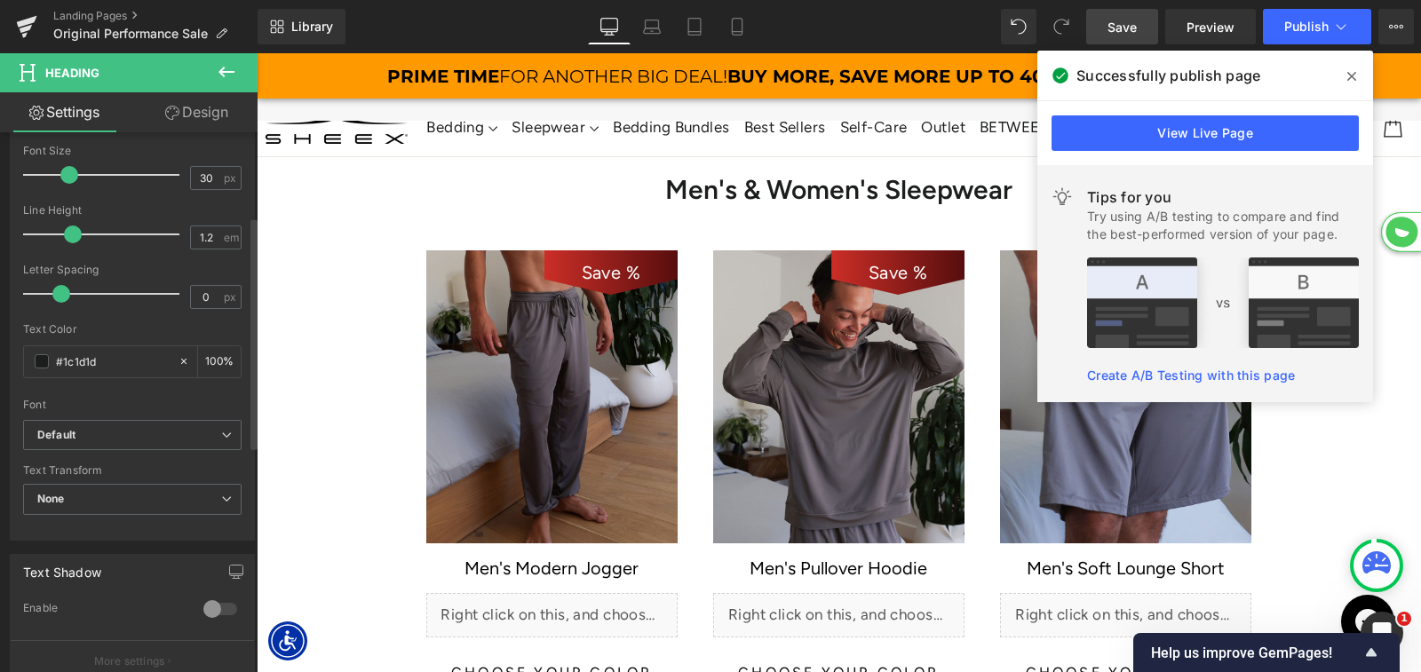
scroll to position [412, 0]
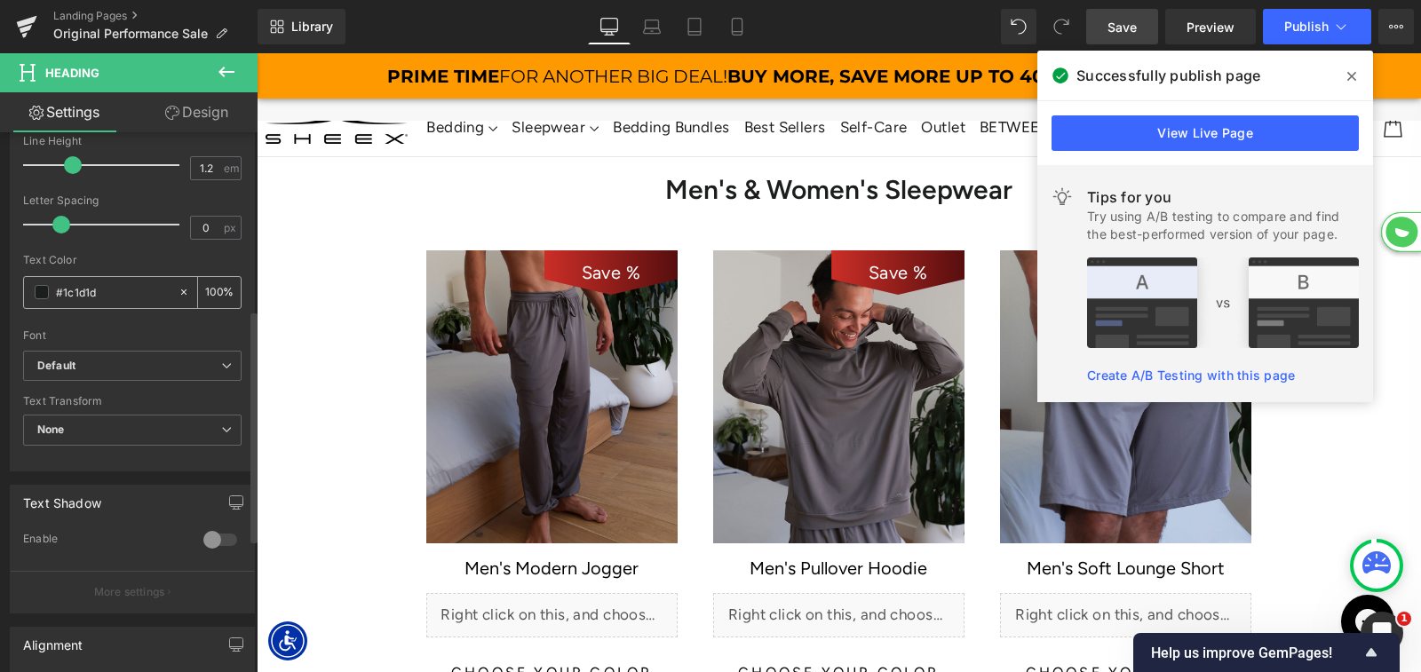
click at [100, 299] on input "#1c1d1d" at bounding box center [113, 292] width 114 height 20
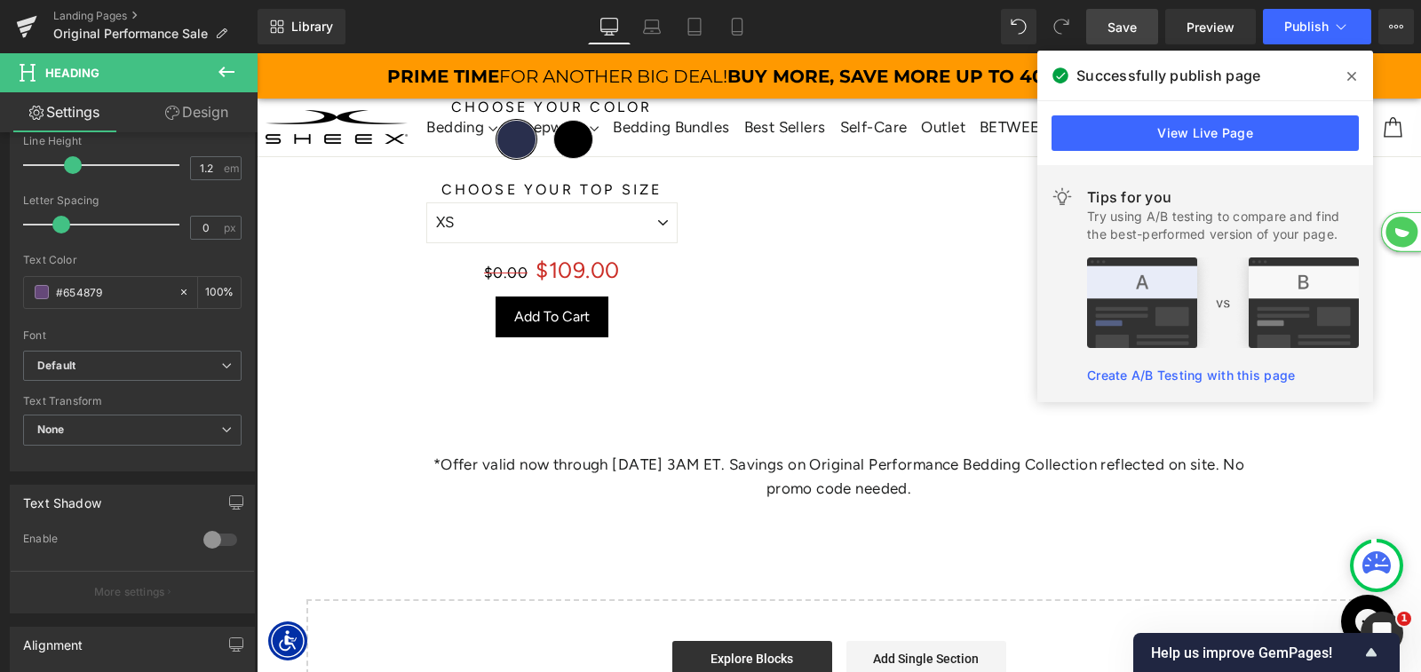
scroll to position [7094, 0]
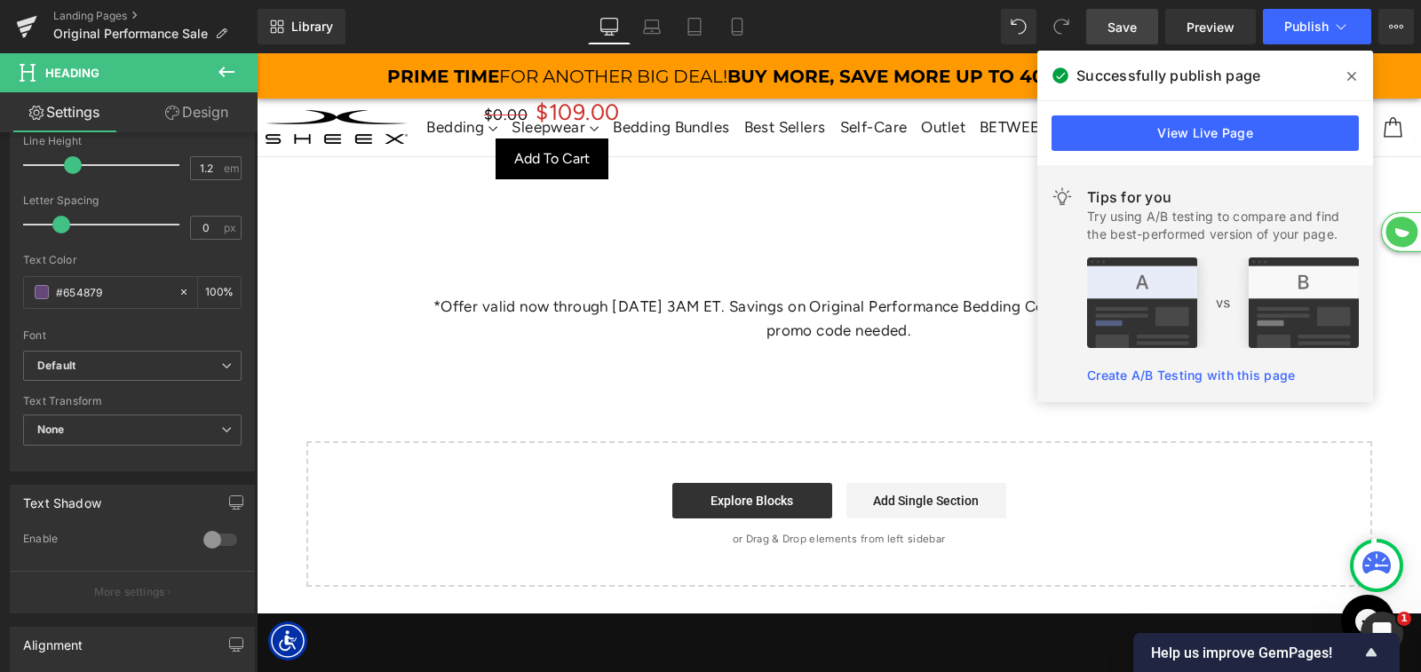
type input "#654879"
click at [1119, 36] on link "Save" at bounding box center [1122, 27] width 72 height 36
click at [694, 301] on p "*Offer valid now through [DATE] 3AM ET. Savings on Original Performance Bedding…" at bounding box center [839, 319] width 861 height 48
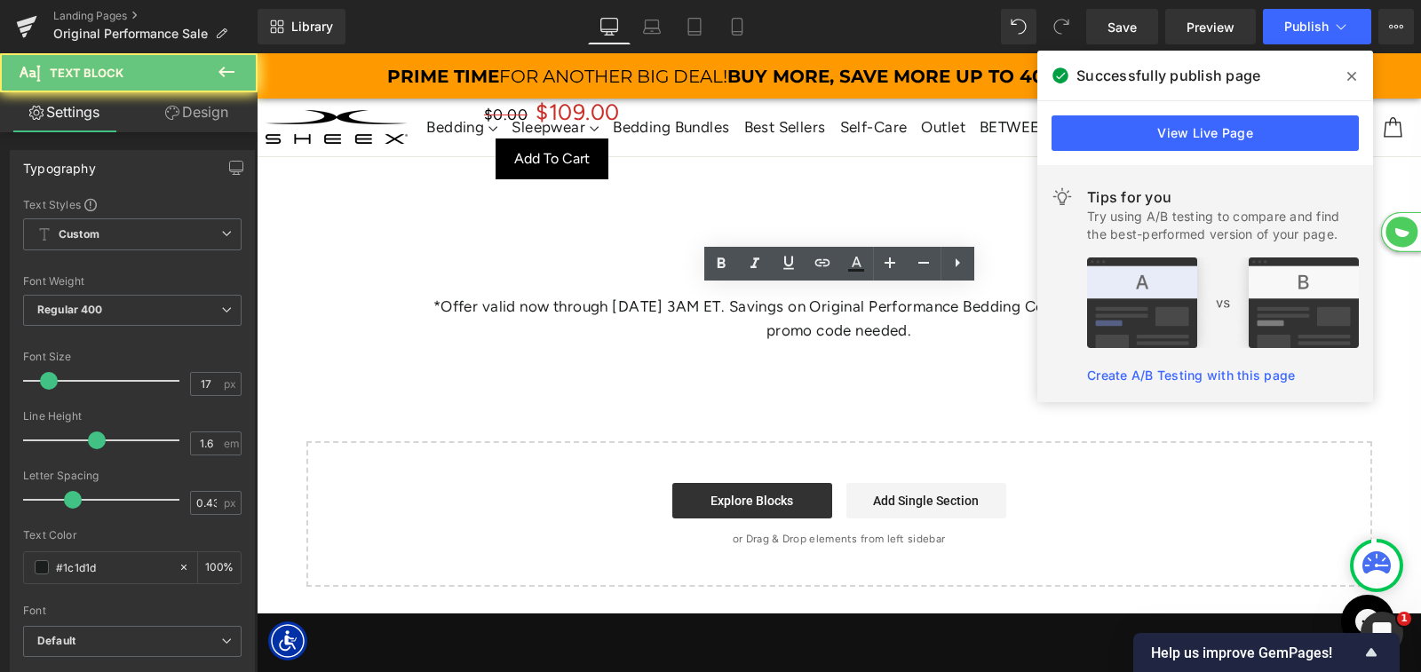
click at [694, 301] on p "*Offer valid now through [DATE] 3AM ET. Savings on Original Performance Bedding…" at bounding box center [839, 319] width 861 height 48
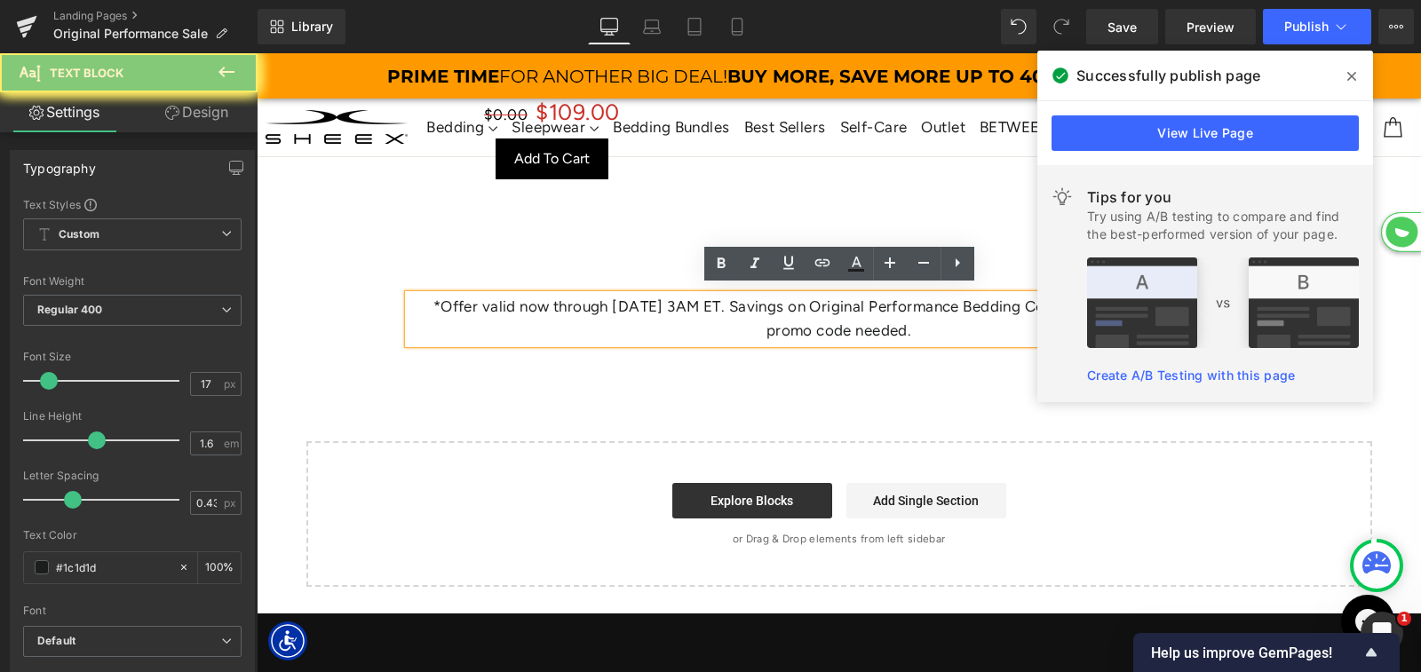
click at [694, 301] on p "*Offer valid now through [DATE] 3AM ET. Savings on Original Performance Bedding…" at bounding box center [839, 319] width 861 height 48
